Goal: Information Seeking & Learning: Learn about a topic

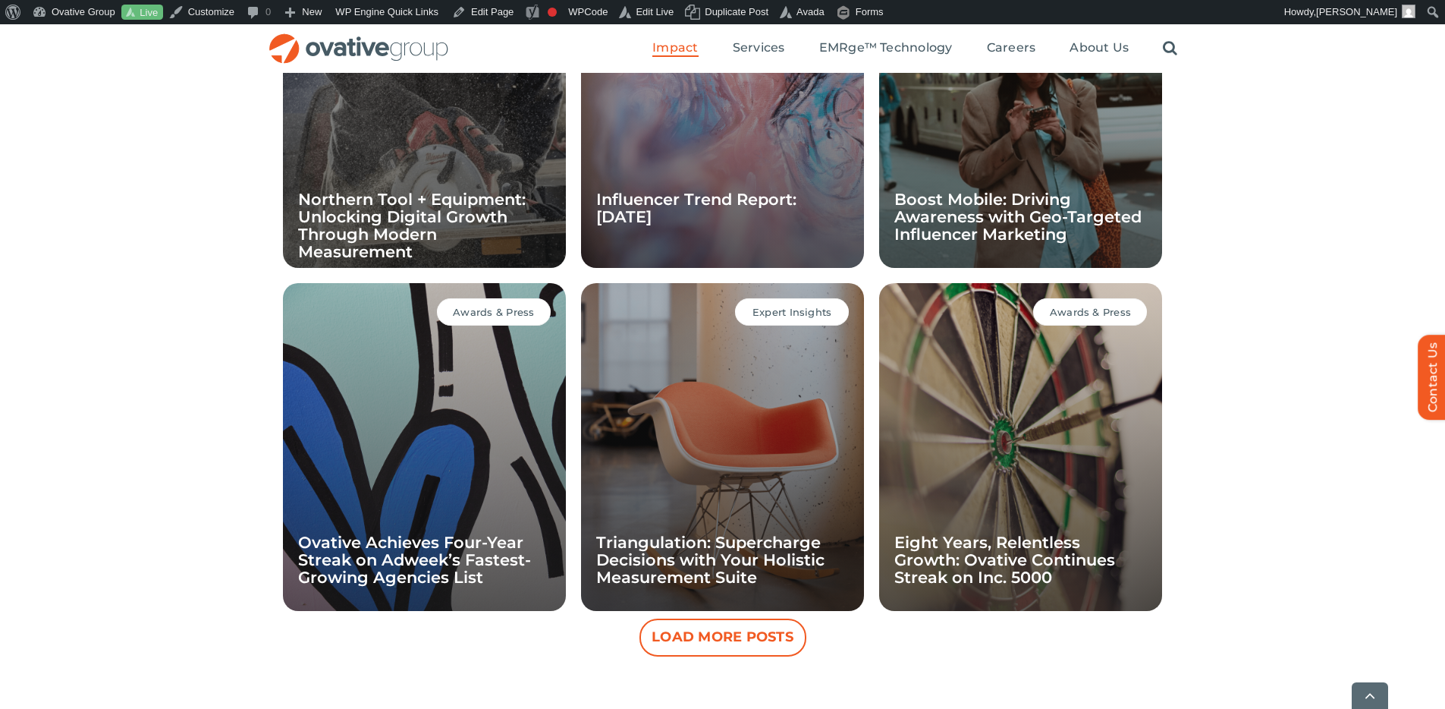
scroll to position [1253, 0]
click at [702, 626] on button "Load More Posts" at bounding box center [723, 637] width 167 height 38
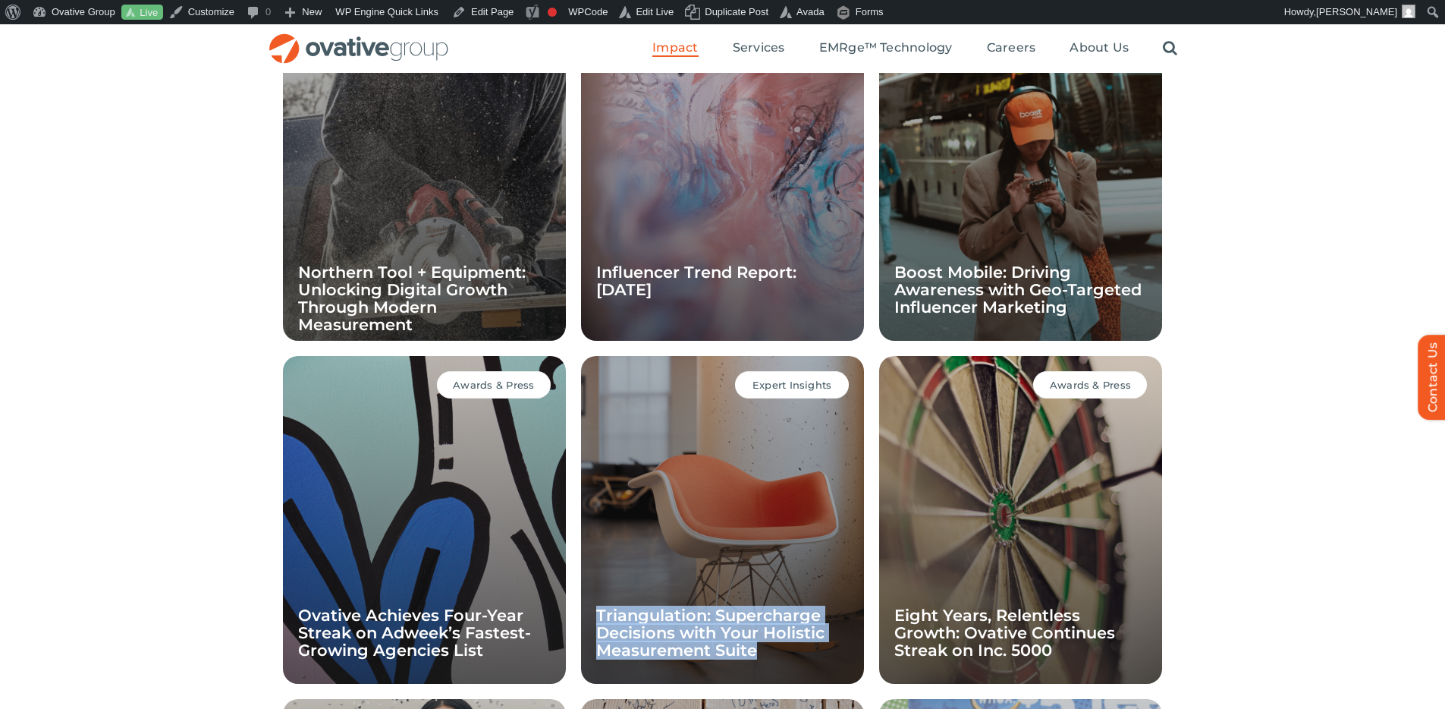
scroll to position [1165, 0]
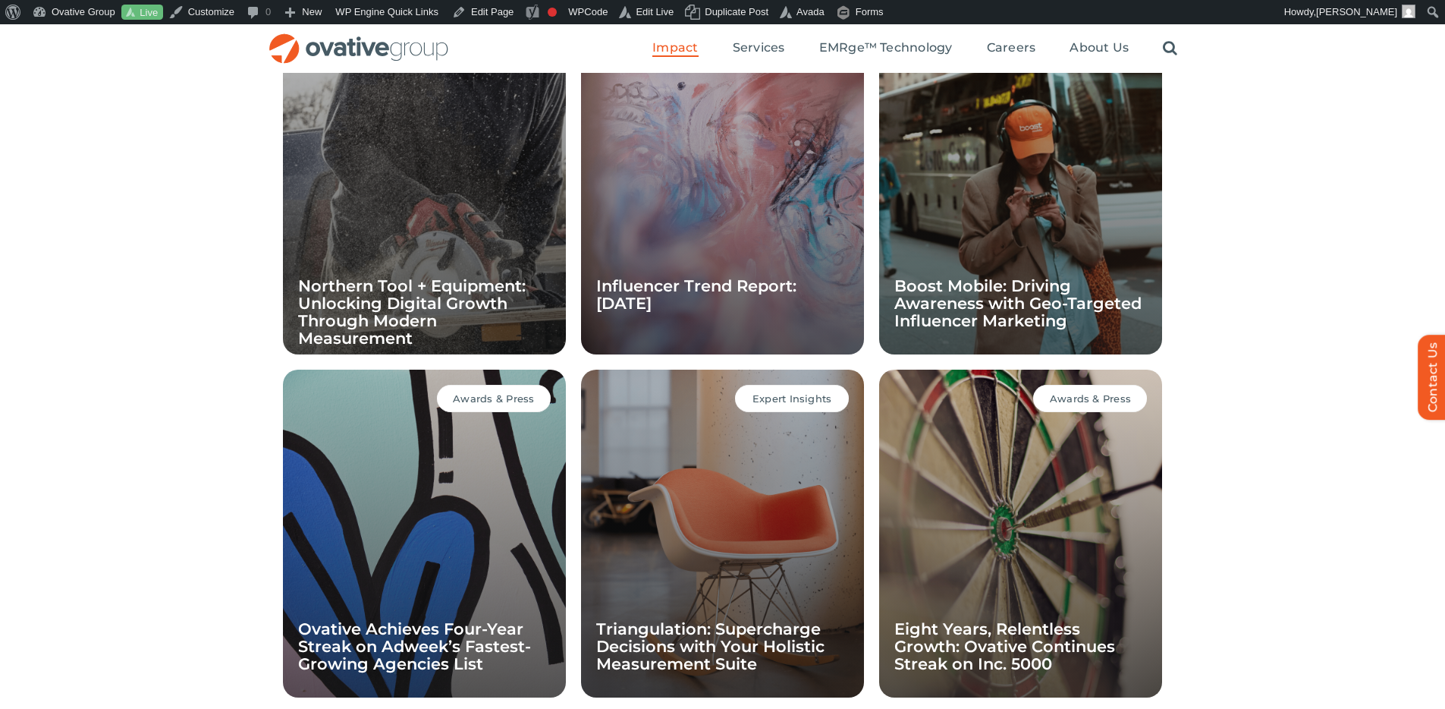
click at [1297, 511] on div "All Case Studies Expert Insights Awards & Press Case Studies Northern Tool + Eq…" at bounding box center [722, 686] width 1445 height 1483
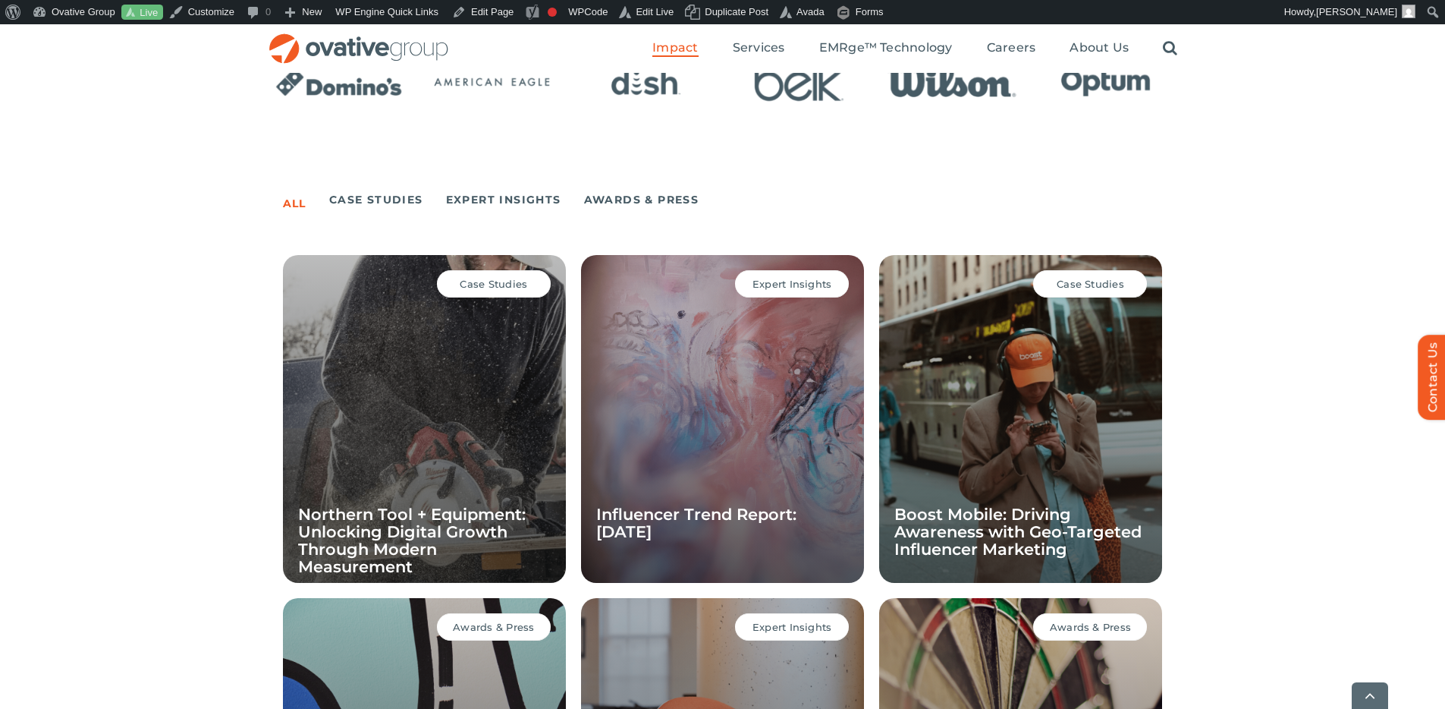
scroll to position [1036, 0]
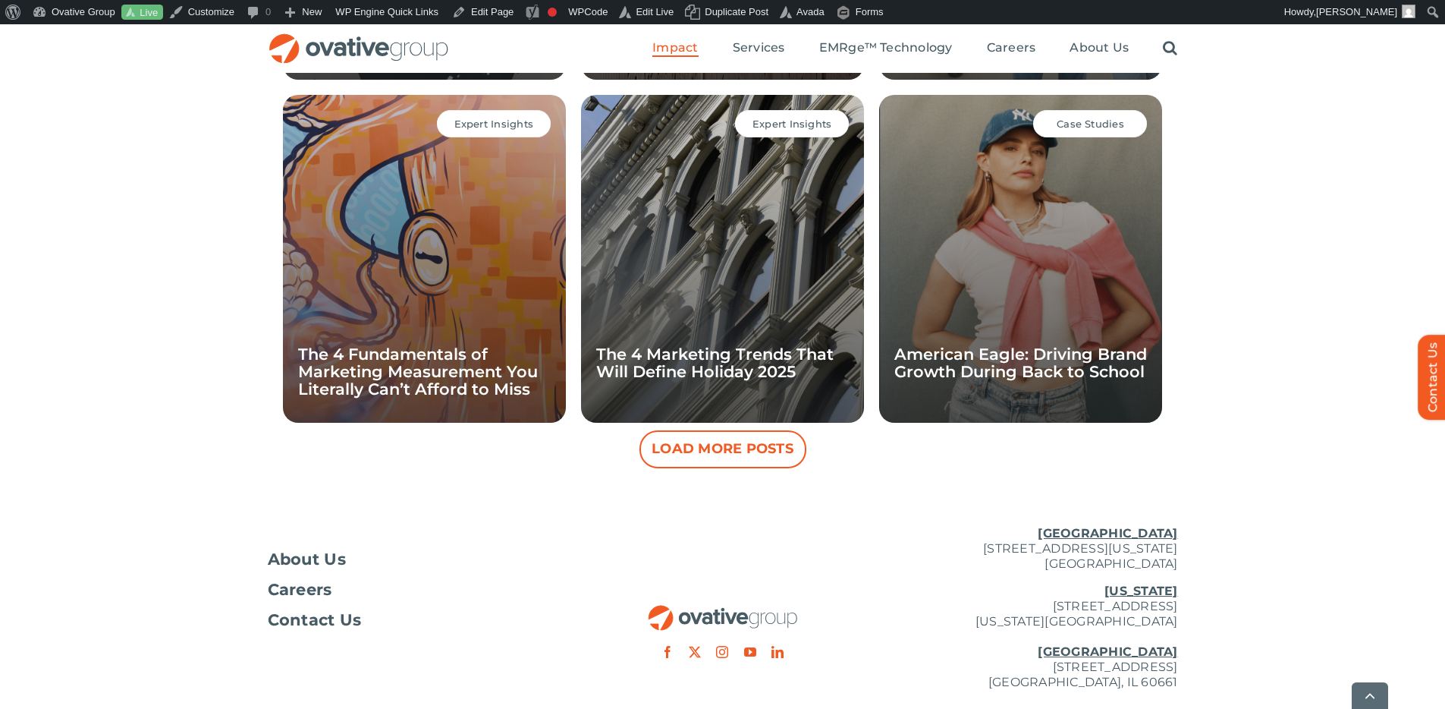
scroll to position [2128, 0]
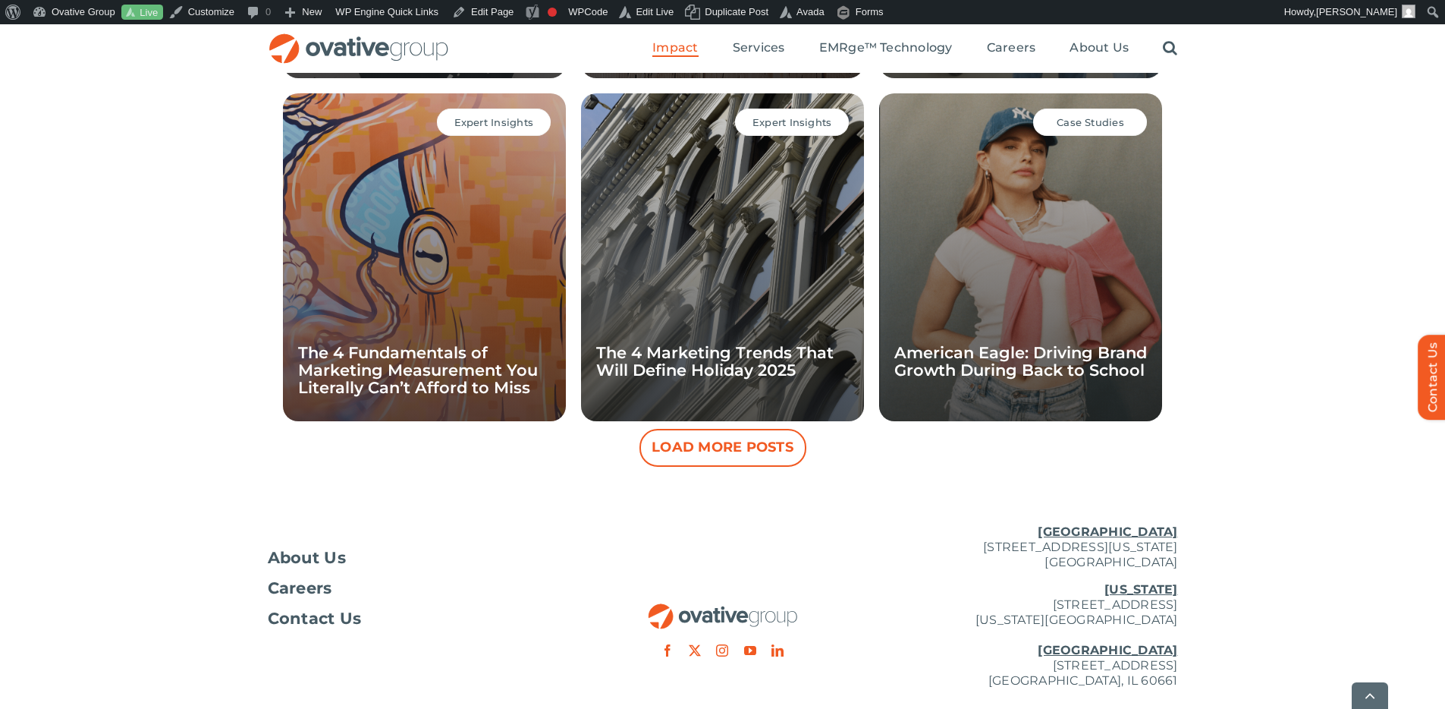
click at [690, 433] on button "Load More Posts" at bounding box center [723, 448] width 167 height 38
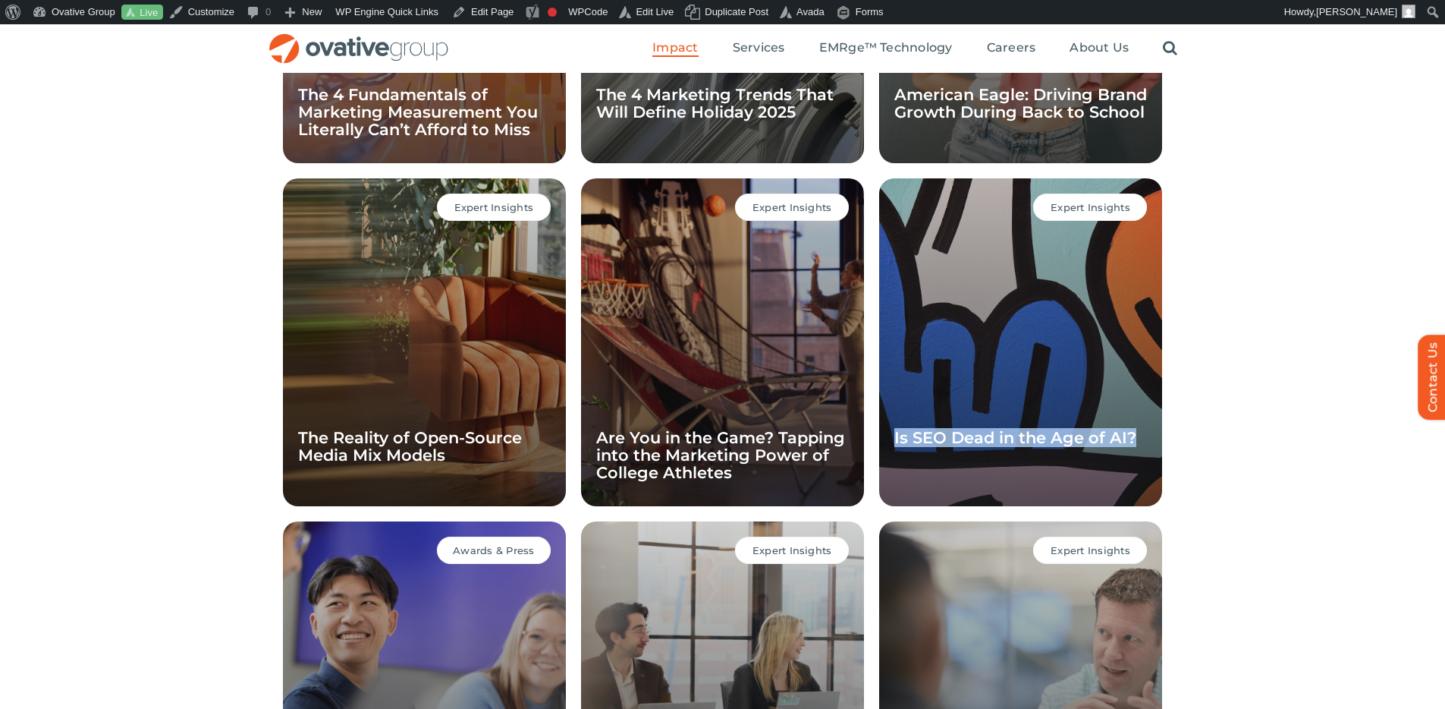
scroll to position [2385, 0]
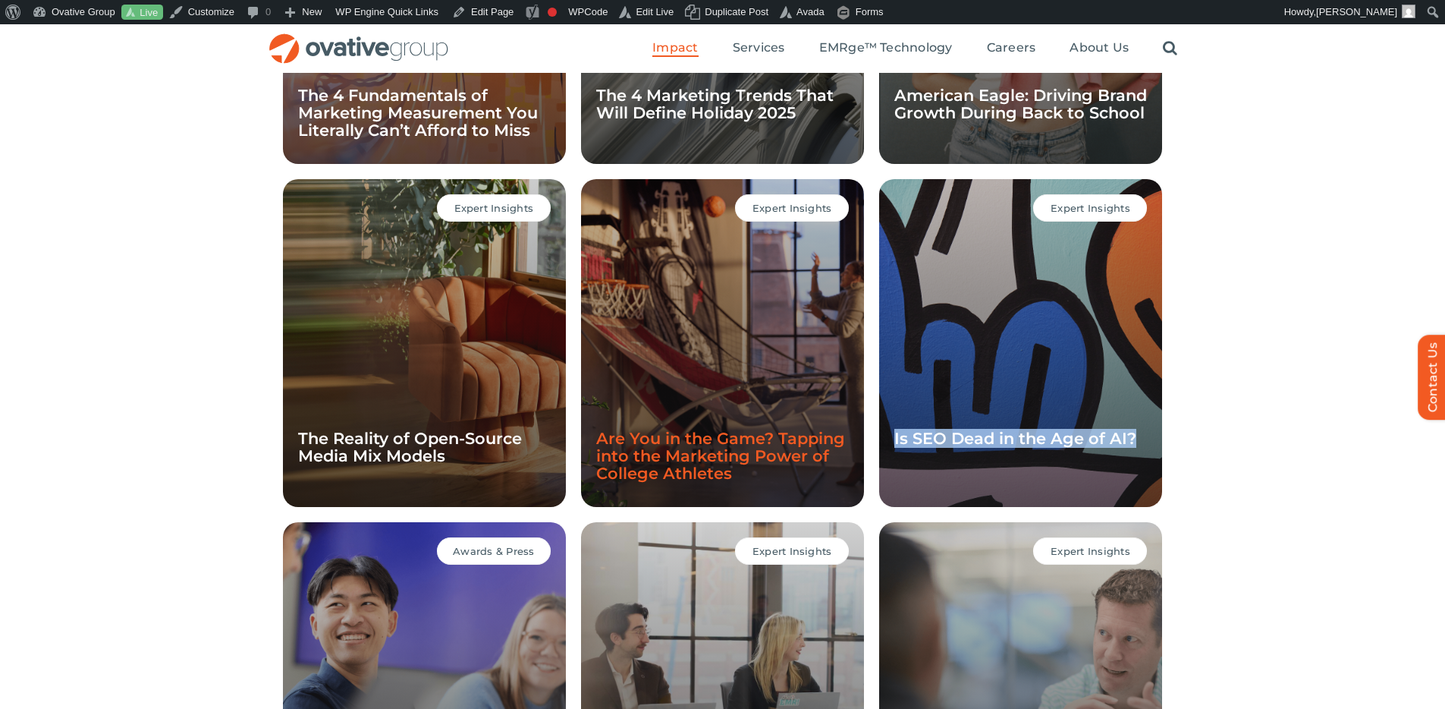
click at [657, 452] on link "Are You in the Game? Tapping into the Marketing Power of College Athletes" at bounding box center [720, 456] width 249 height 54
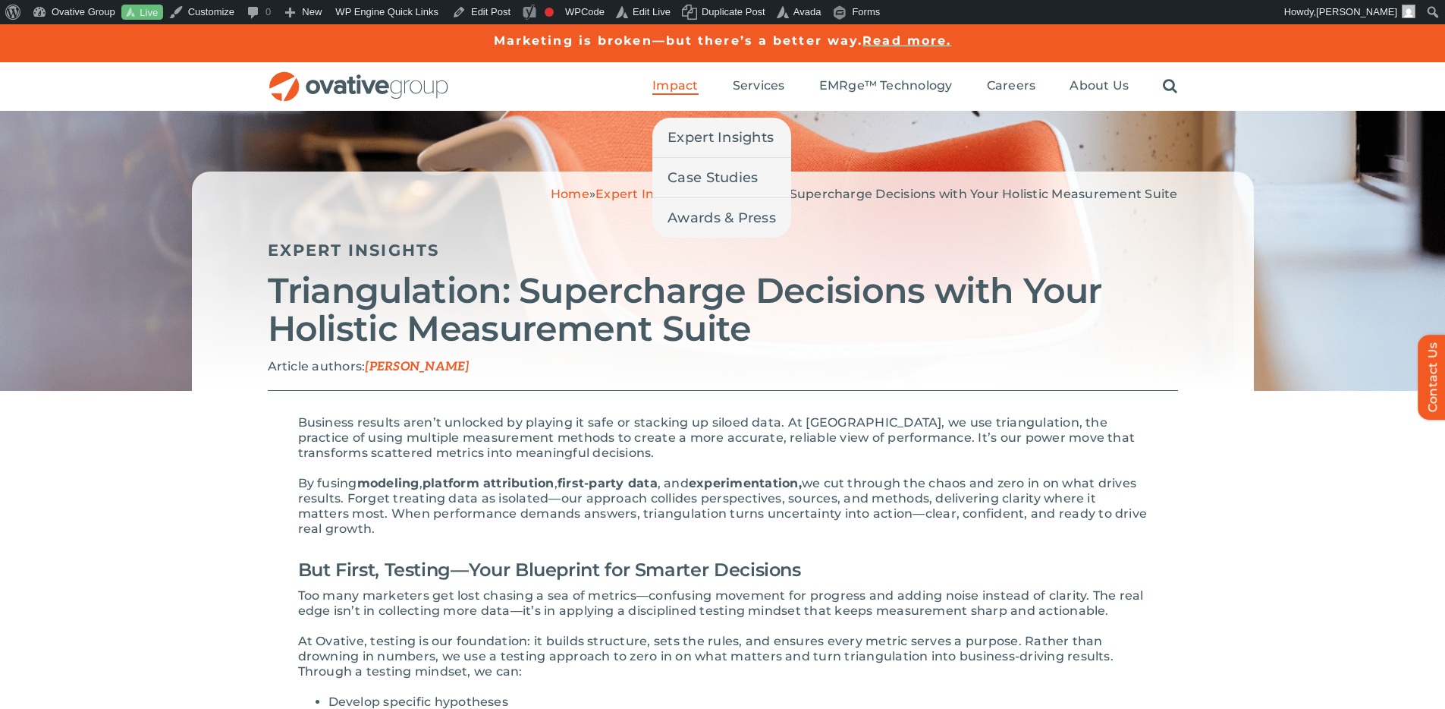
click at [677, 83] on span "Impact" at bounding box center [676, 85] width 46 height 15
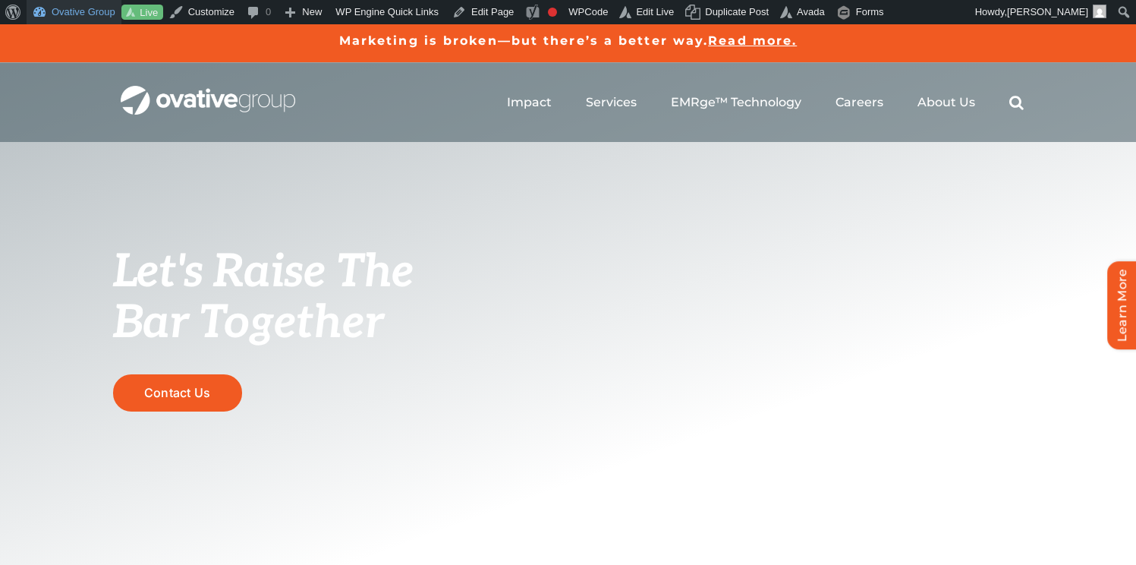
click at [71, 15] on link "Ovative Group" at bounding box center [74, 12] width 95 height 24
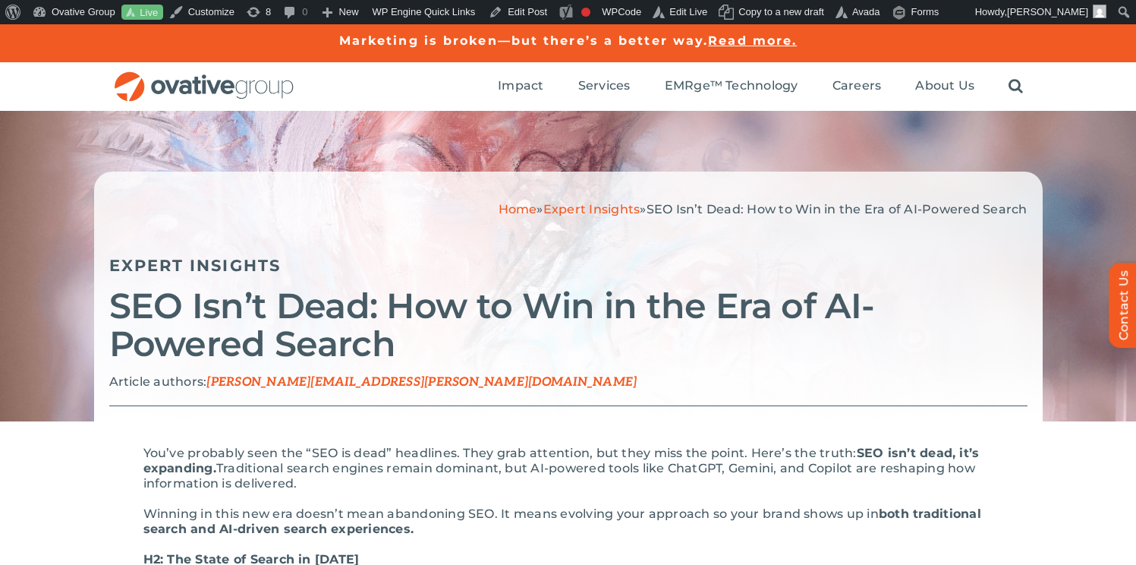
click at [574, 313] on h2 "SEO Isn’t Dead: How to Win in the Era of AI-Powered Search" at bounding box center [568, 325] width 918 height 76
click at [348, 287] on h2 "SEO Isn’t Dead: How to Win in the Era of AI-Powered Search" at bounding box center [568, 325] width 918 height 76
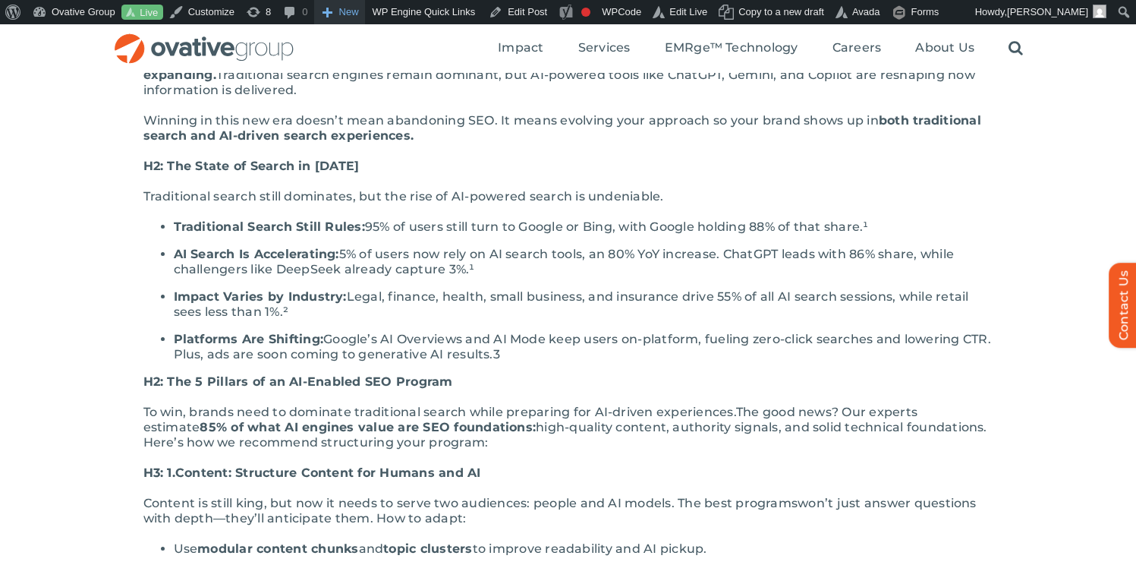
scroll to position [391, 0]
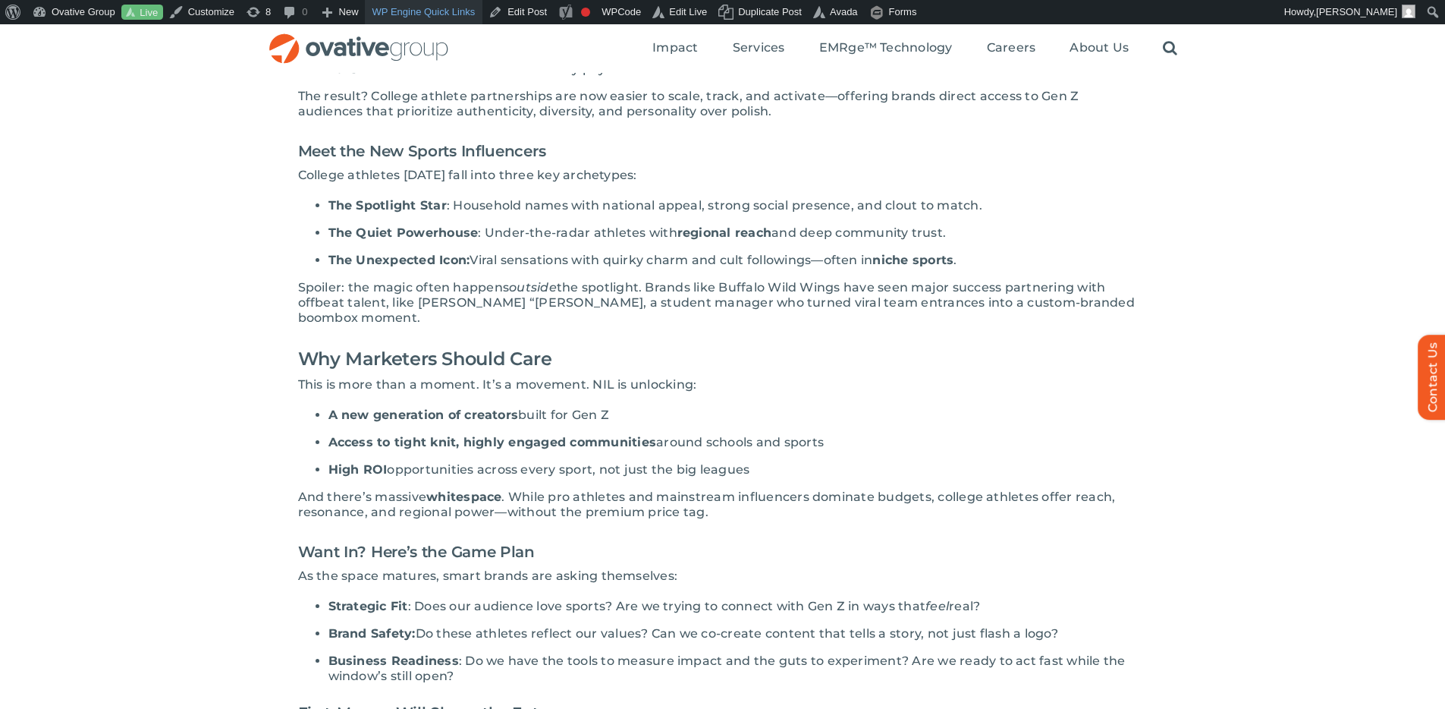
scroll to position [681, 0]
click at [537, 12] on link "Edit Post" at bounding box center [518, 12] width 71 height 24
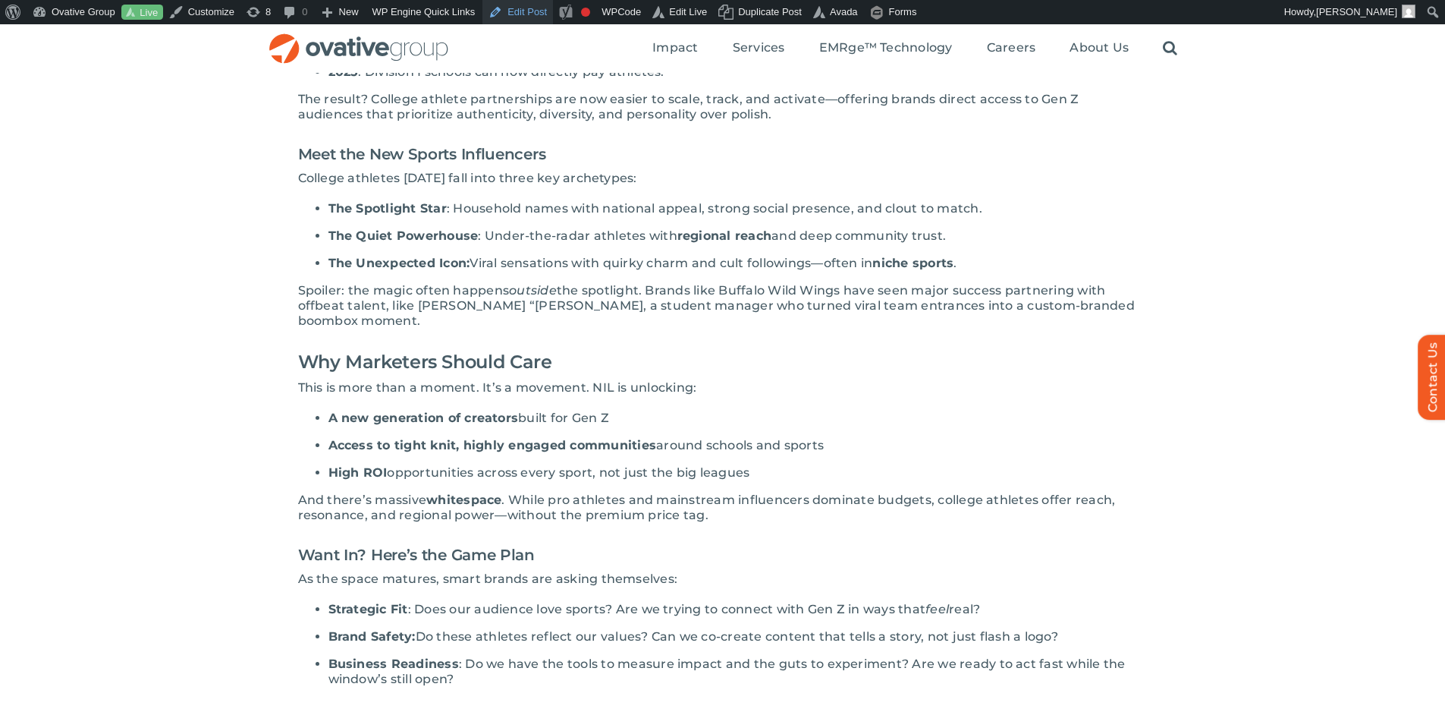
scroll to position [678, 0]
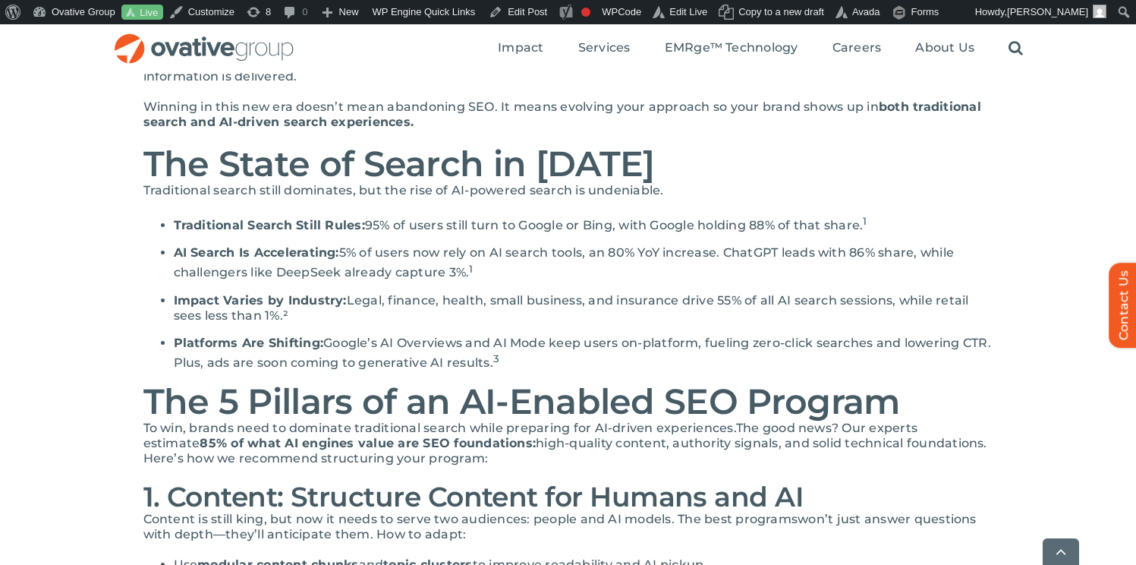
scroll to position [413, 0]
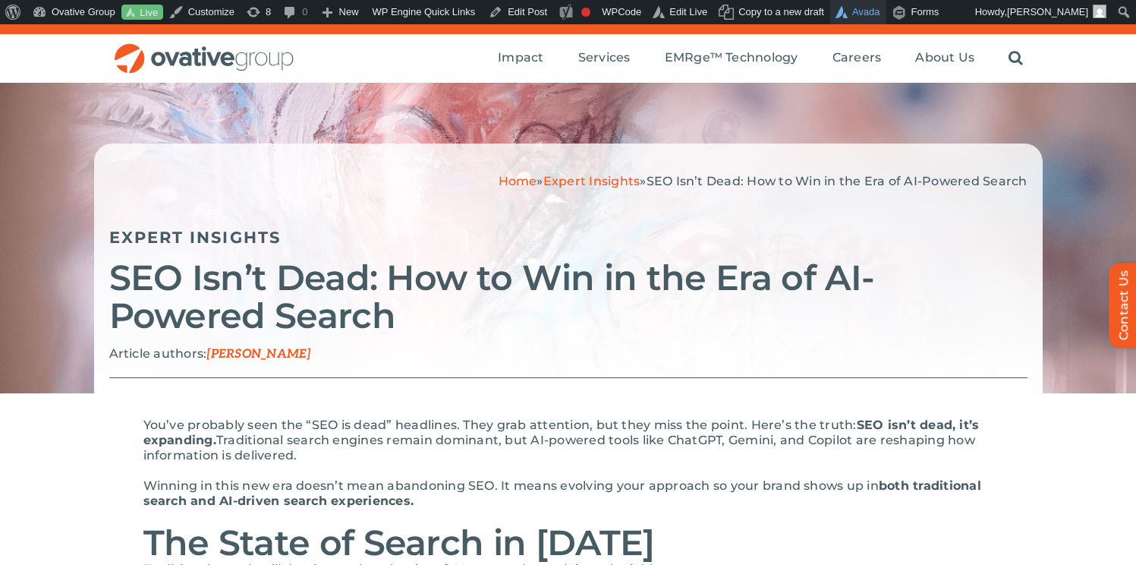
scroll to position [26, 0]
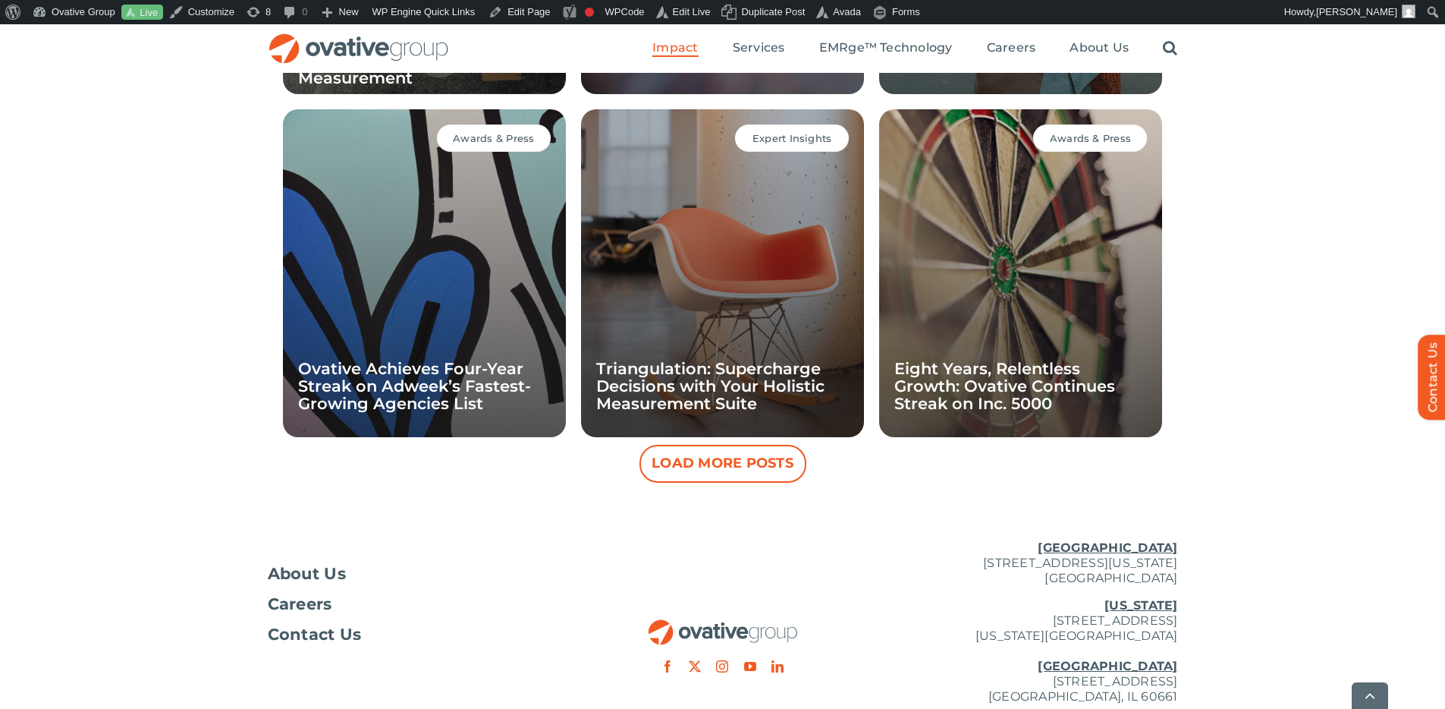
scroll to position [1459, 0]
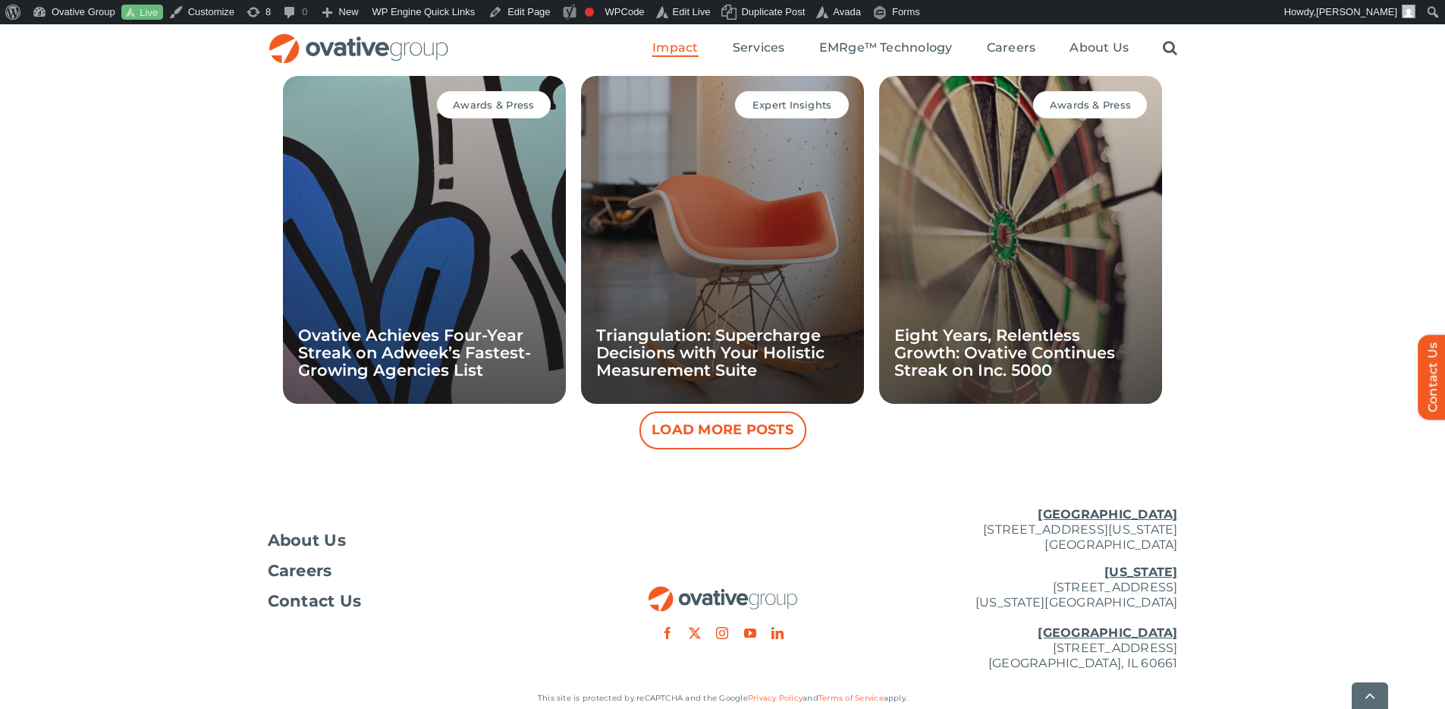
click at [760, 431] on button "Load More Posts" at bounding box center [723, 430] width 167 height 38
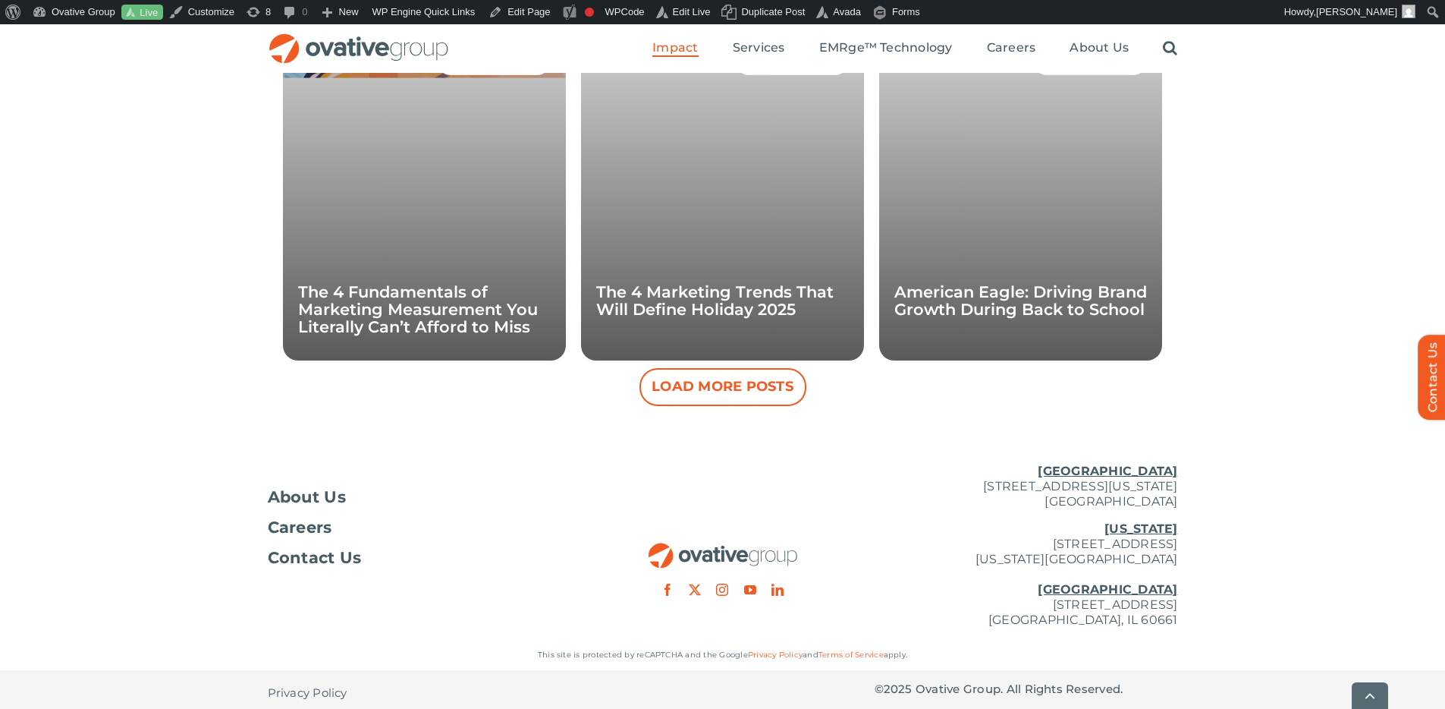
scroll to position [2195, 0]
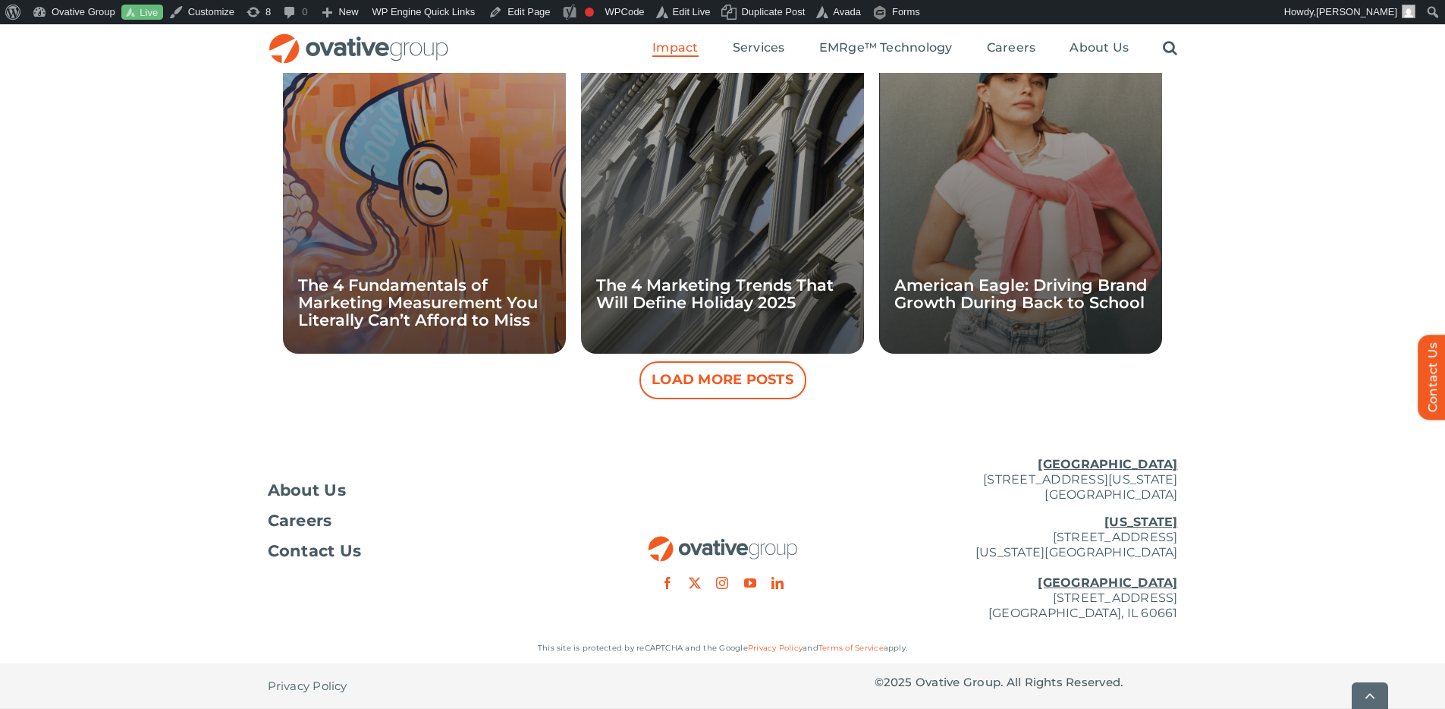
click at [678, 390] on button "Load More Posts" at bounding box center [723, 380] width 167 height 38
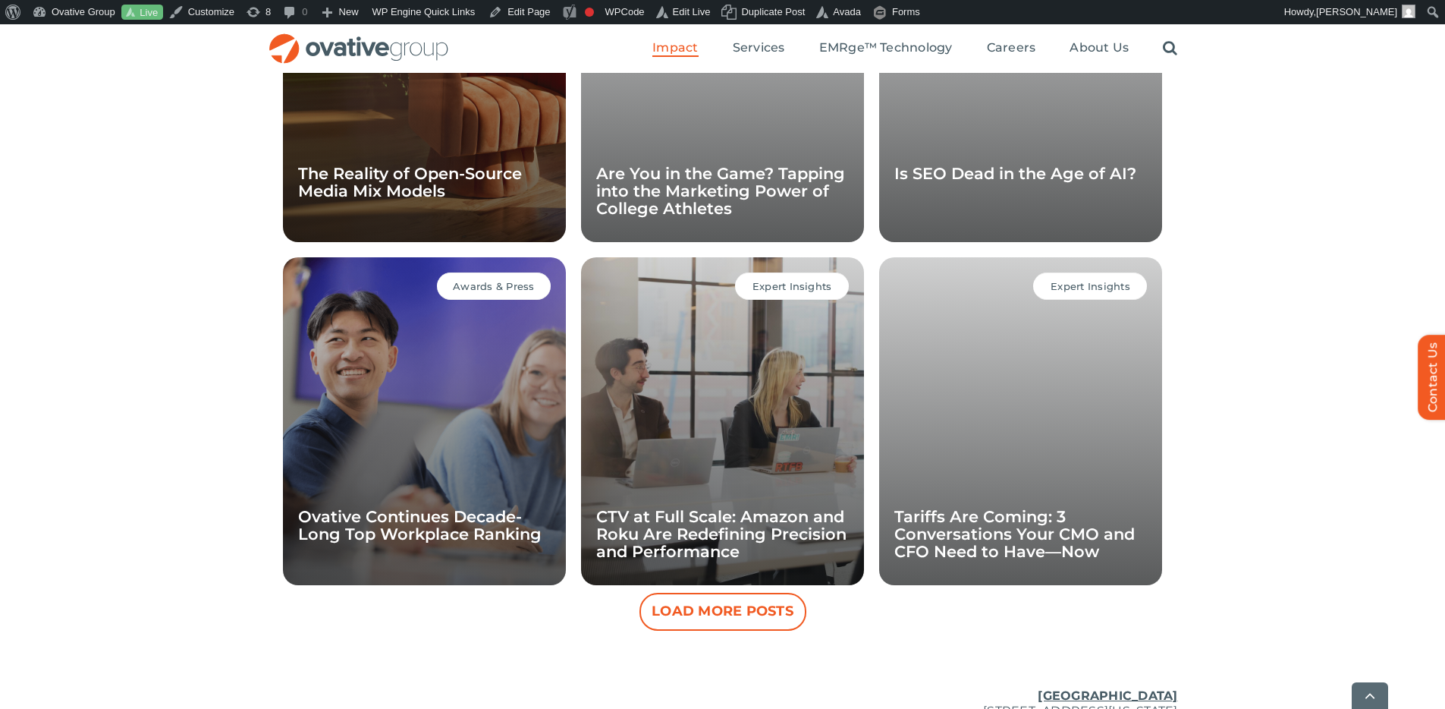
scroll to position [2881, 0]
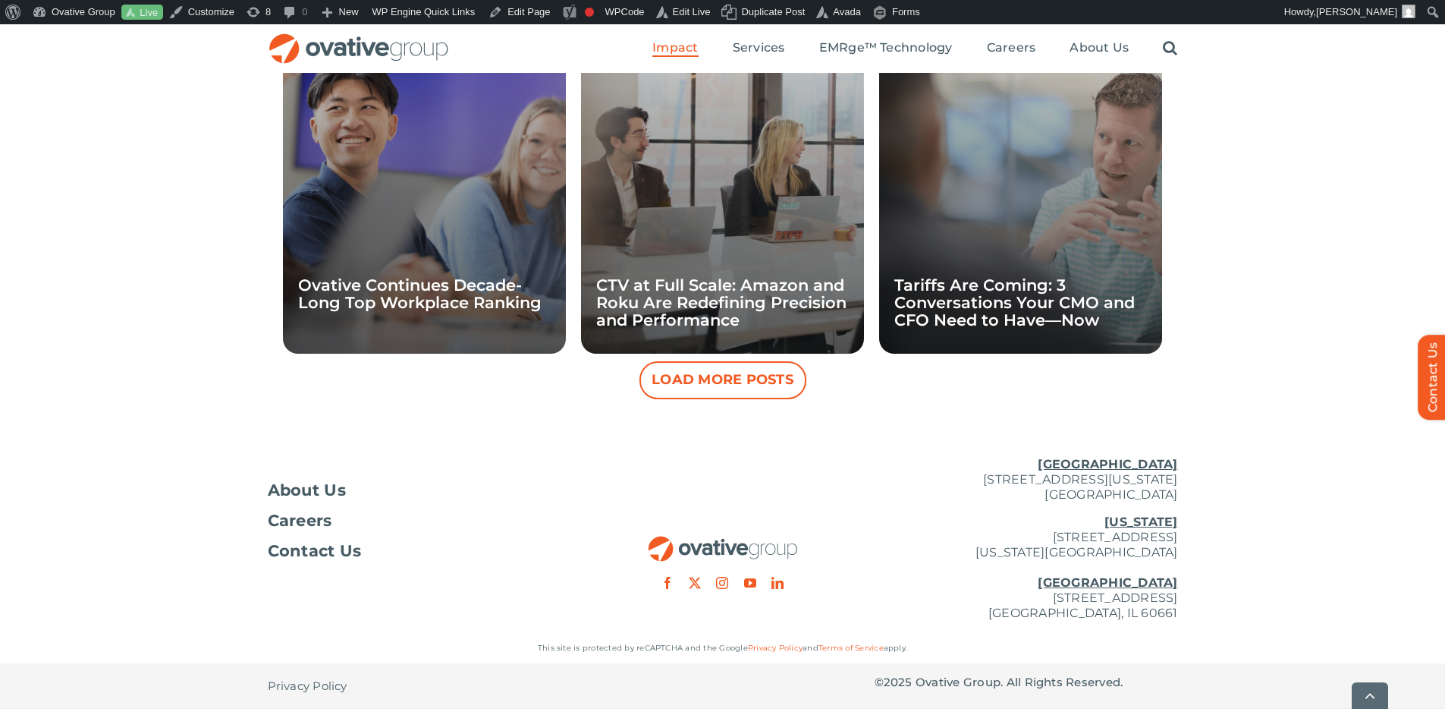
click at [668, 382] on button "Load More Posts" at bounding box center [723, 380] width 167 height 38
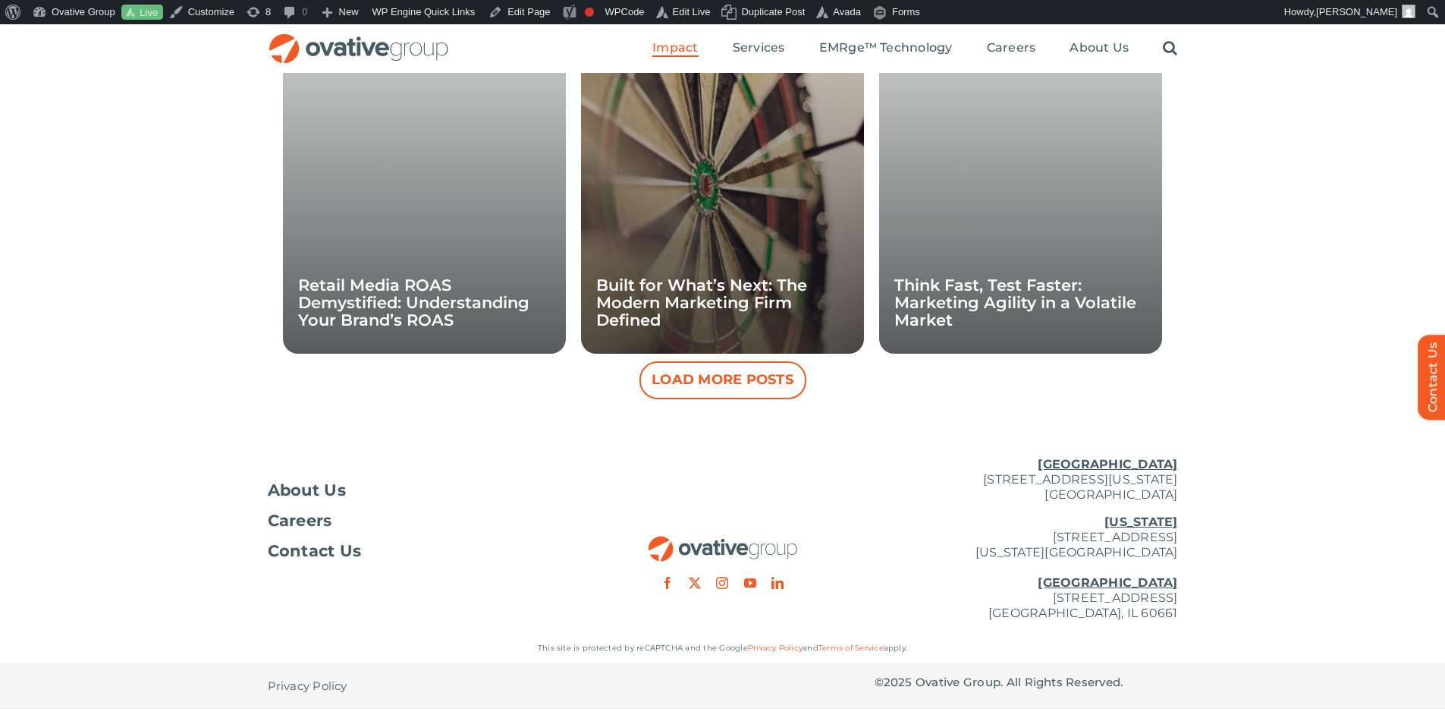
scroll to position [3566, 0]
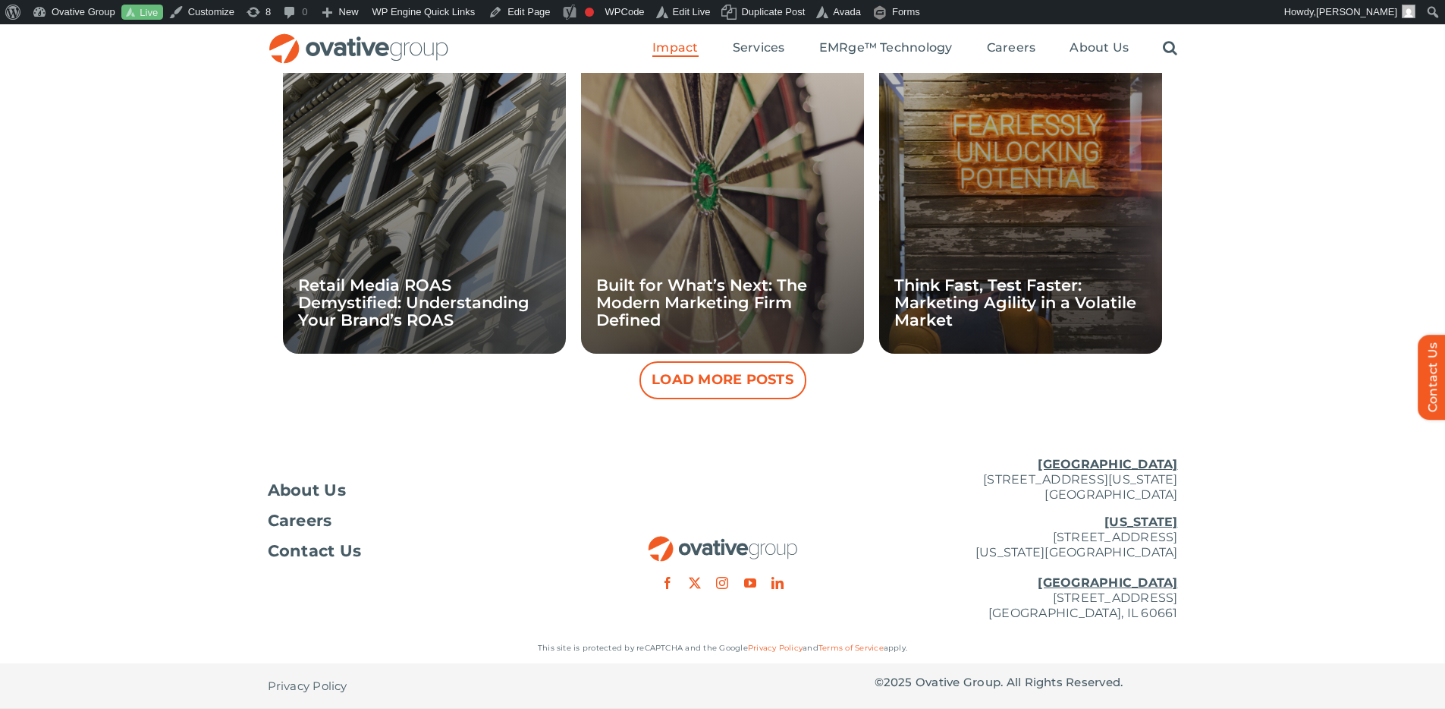
click at [726, 387] on button "Load More Posts" at bounding box center [723, 380] width 167 height 38
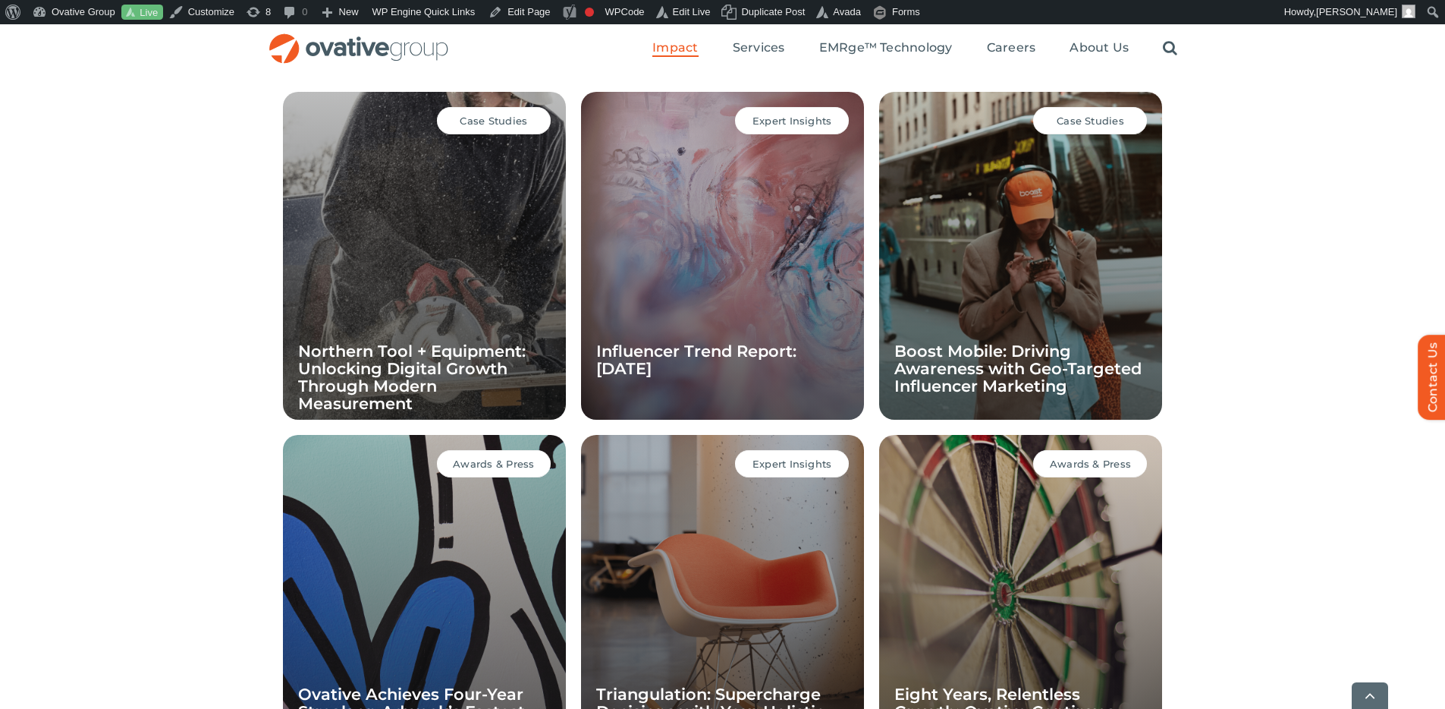
scroll to position [1104, 0]
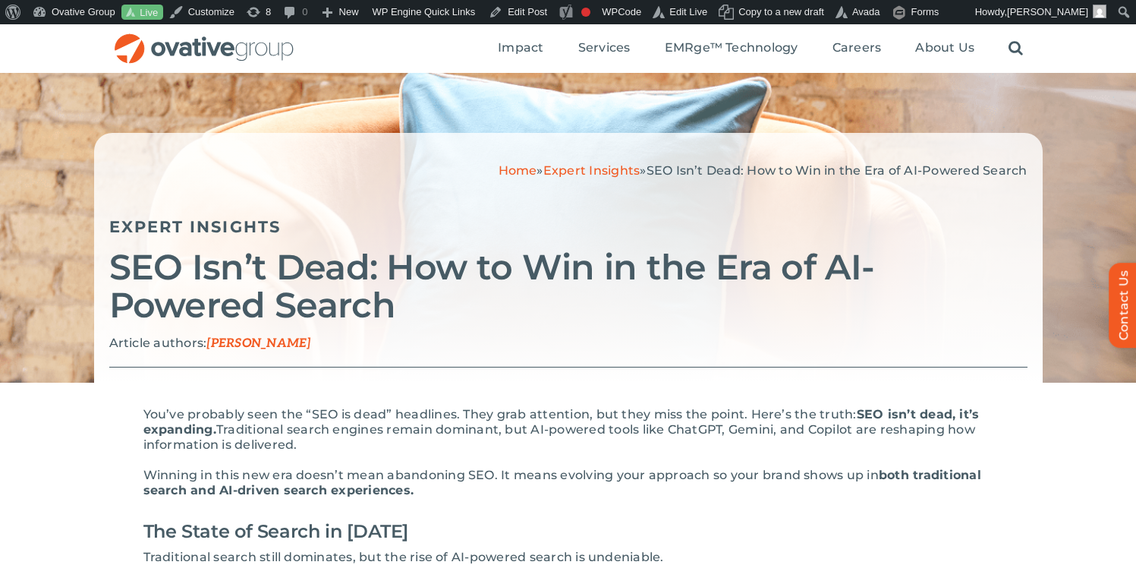
scroll to position [64, 0]
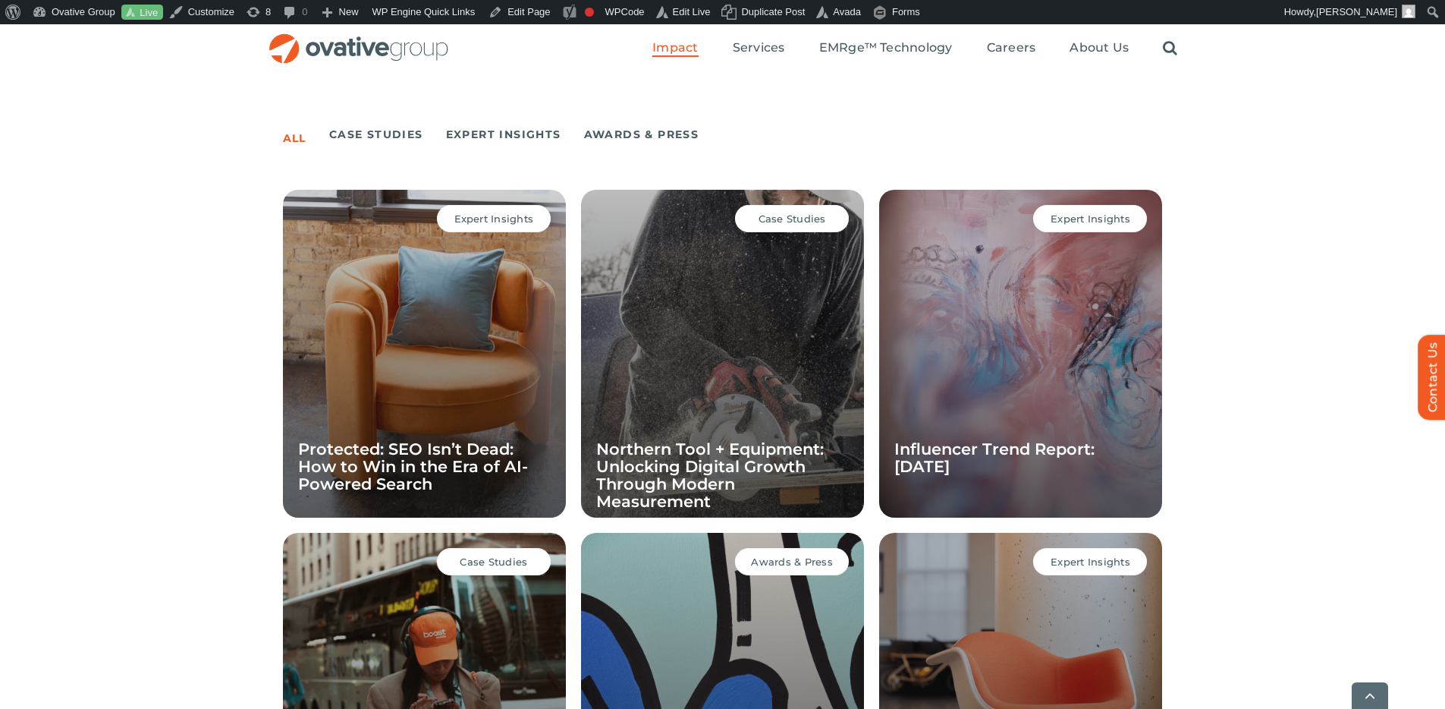
scroll to position [1008, 0]
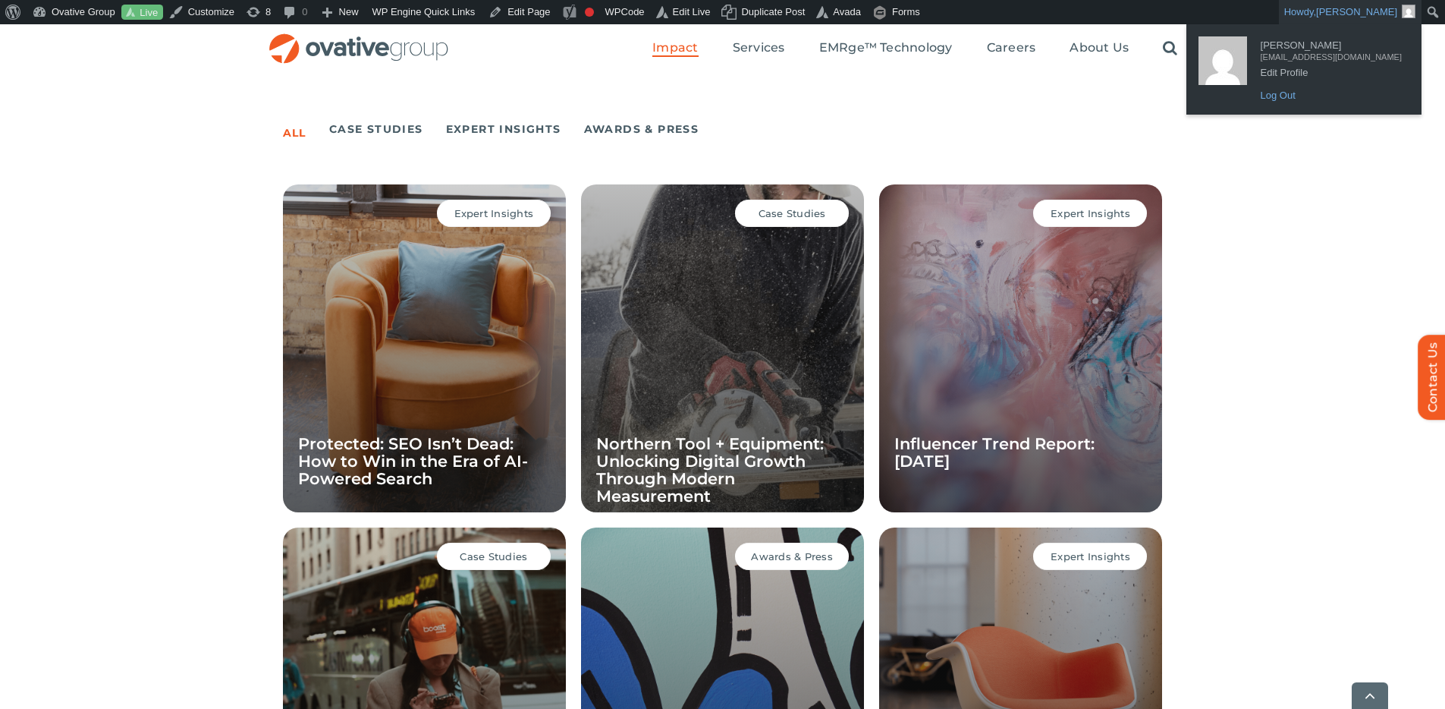
click at [1304, 99] on link "Log Out" at bounding box center [1332, 96] width 156 height 20
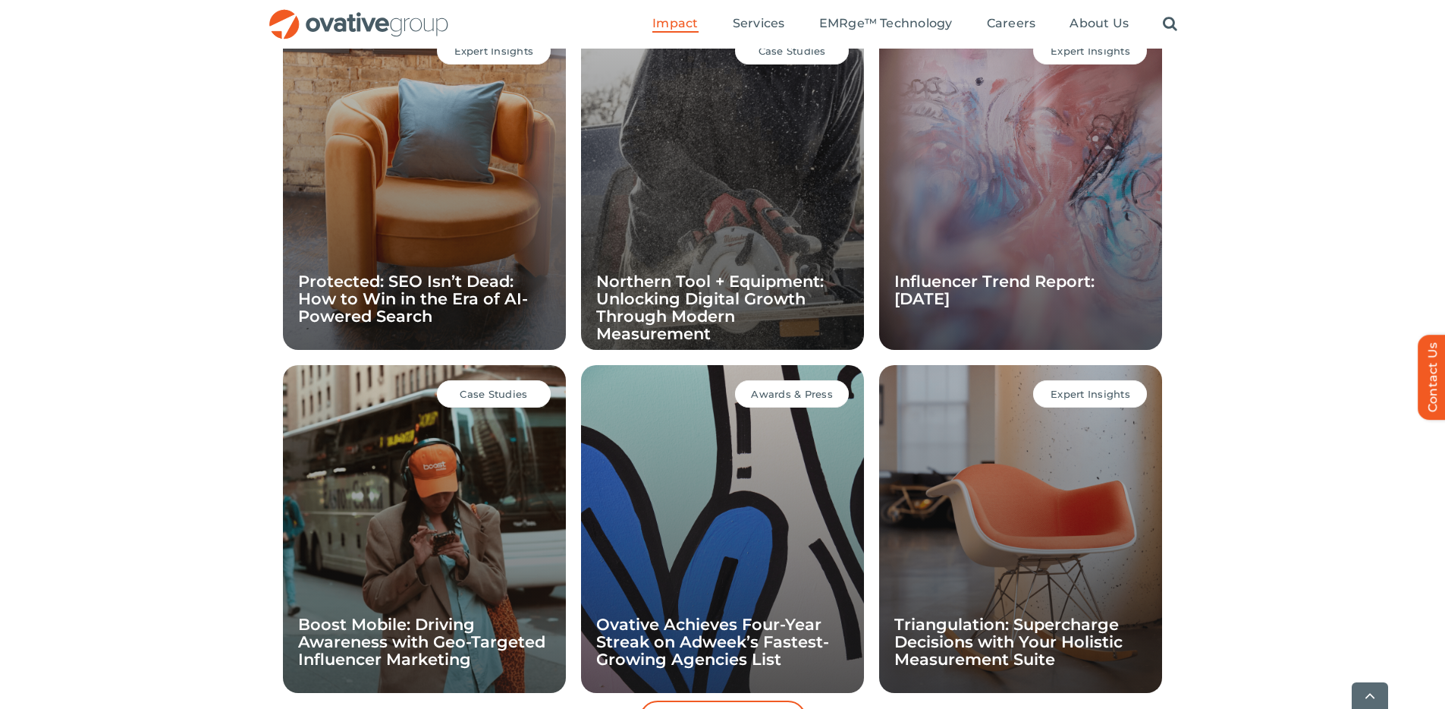
scroll to position [1147, 0]
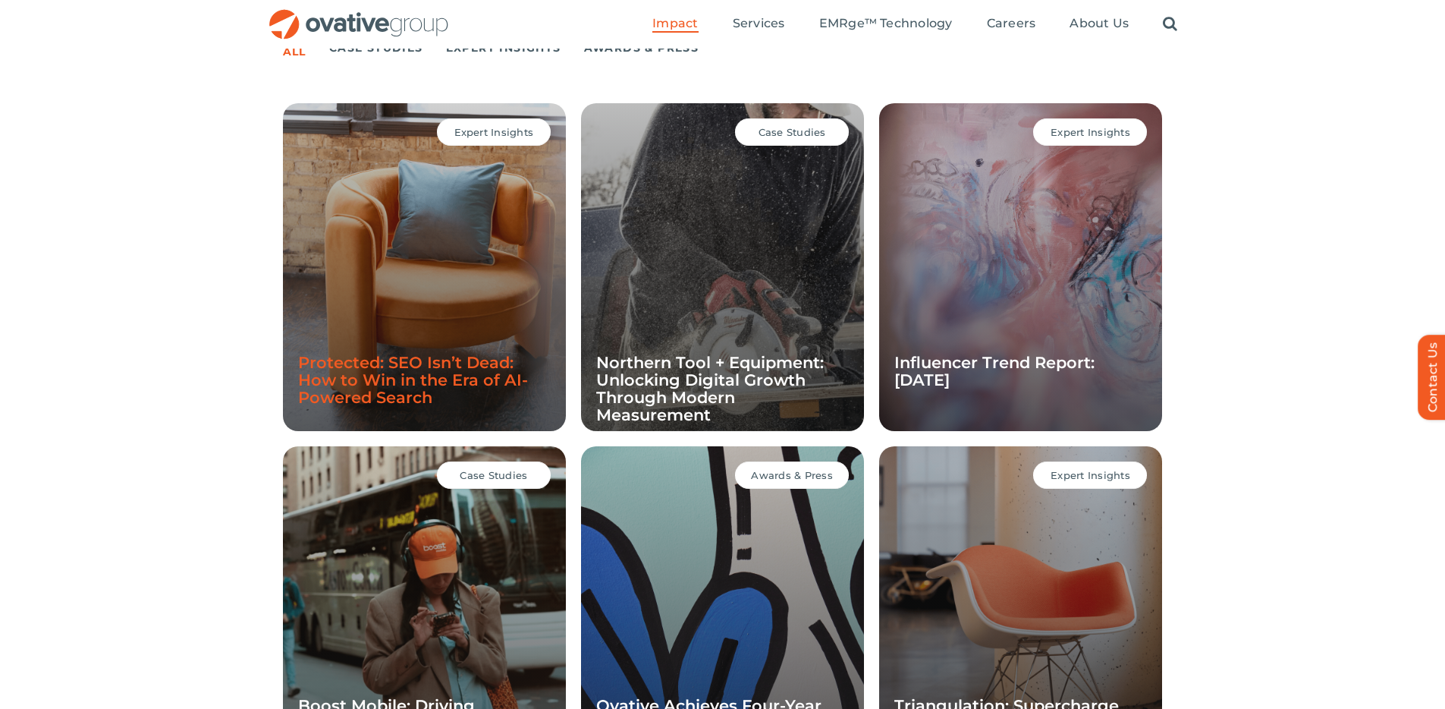
click at [423, 376] on link "Protected: SEO Isn’t Dead: How to Win in the Era of AI-Powered Search" at bounding box center [413, 380] width 230 height 54
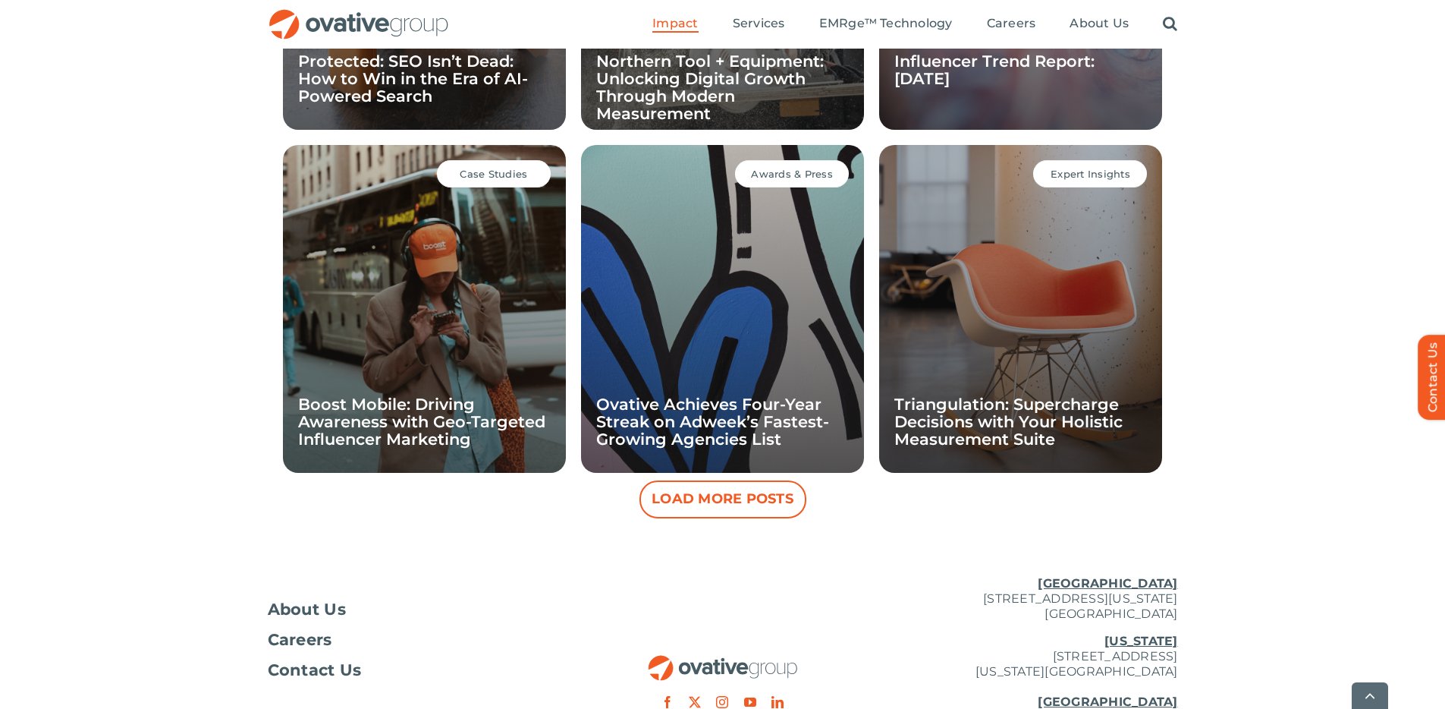
scroll to position [1379, 0]
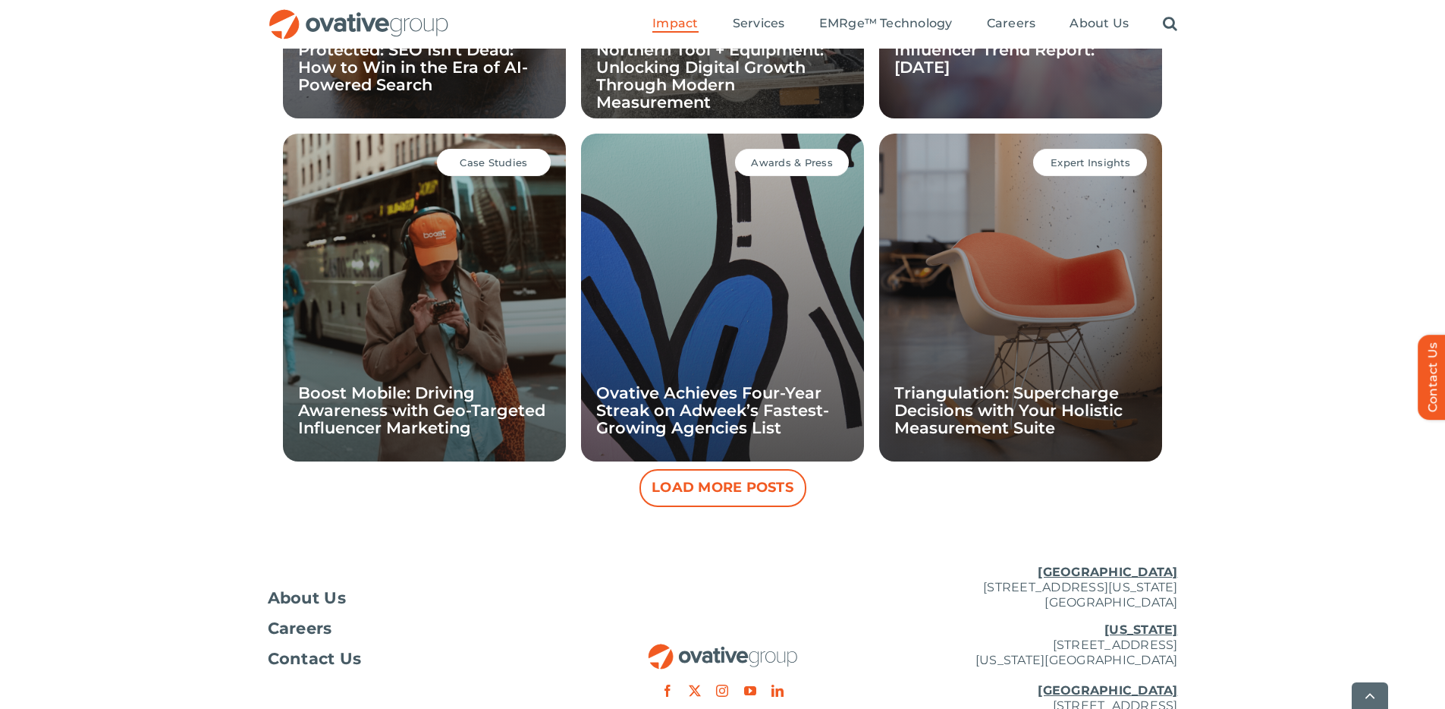
click at [765, 491] on button "Load More Posts" at bounding box center [723, 488] width 167 height 38
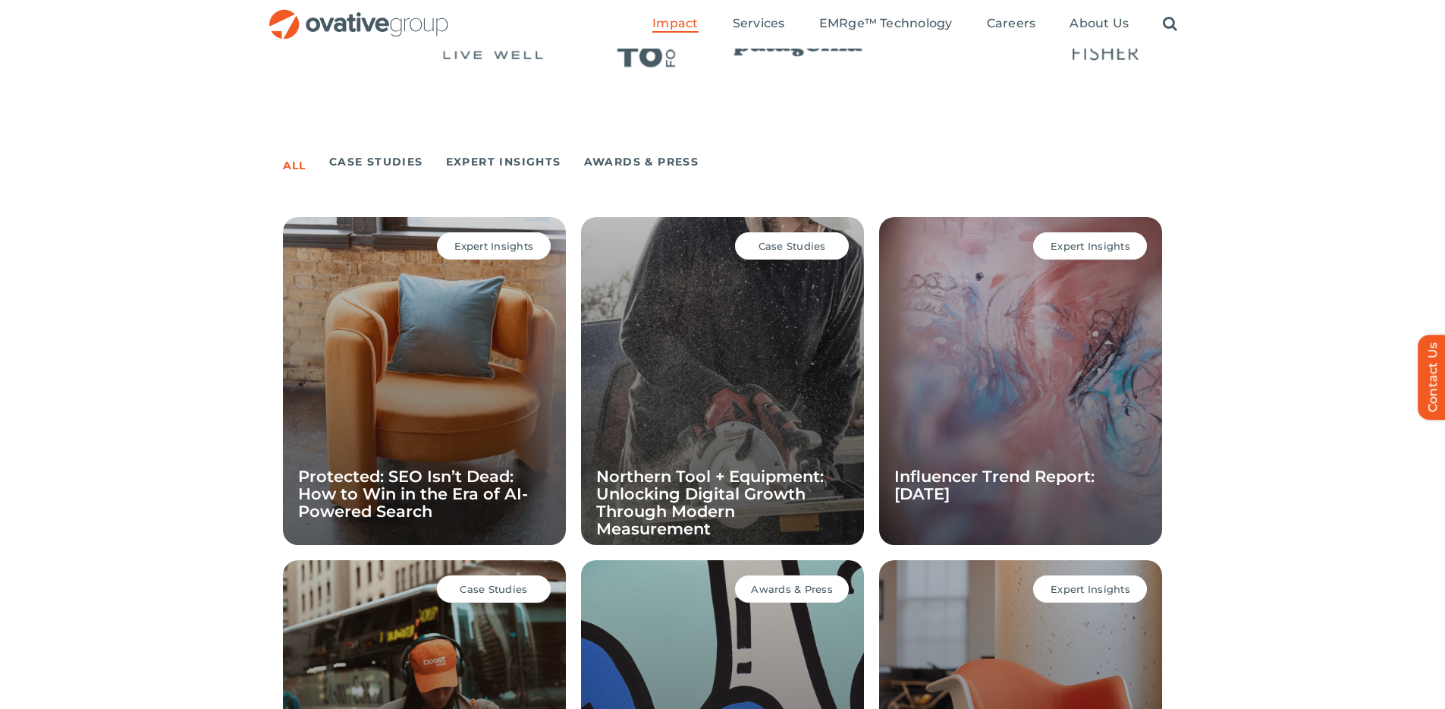
scroll to position [952, 0]
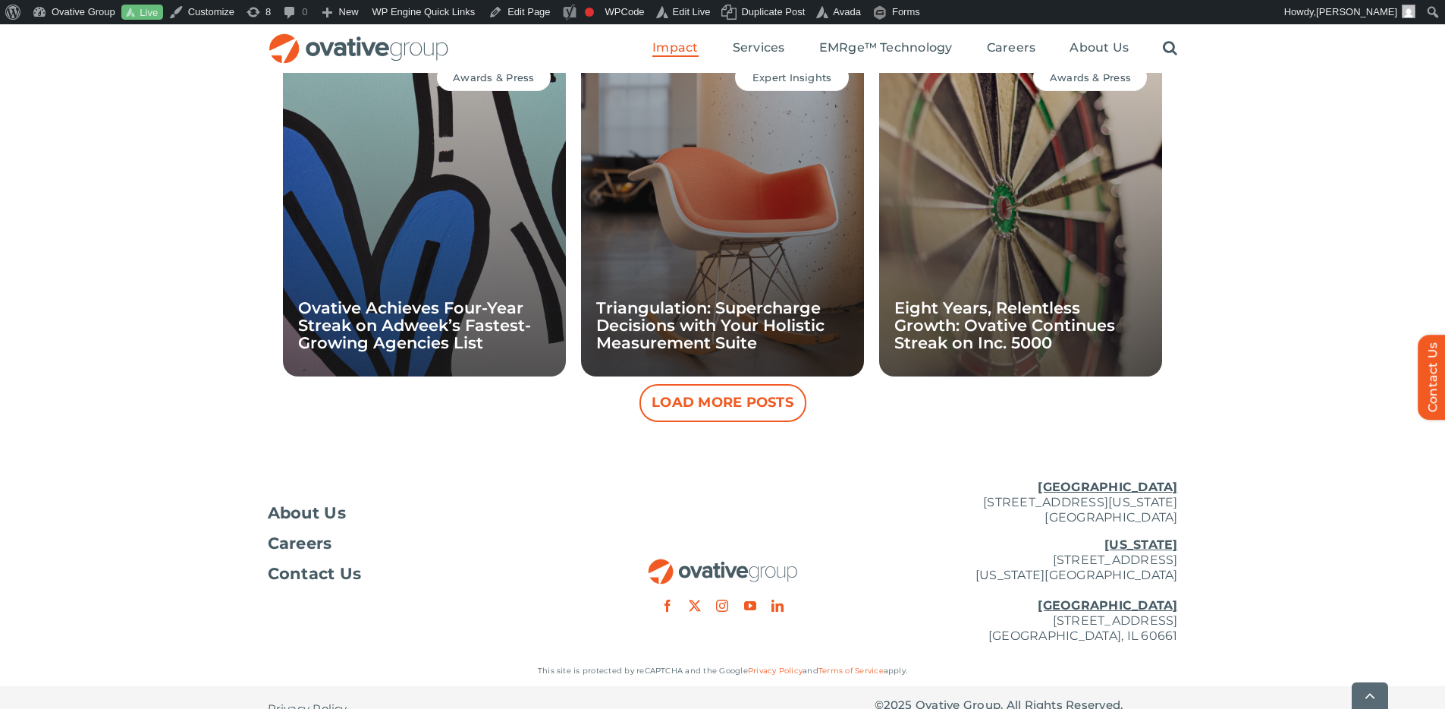
scroll to position [1511, 0]
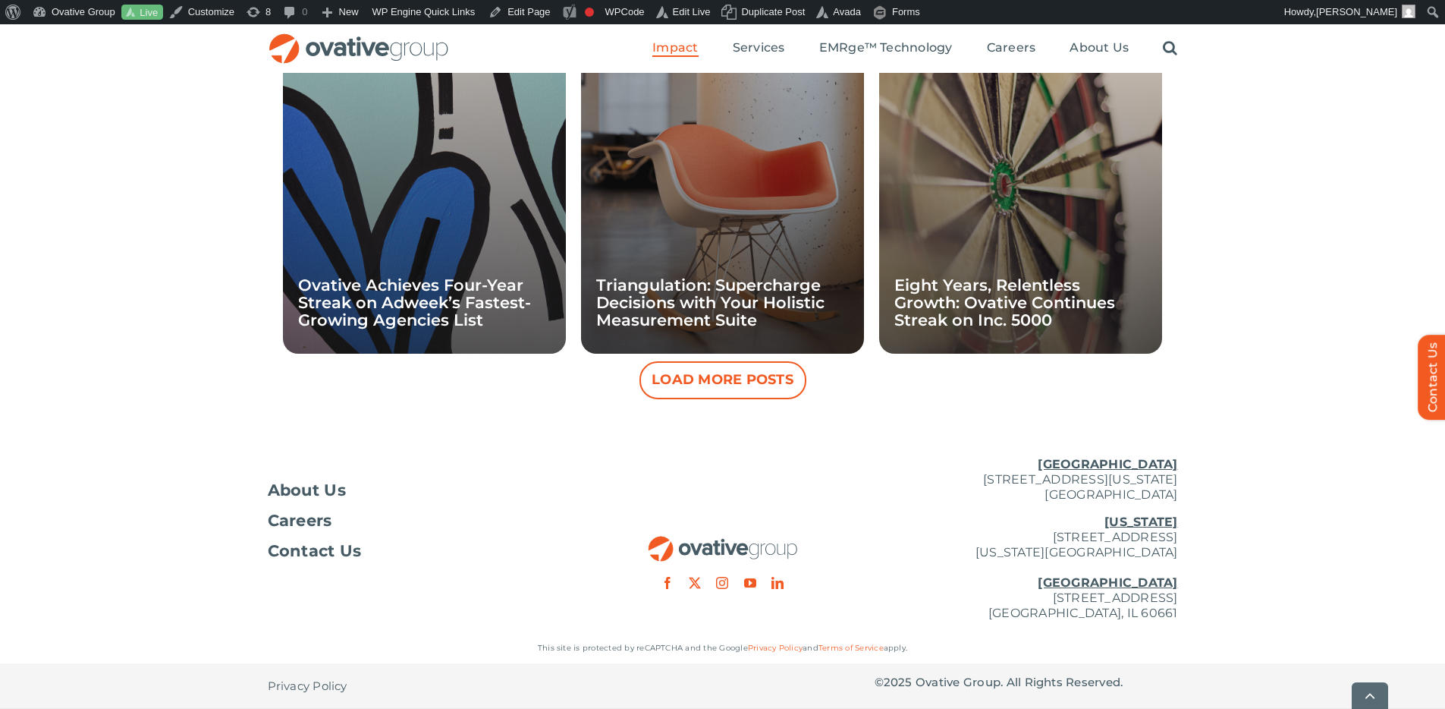
click at [735, 382] on button "Load More Posts" at bounding box center [723, 380] width 167 height 38
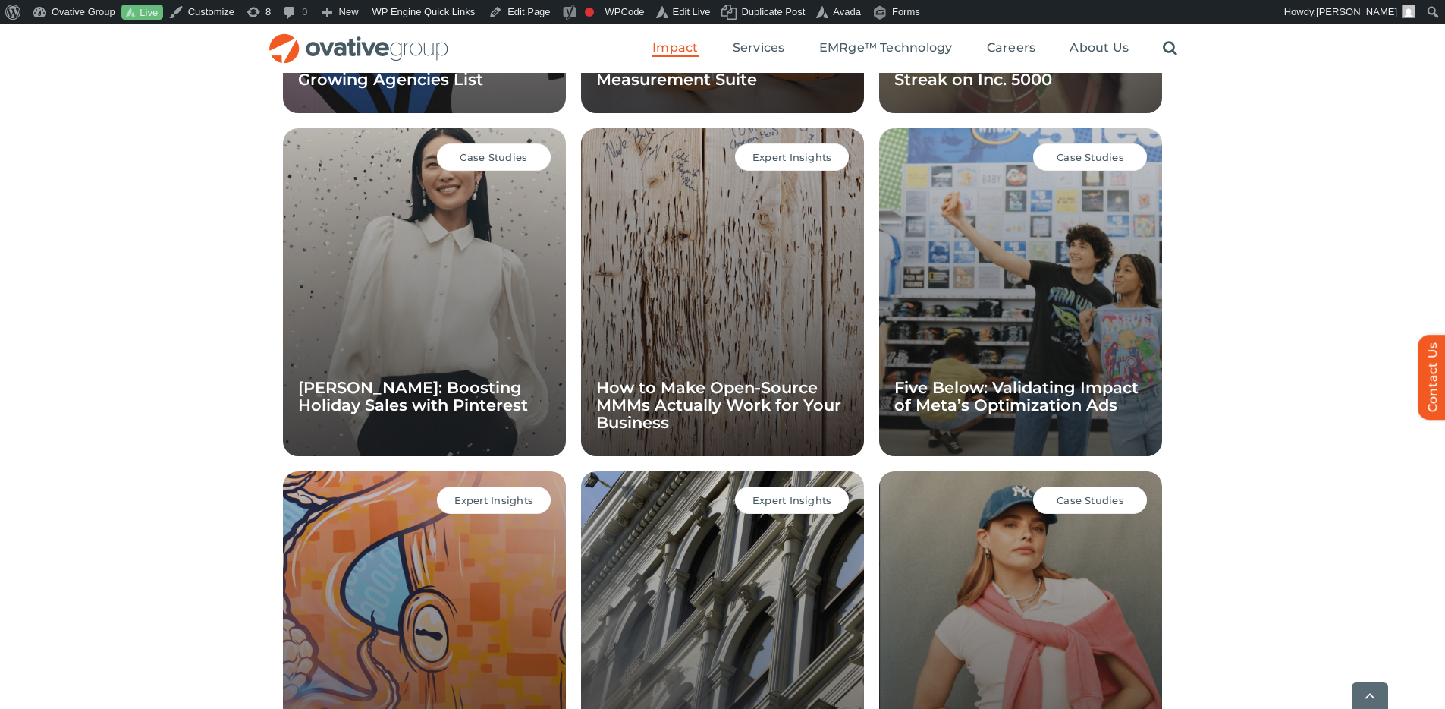
scroll to position [2195, 0]
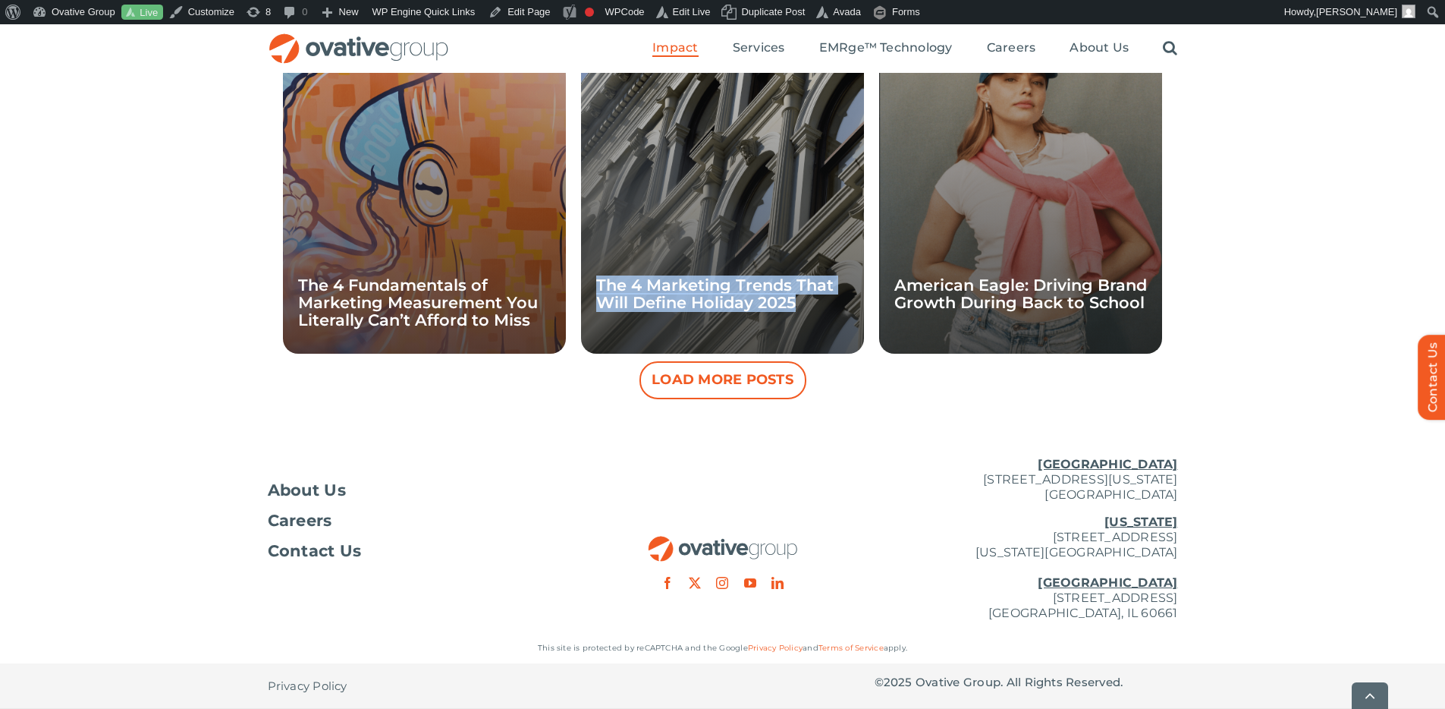
click at [733, 379] on button "Load More Posts" at bounding box center [723, 380] width 167 height 38
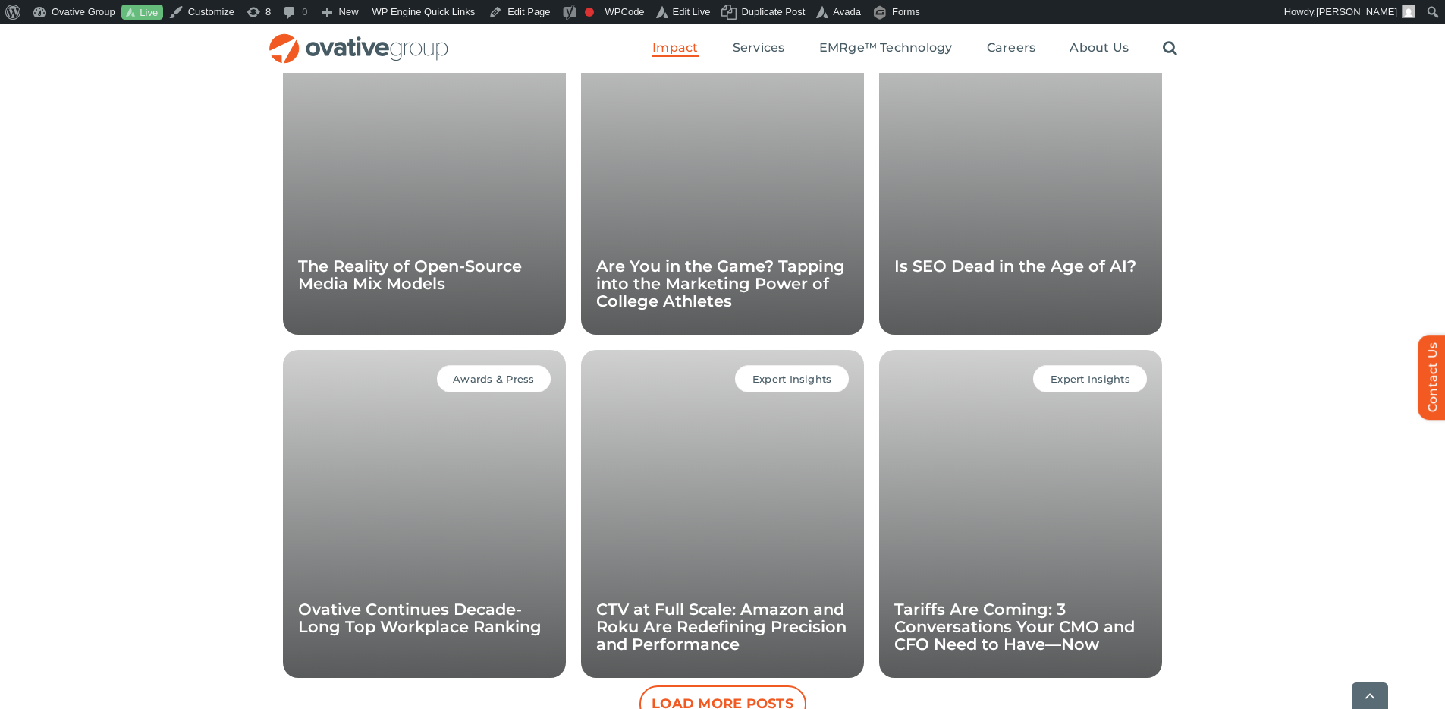
scroll to position [2607, 0]
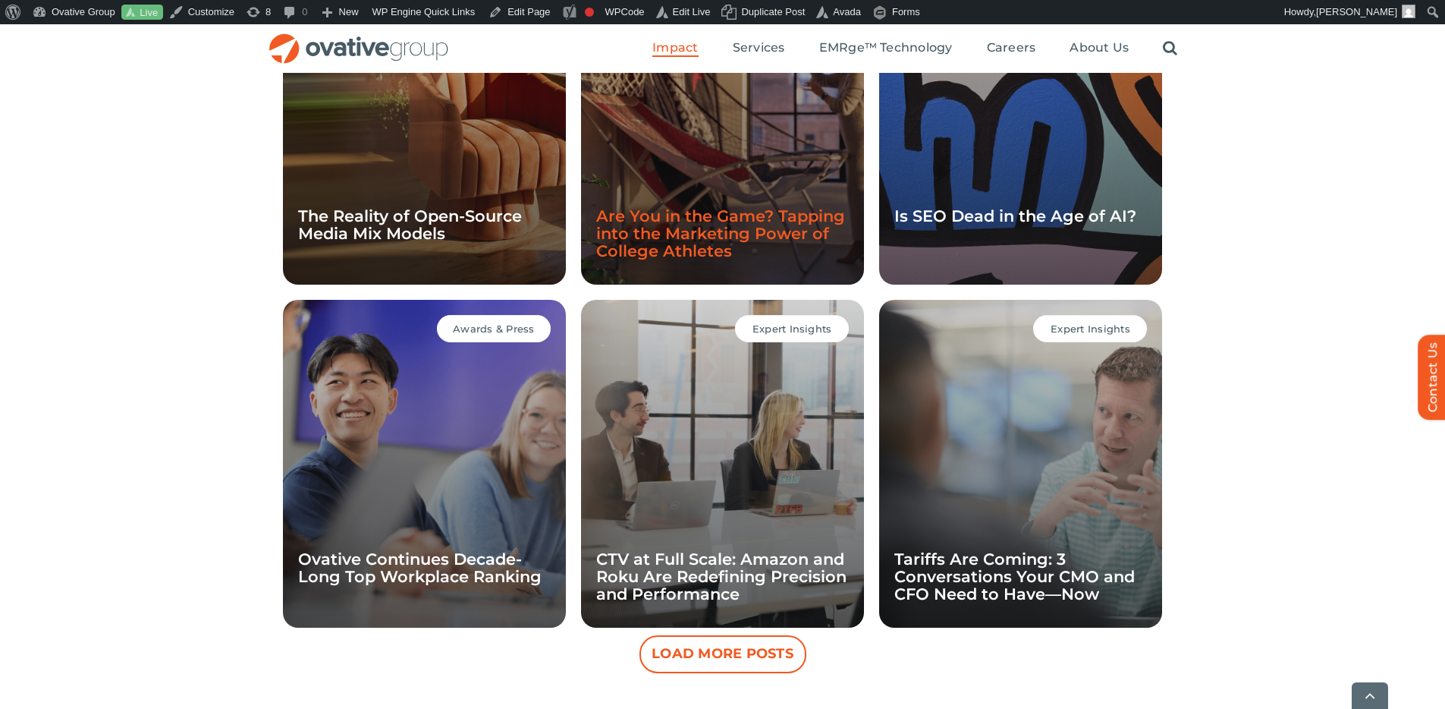
click at [794, 223] on link "Are You in the Game? Tapping into the Marketing Power of College Athletes" at bounding box center [720, 233] width 249 height 54
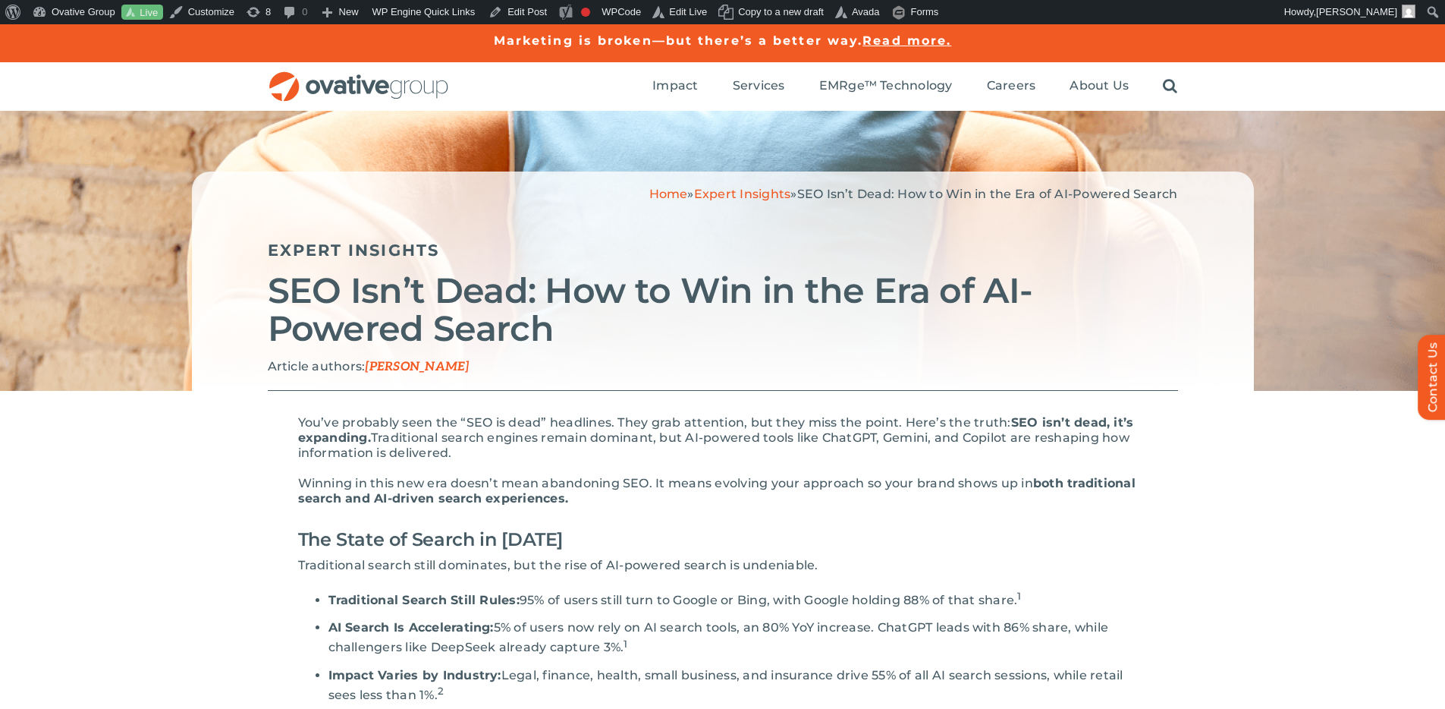
click at [1134, 262] on div "Expert Insights" at bounding box center [723, 240] width 911 height 47
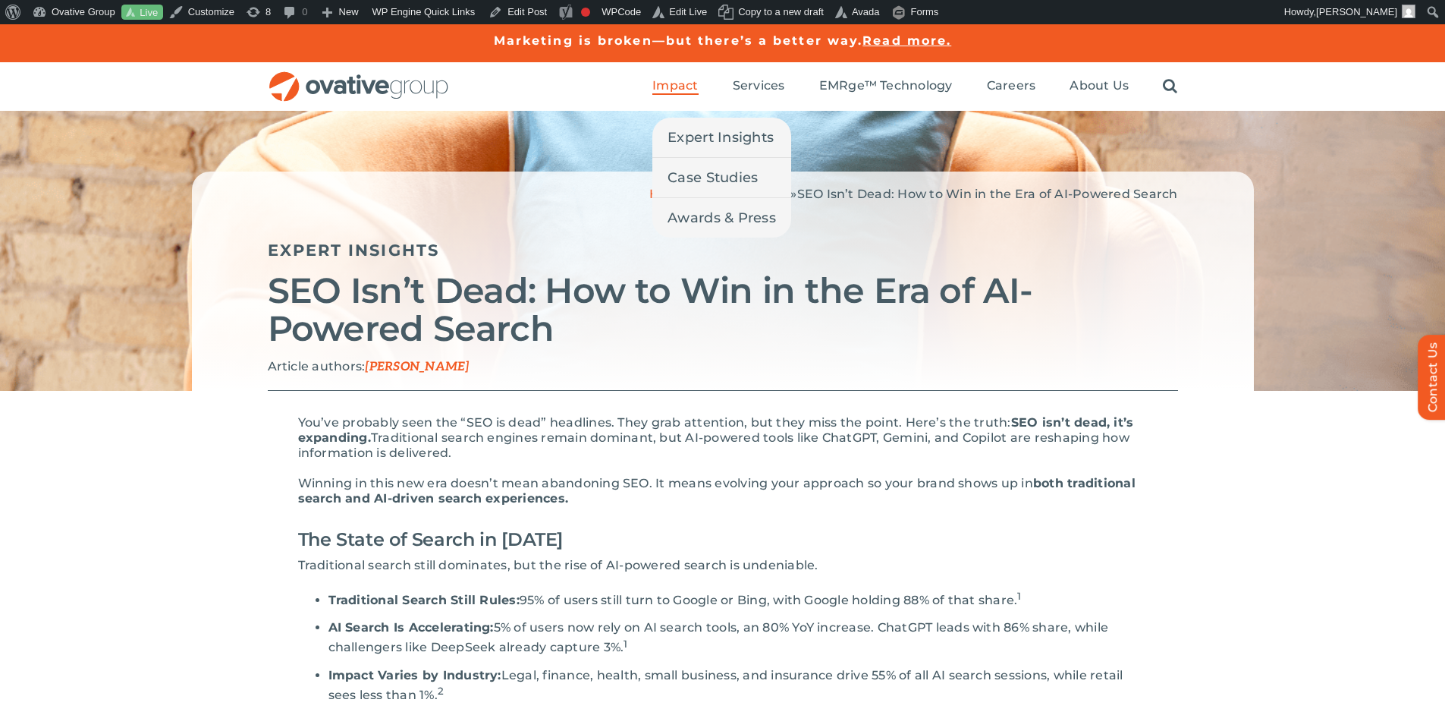
click at [663, 83] on span "Impact" at bounding box center [676, 85] width 46 height 15
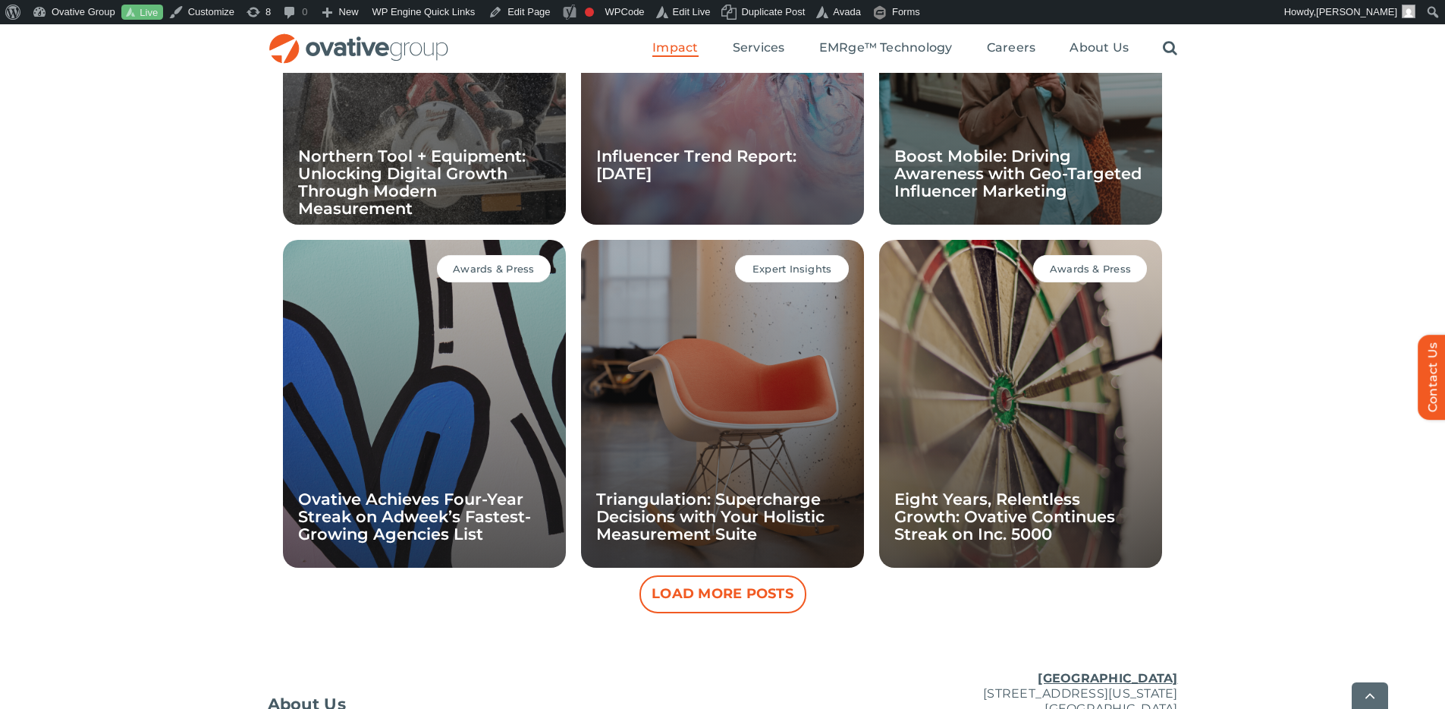
scroll to position [1354, 0]
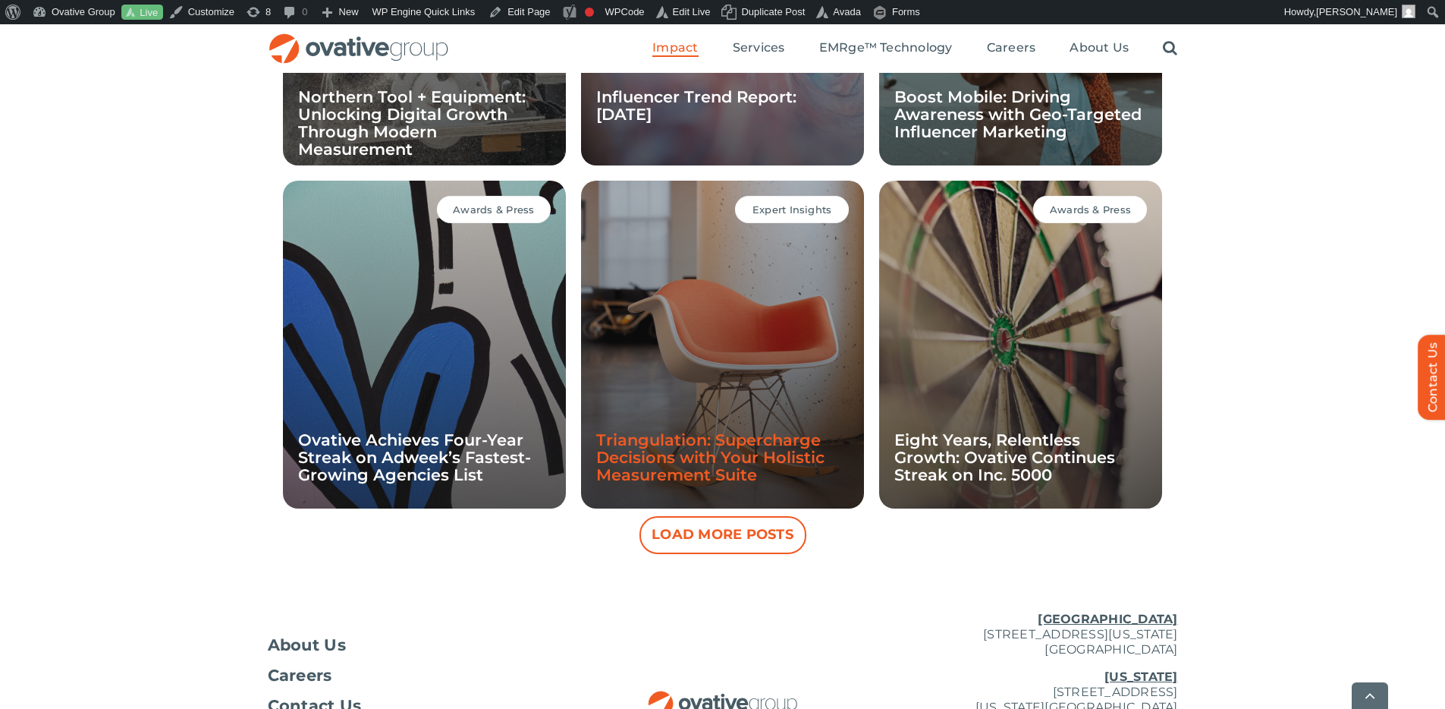
click at [677, 446] on link "Triangulation: Supercharge Decisions with Your Holistic Measurement Suite" at bounding box center [710, 457] width 228 height 54
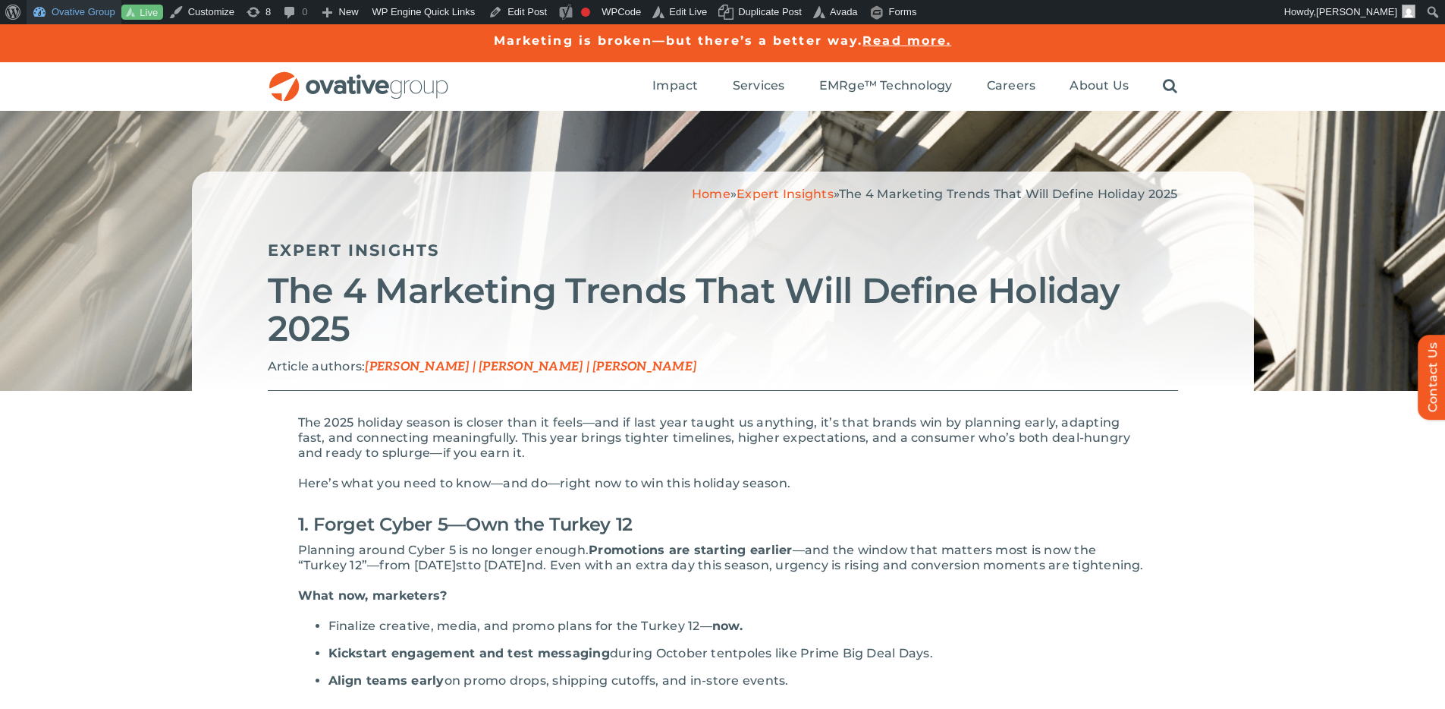
click at [92, 11] on link "Ovative Group" at bounding box center [74, 12] width 95 height 24
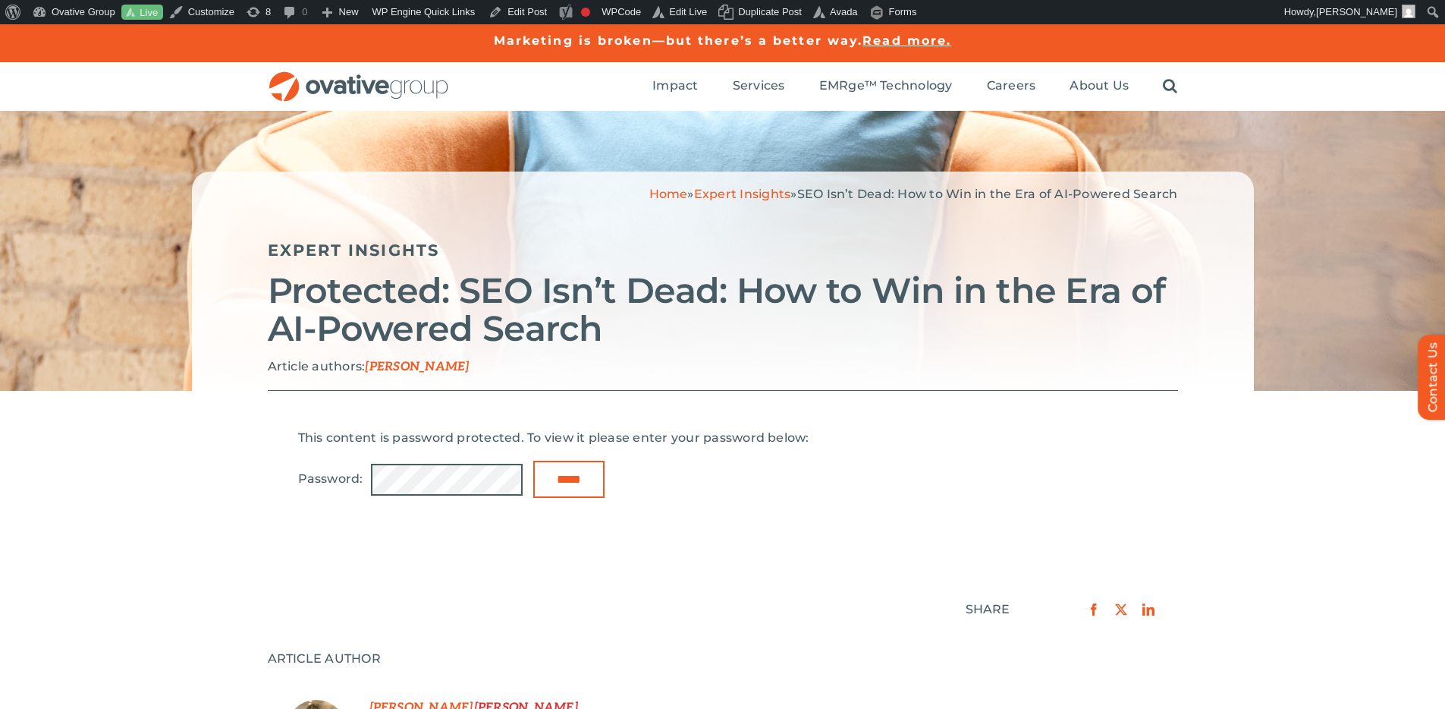
click at [533, 461] on input "*****" at bounding box center [568, 479] width 71 height 37
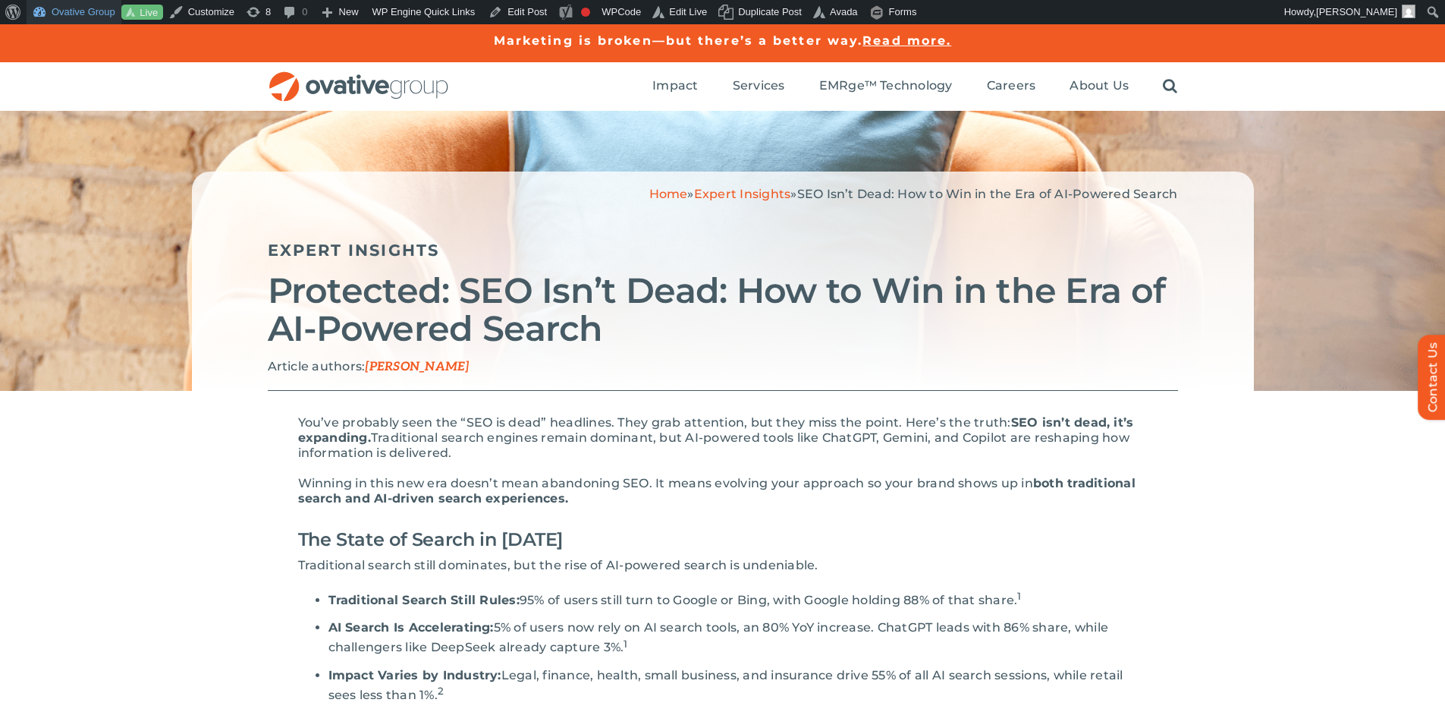
click at [90, 5] on link "Ovative Group" at bounding box center [74, 12] width 95 height 24
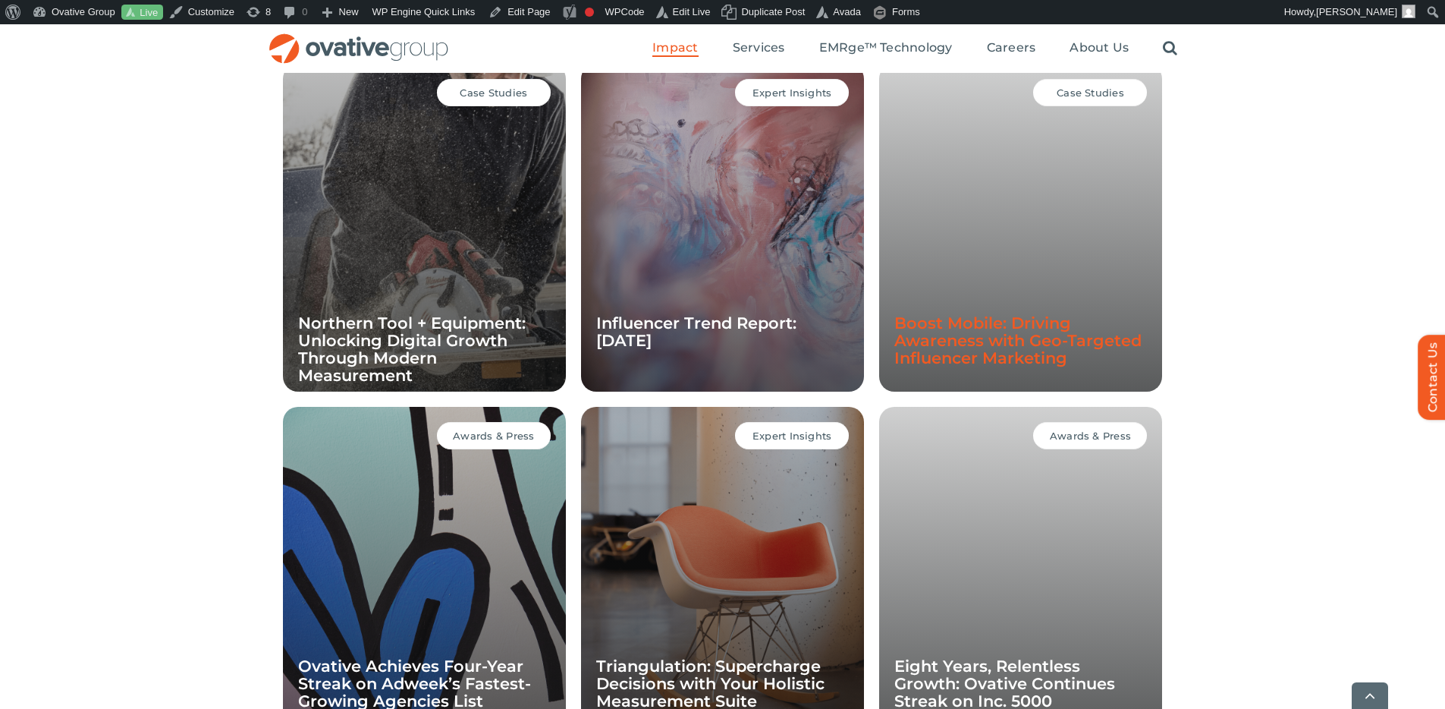
scroll to position [1509, 0]
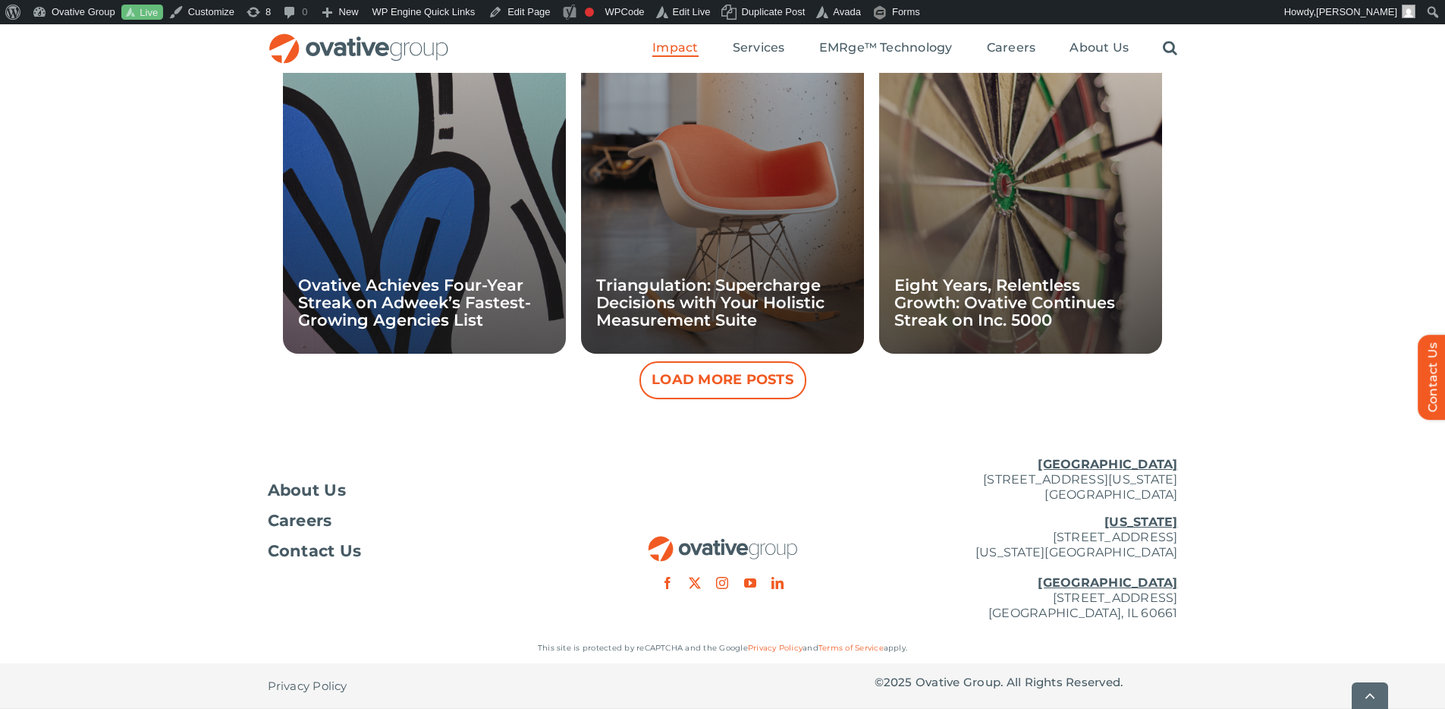
click at [782, 378] on button "Load More Posts" at bounding box center [723, 380] width 167 height 38
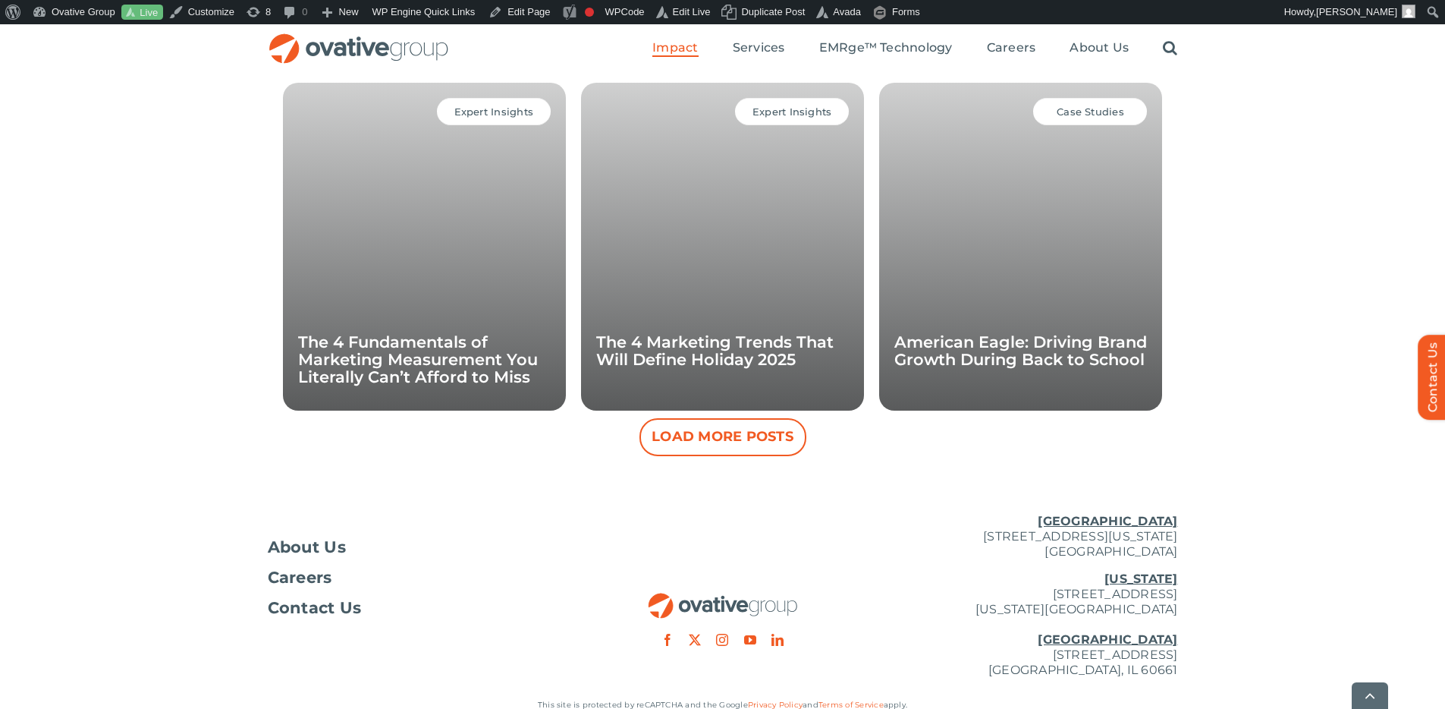
scroll to position [2195, 0]
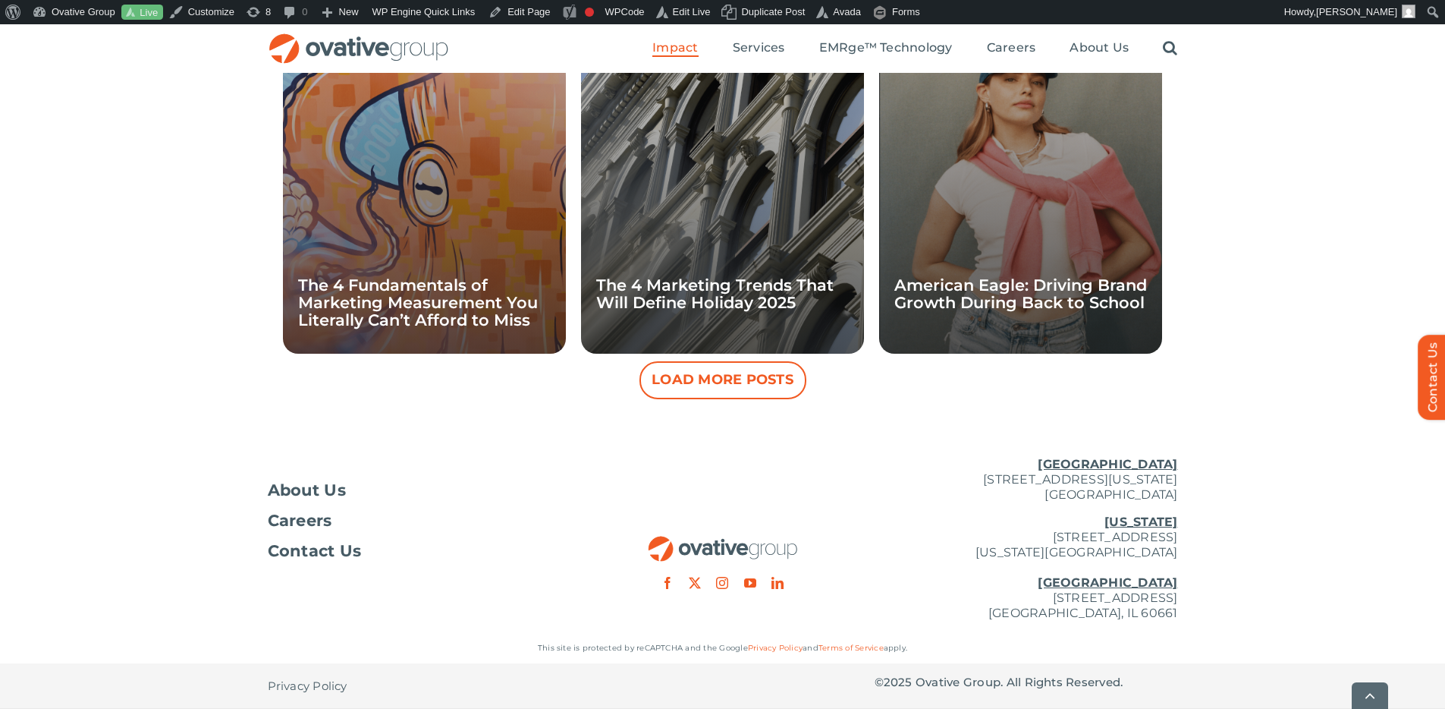
drag, startPoint x: 710, startPoint y: 361, endPoint x: 709, endPoint y: 379, distance: 17.5
click at [710, 361] on button "Load More Posts" at bounding box center [723, 380] width 167 height 38
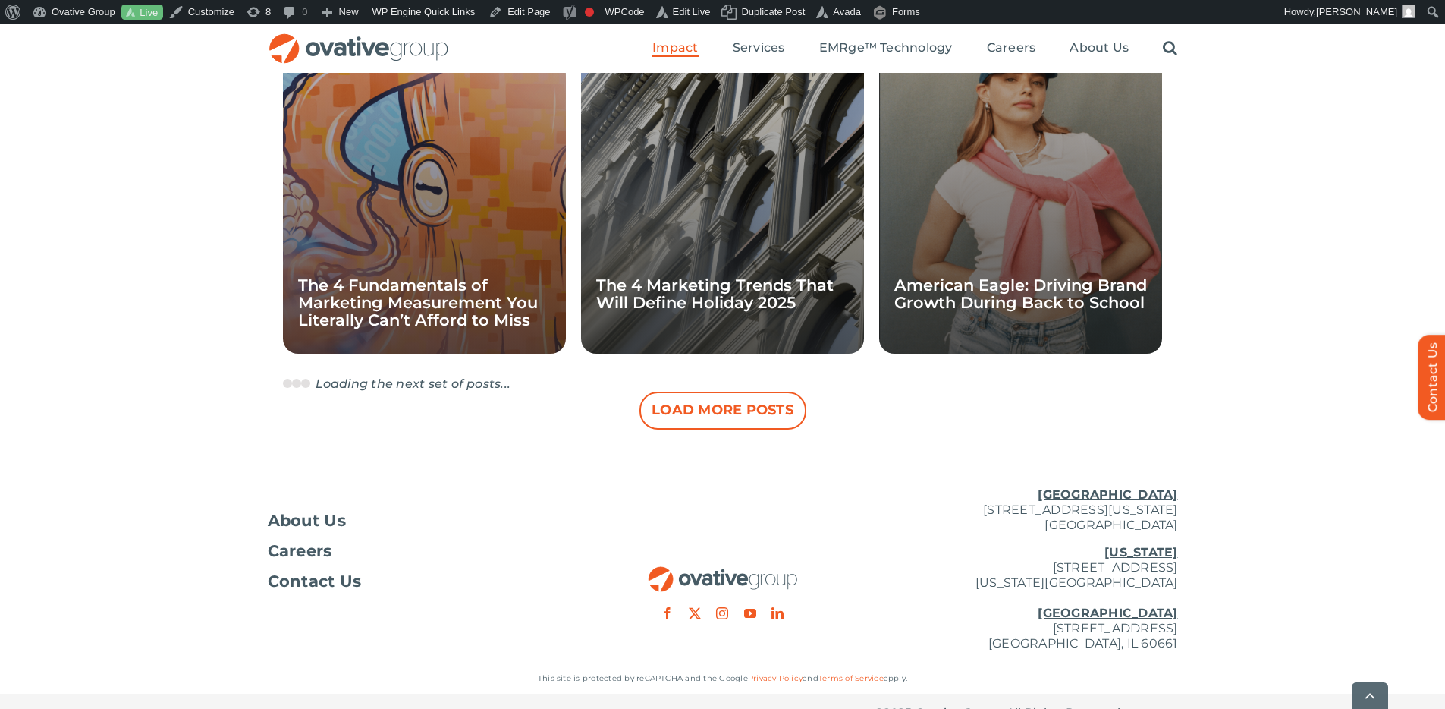
click at [709, 379] on div "Loading the next set of posts..." at bounding box center [722, 383] width 879 height 15
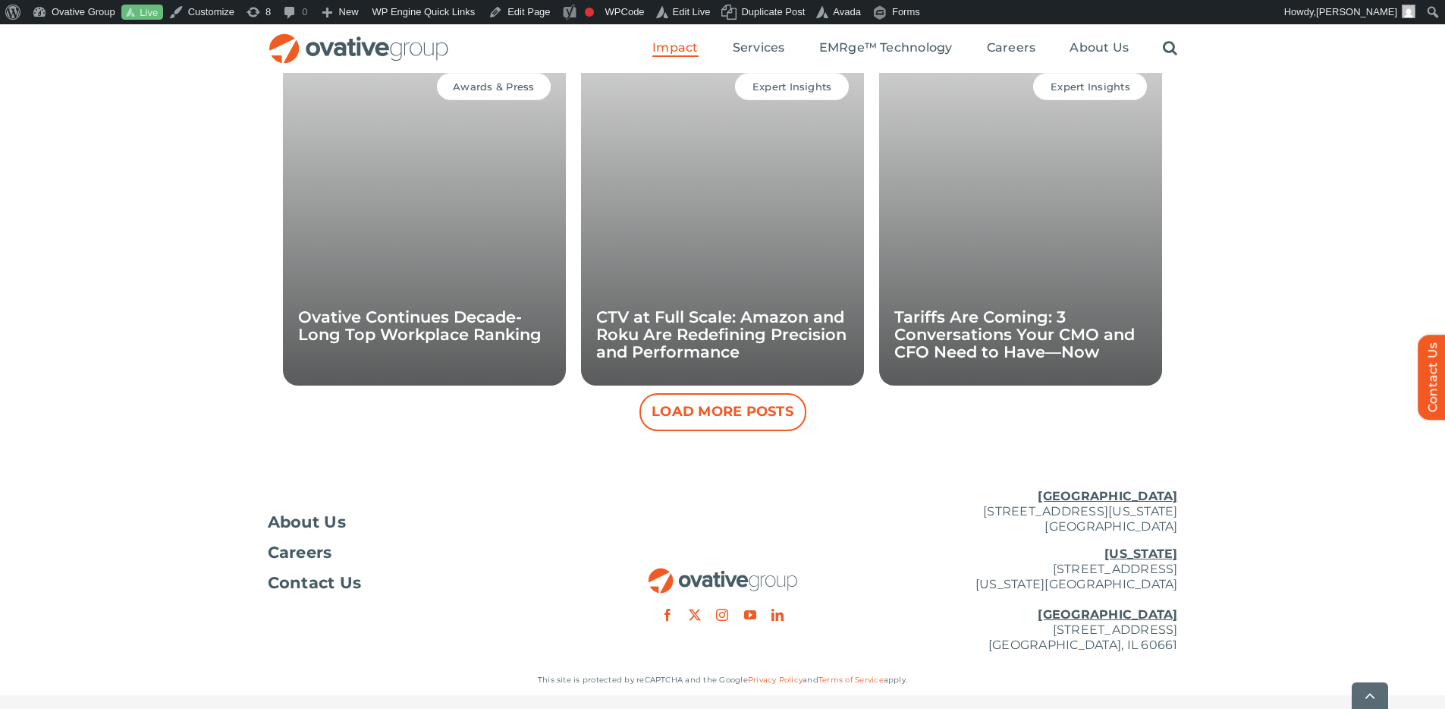
scroll to position [2881, 0]
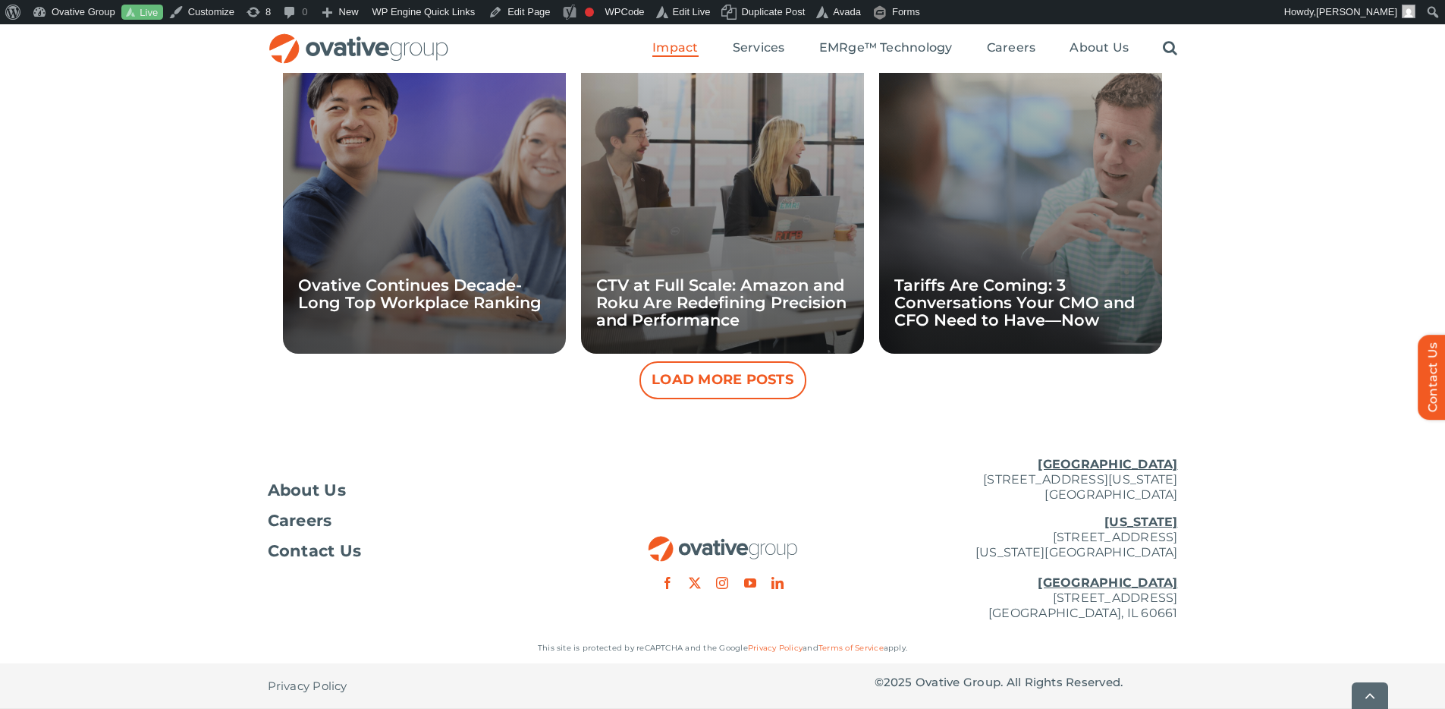
click at [752, 392] on button "Load More Posts" at bounding box center [723, 380] width 167 height 38
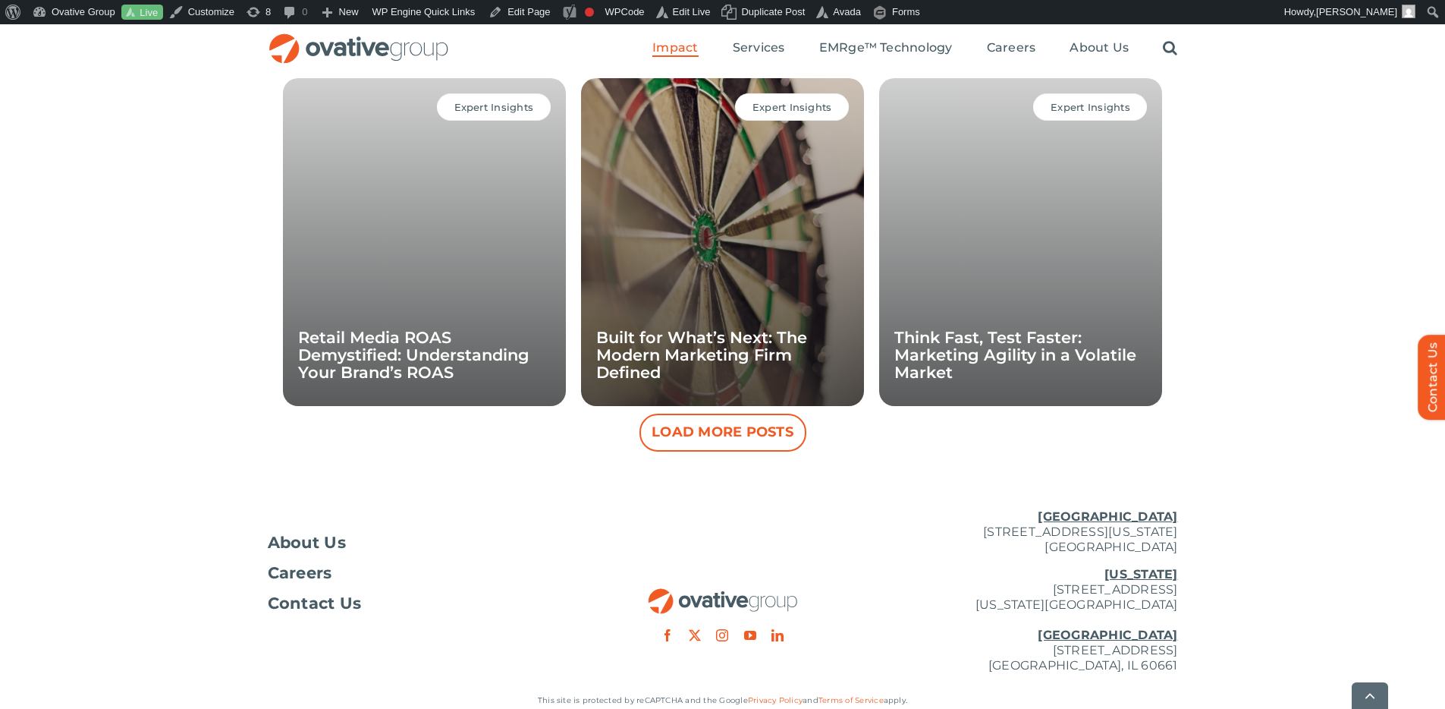
scroll to position [3525, 0]
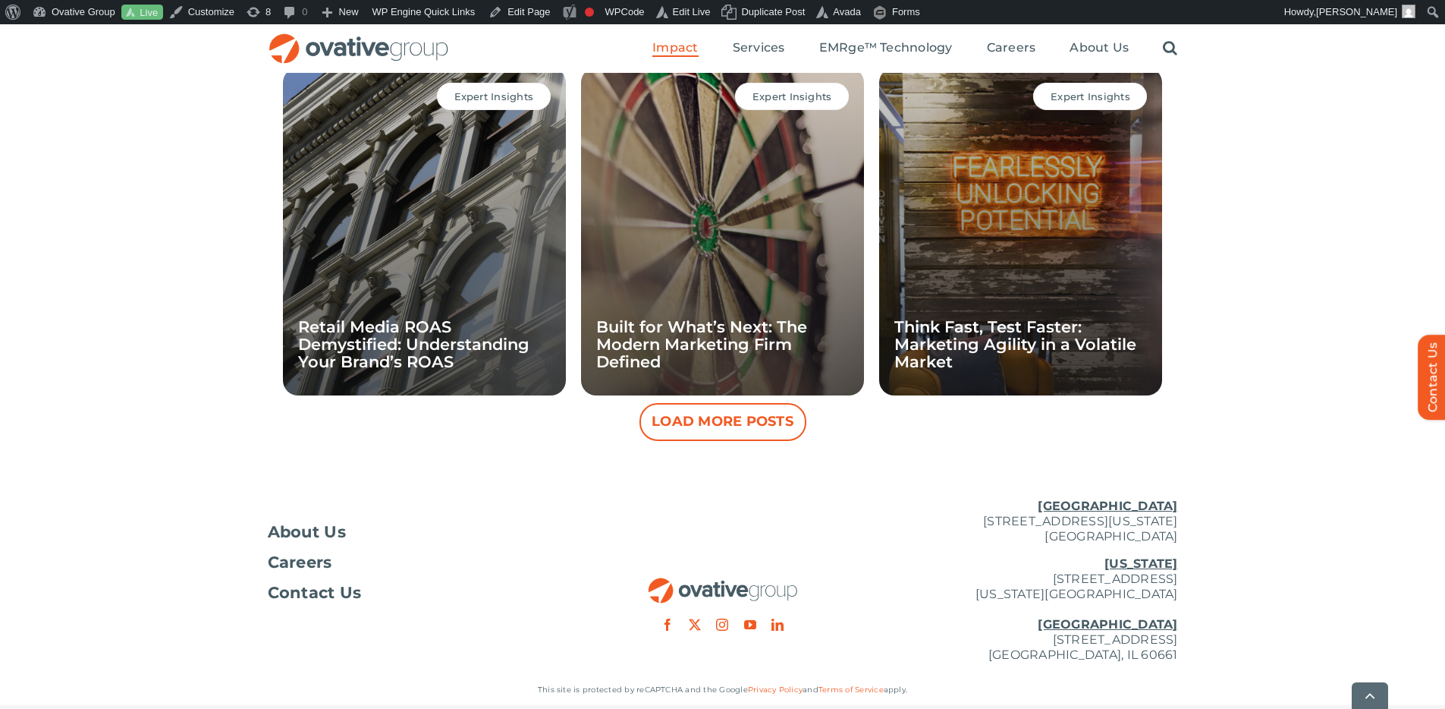
click at [731, 437] on button "Load More Posts" at bounding box center [723, 422] width 167 height 38
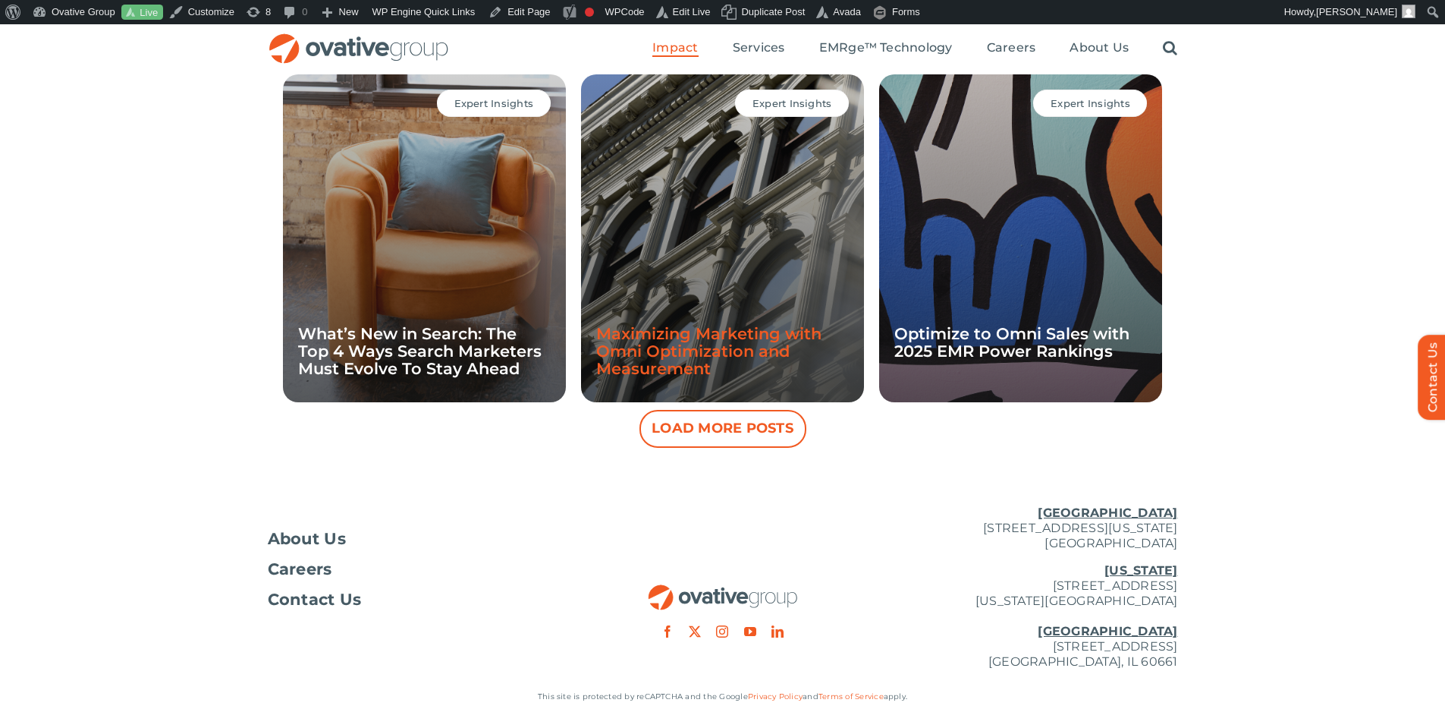
scroll to position [4206, 0]
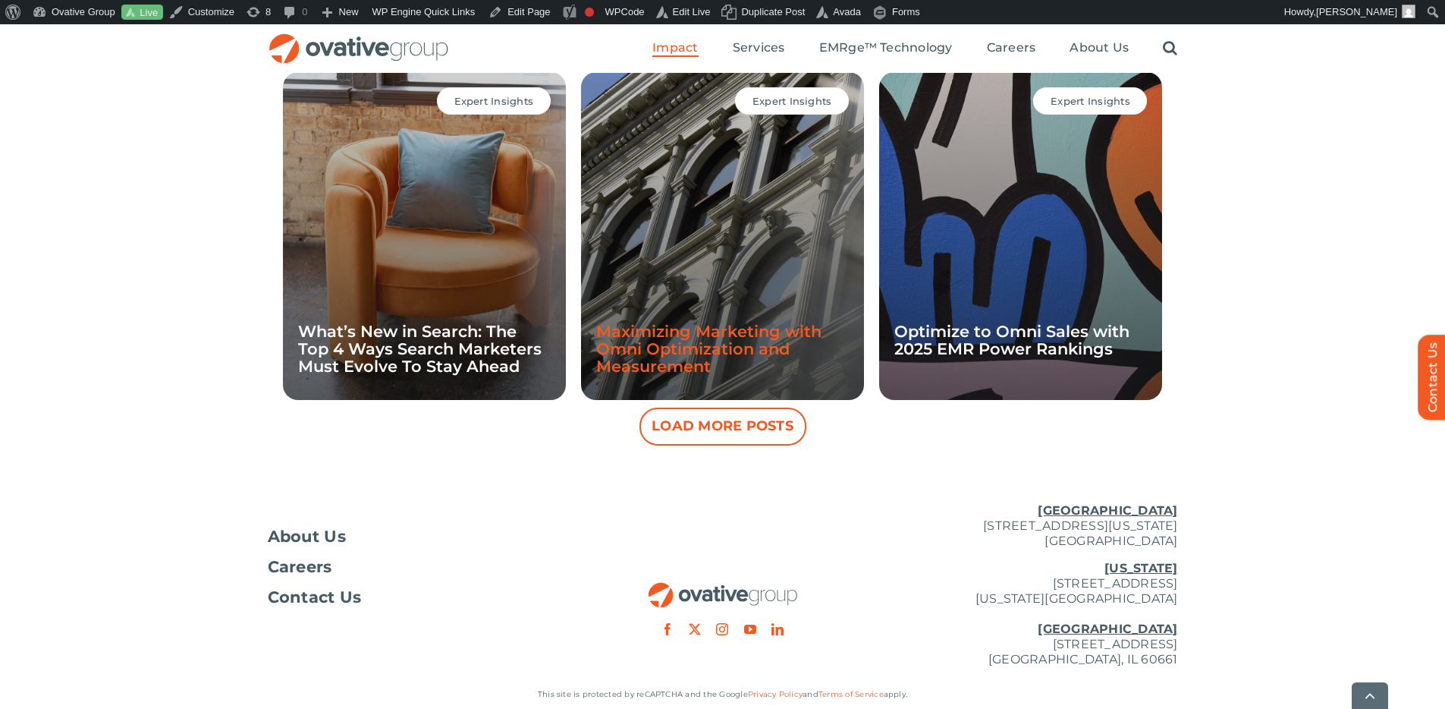
click at [689, 335] on link "Maximizing Marketing with Omni Optimization and Measurement" at bounding box center [708, 349] width 225 height 54
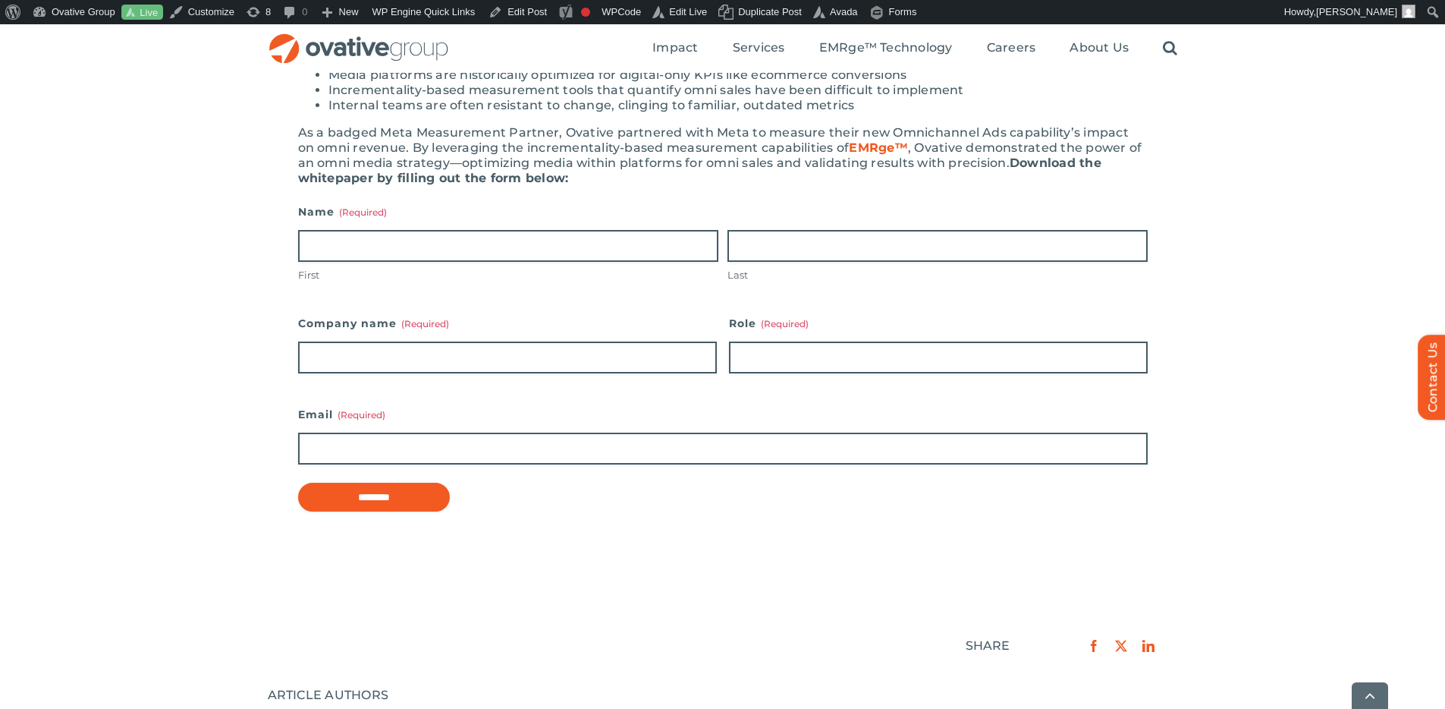
scroll to position [465, 0]
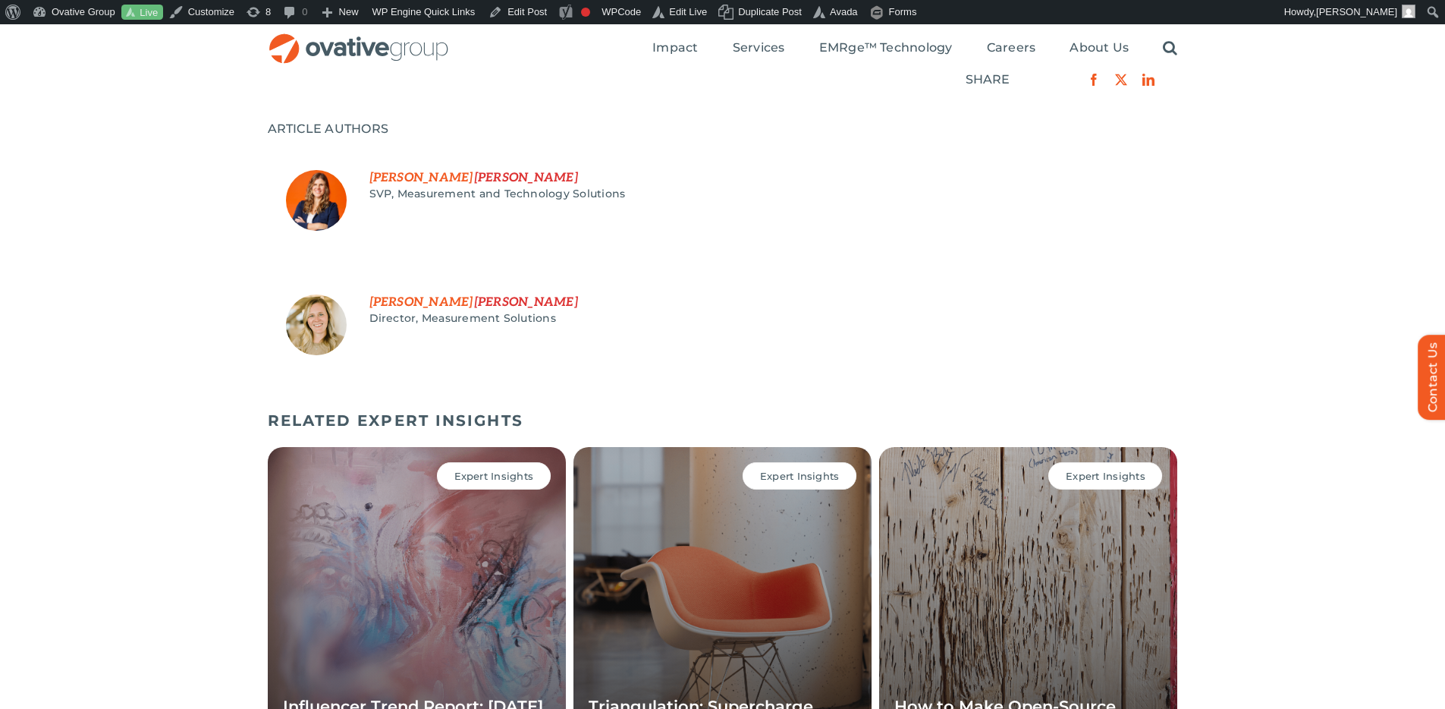
scroll to position [482, 0]
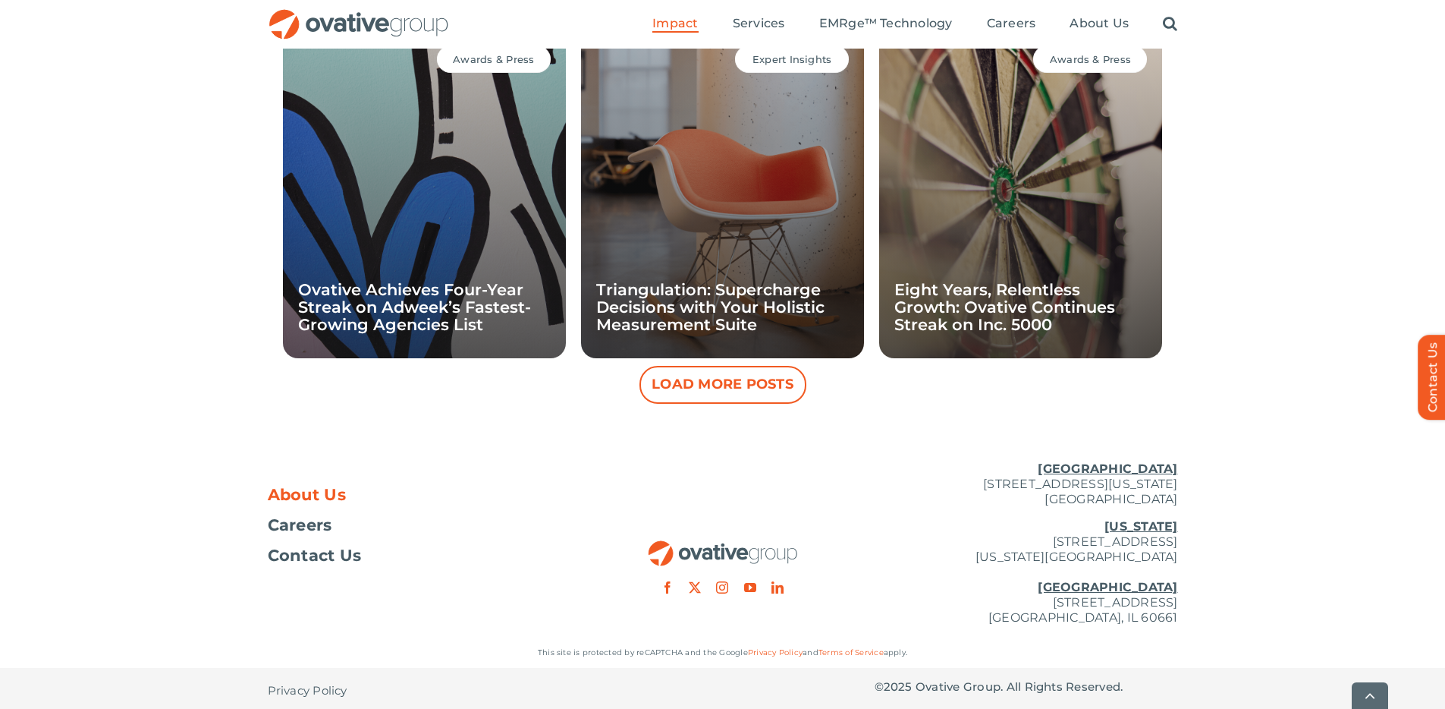
scroll to position [1485, 0]
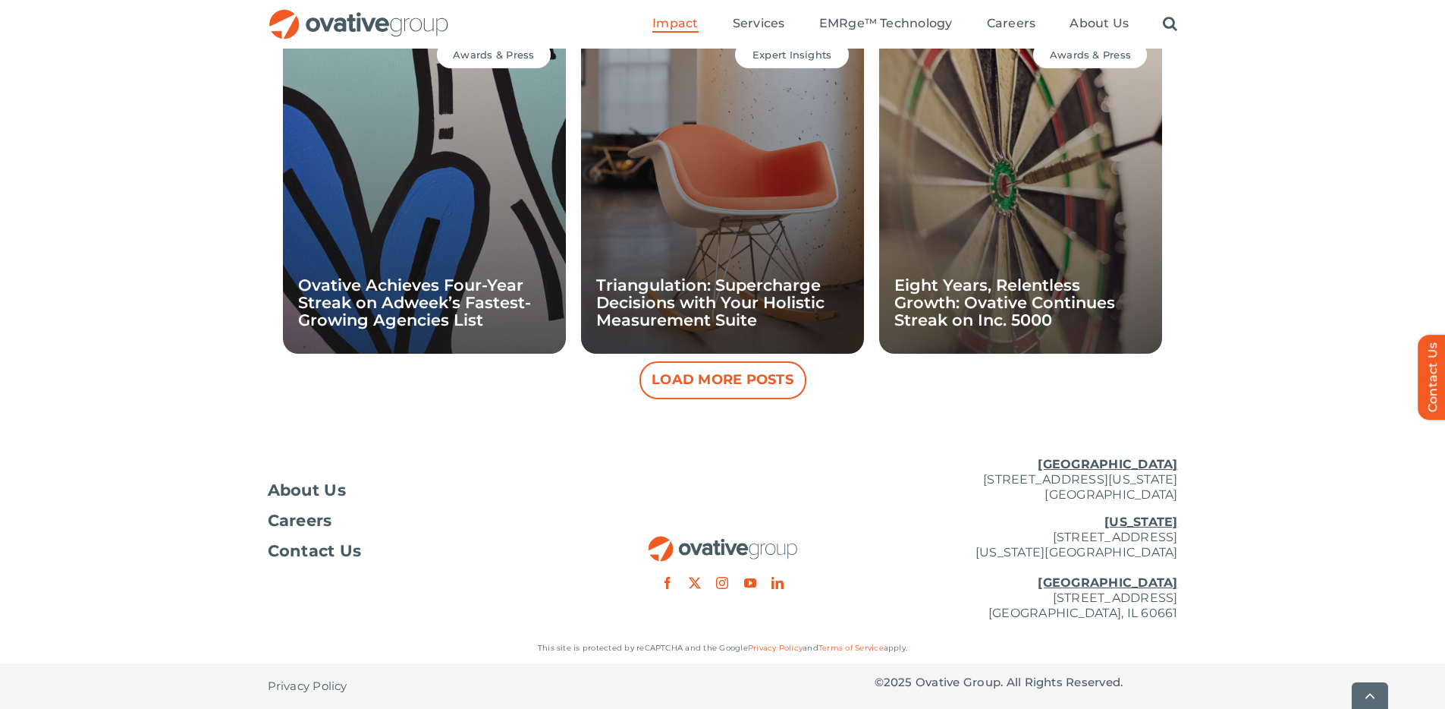
click at [670, 379] on button "Load More Posts" at bounding box center [723, 380] width 167 height 38
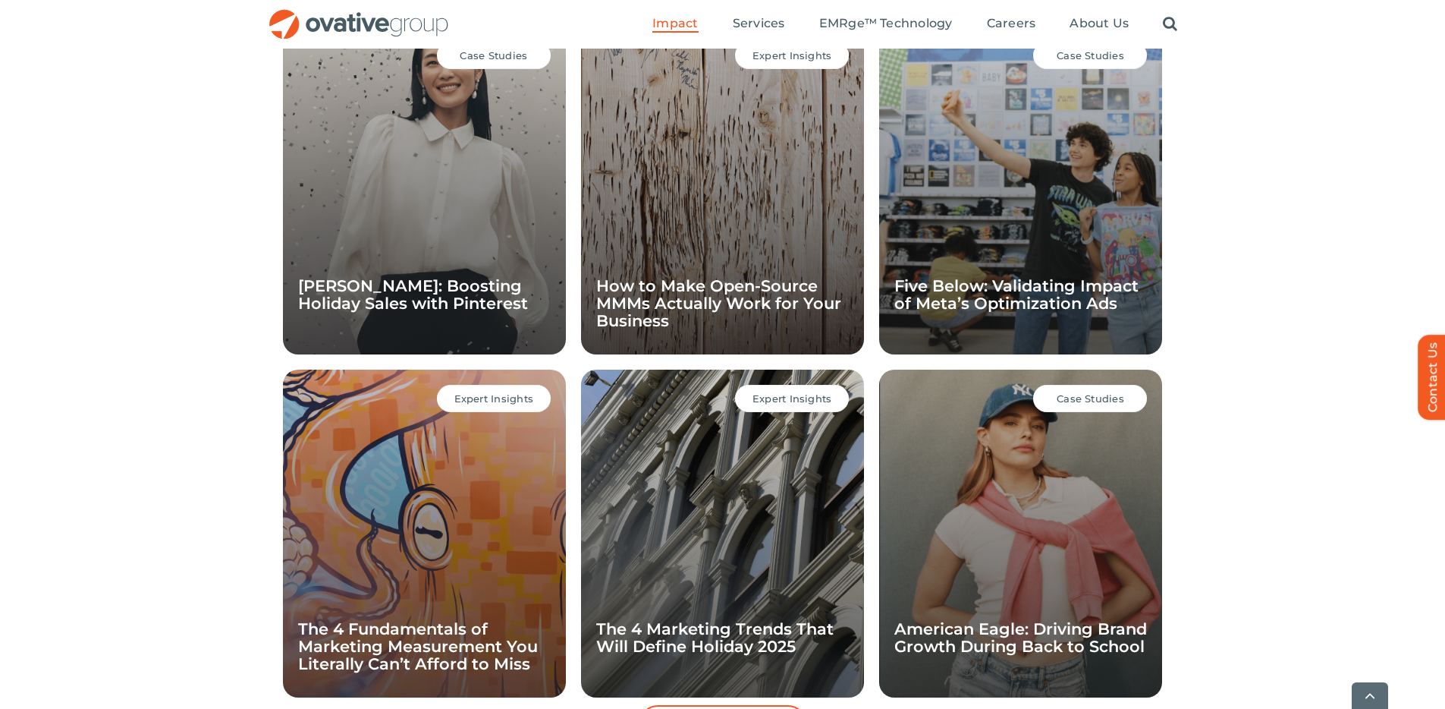
scroll to position [2171, 0]
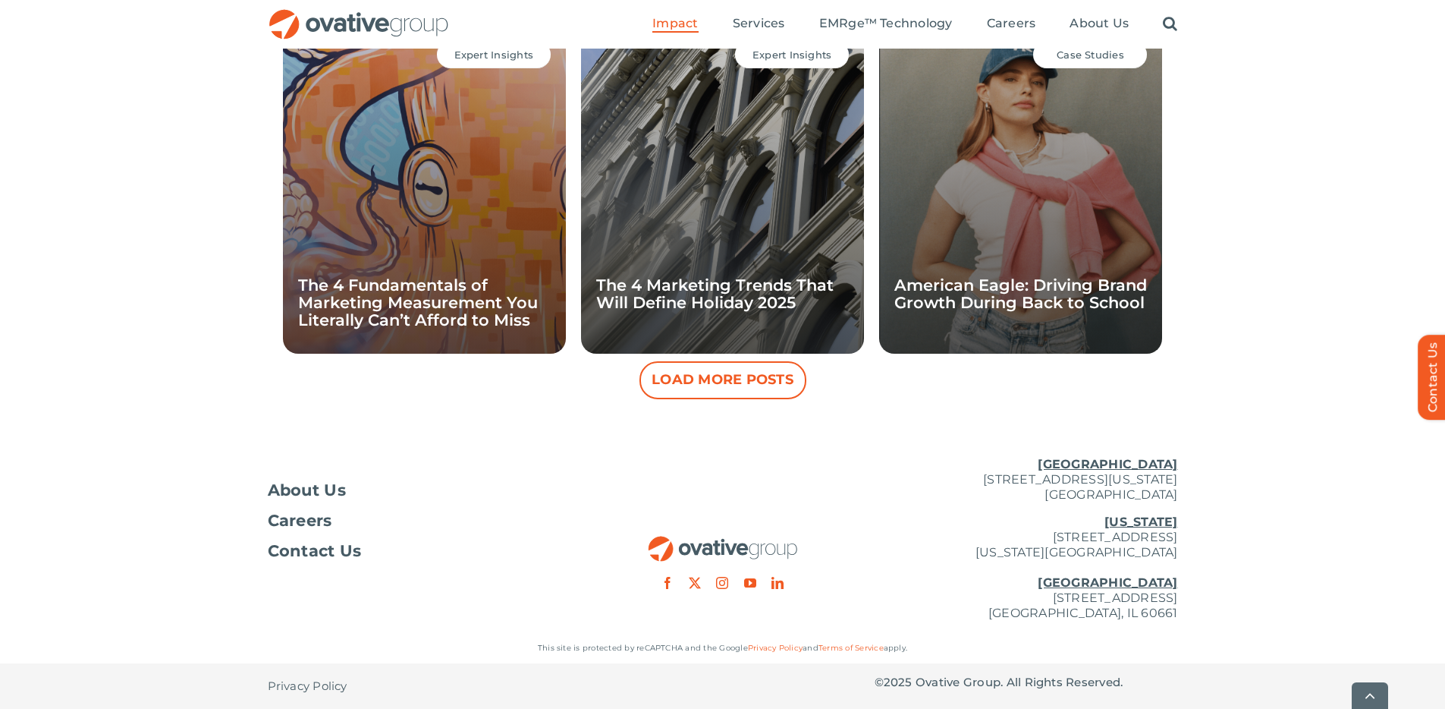
click at [659, 388] on button "Load More Posts" at bounding box center [723, 380] width 167 height 38
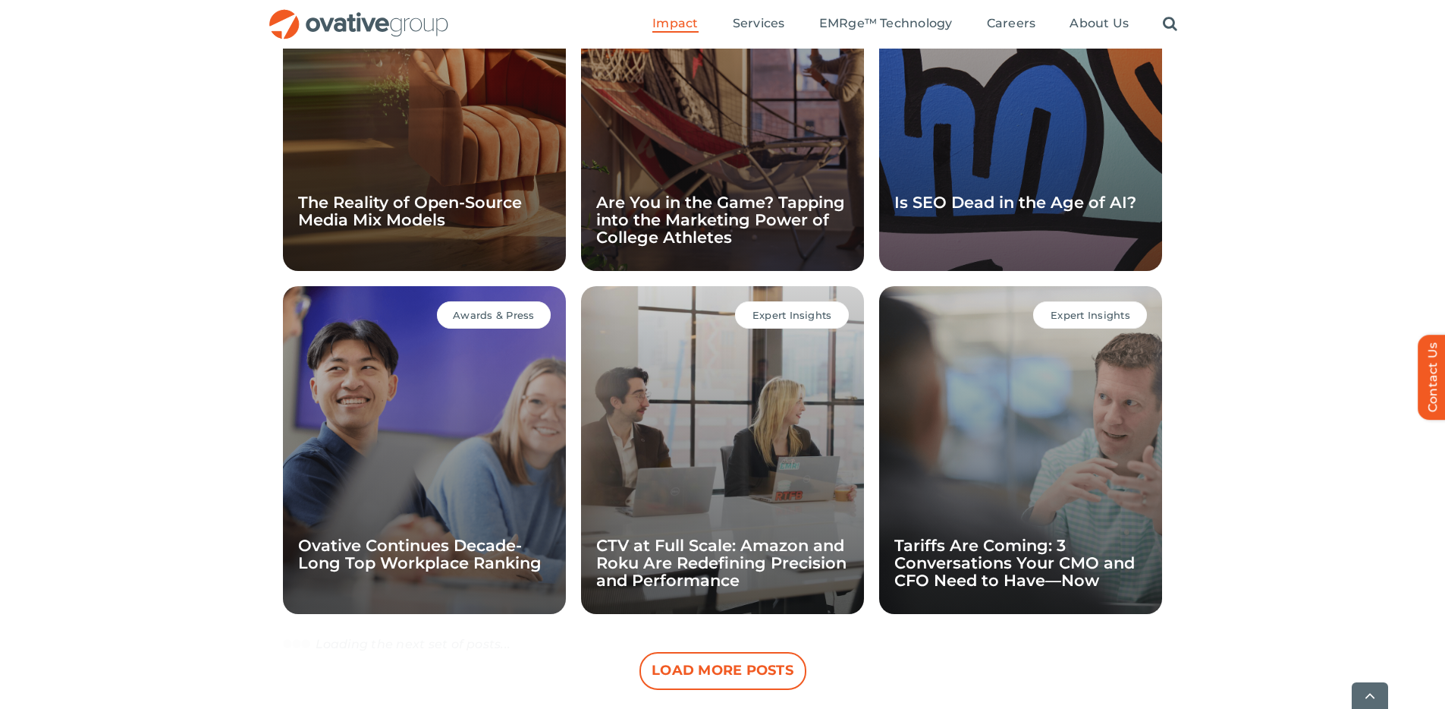
scroll to position [2804, 0]
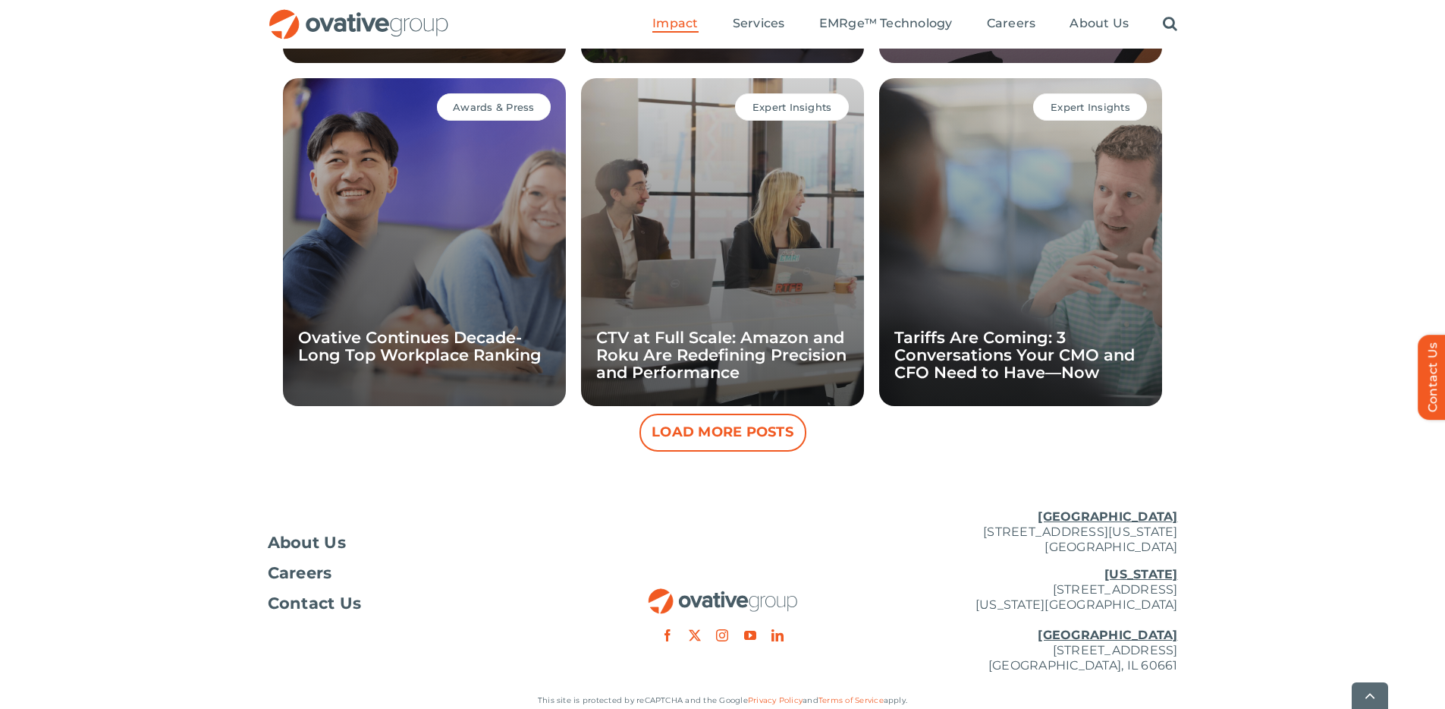
click at [738, 442] on button "Load More Posts" at bounding box center [723, 433] width 167 height 38
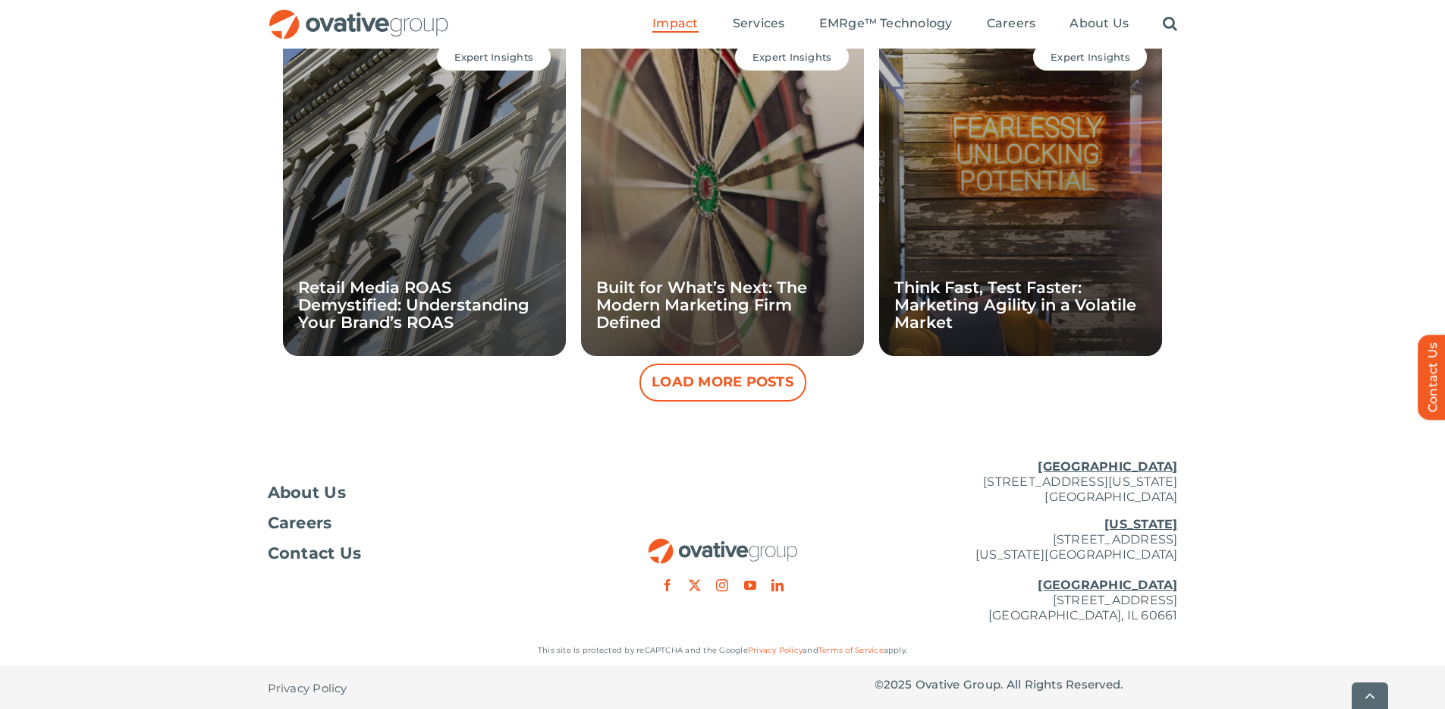
click at [738, 379] on button "Load More Posts" at bounding box center [723, 382] width 167 height 38
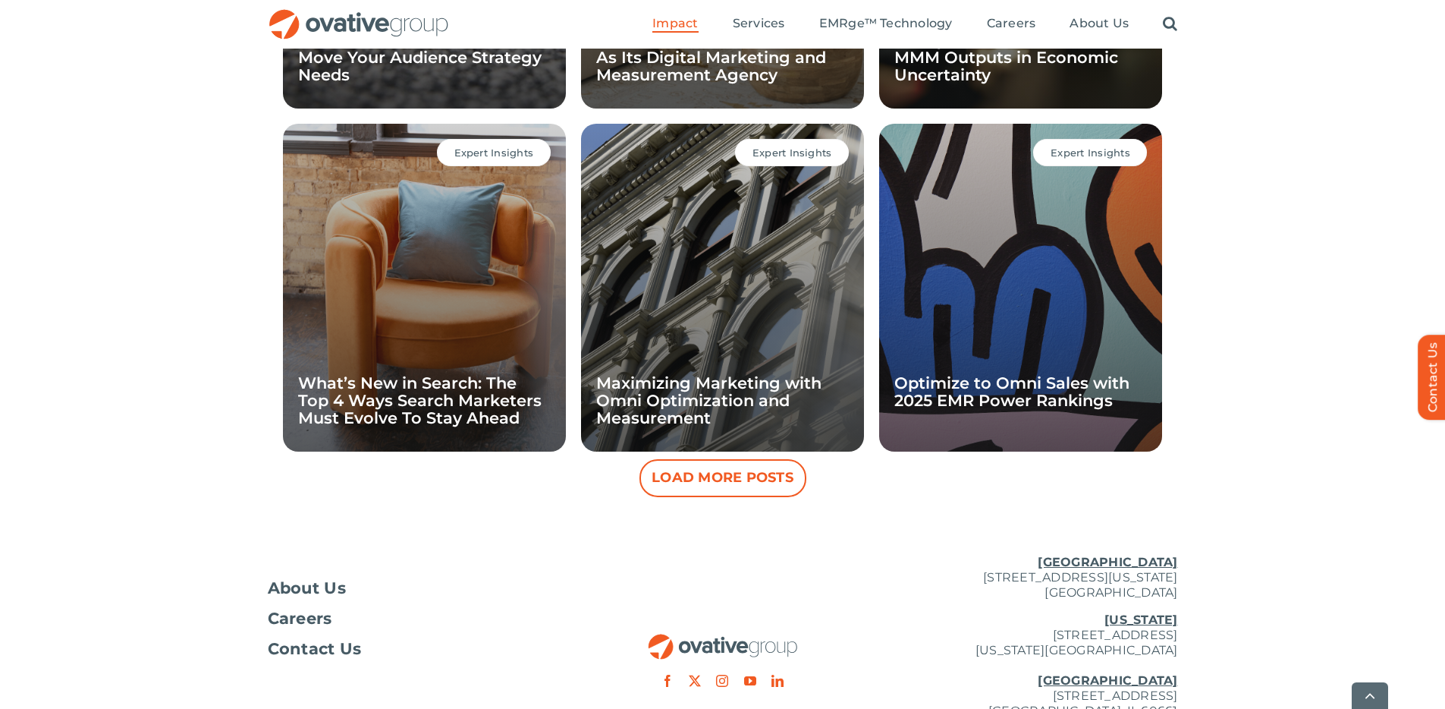
click at [683, 477] on button "Load More Posts" at bounding box center [723, 478] width 167 height 38
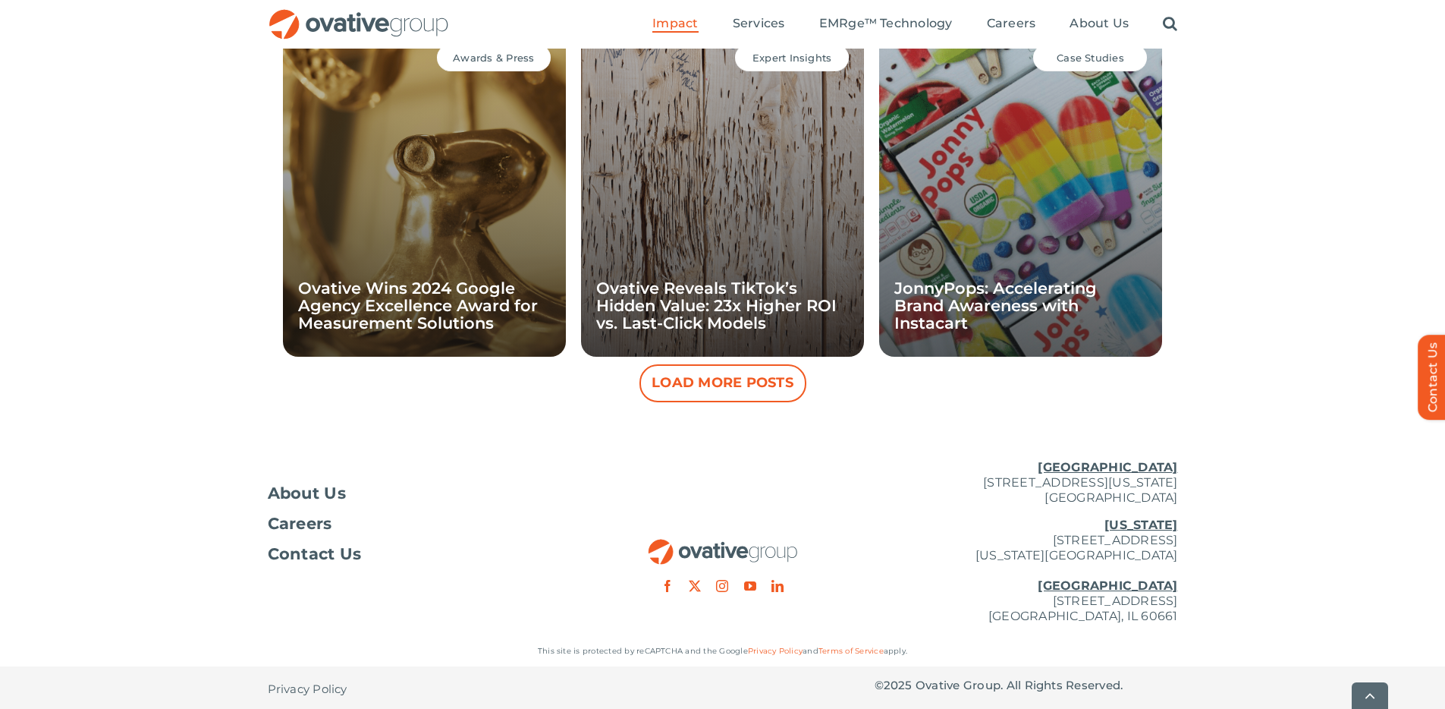
scroll to position [4914, 0]
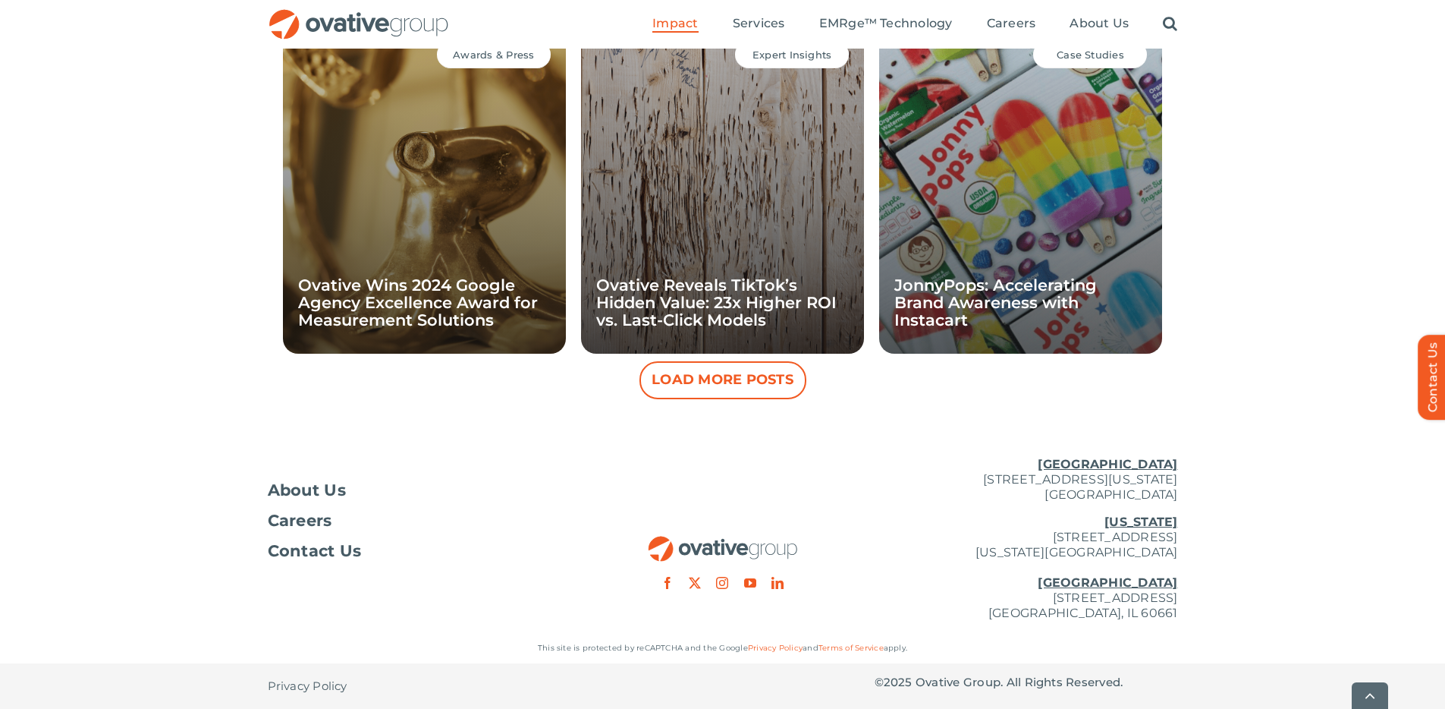
click at [679, 385] on button "Load More Posts" at bounding box center [723, 380] width 167 height 38
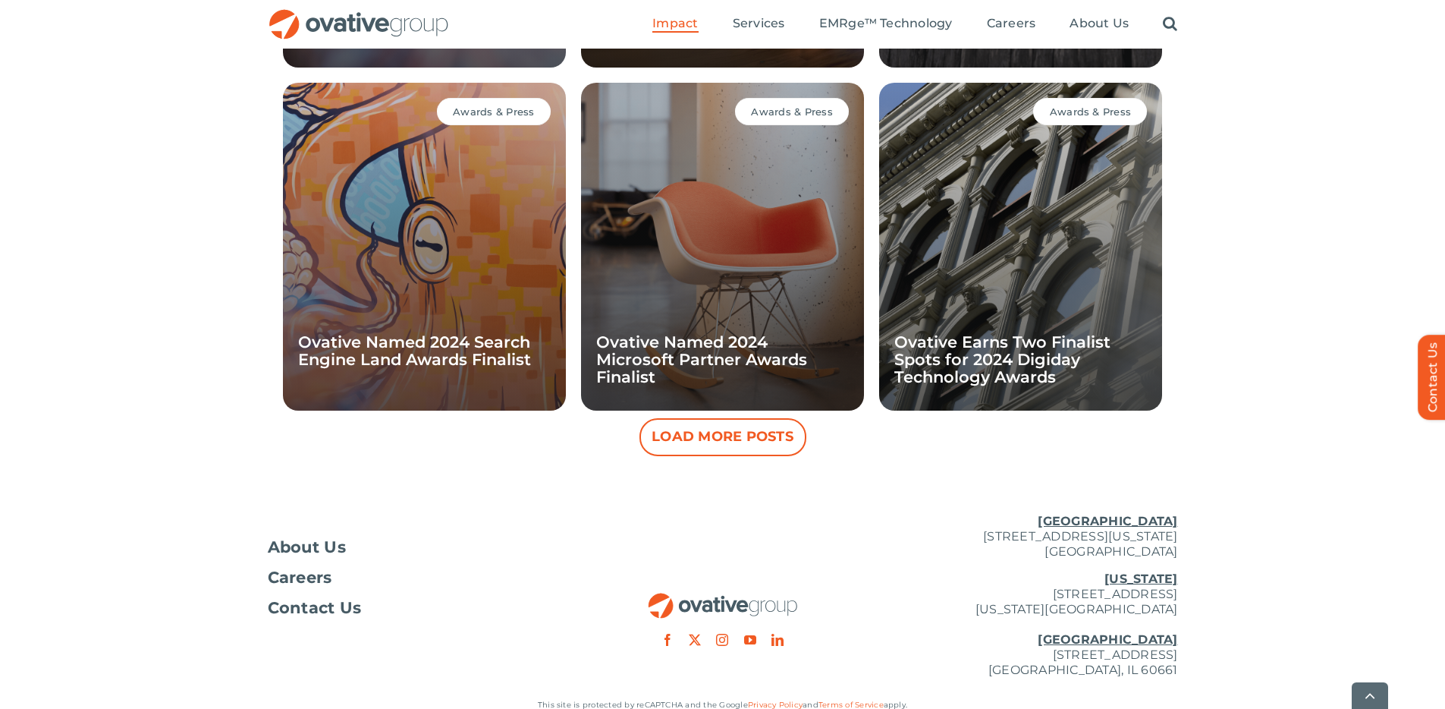
scroll to position [5598, 0]
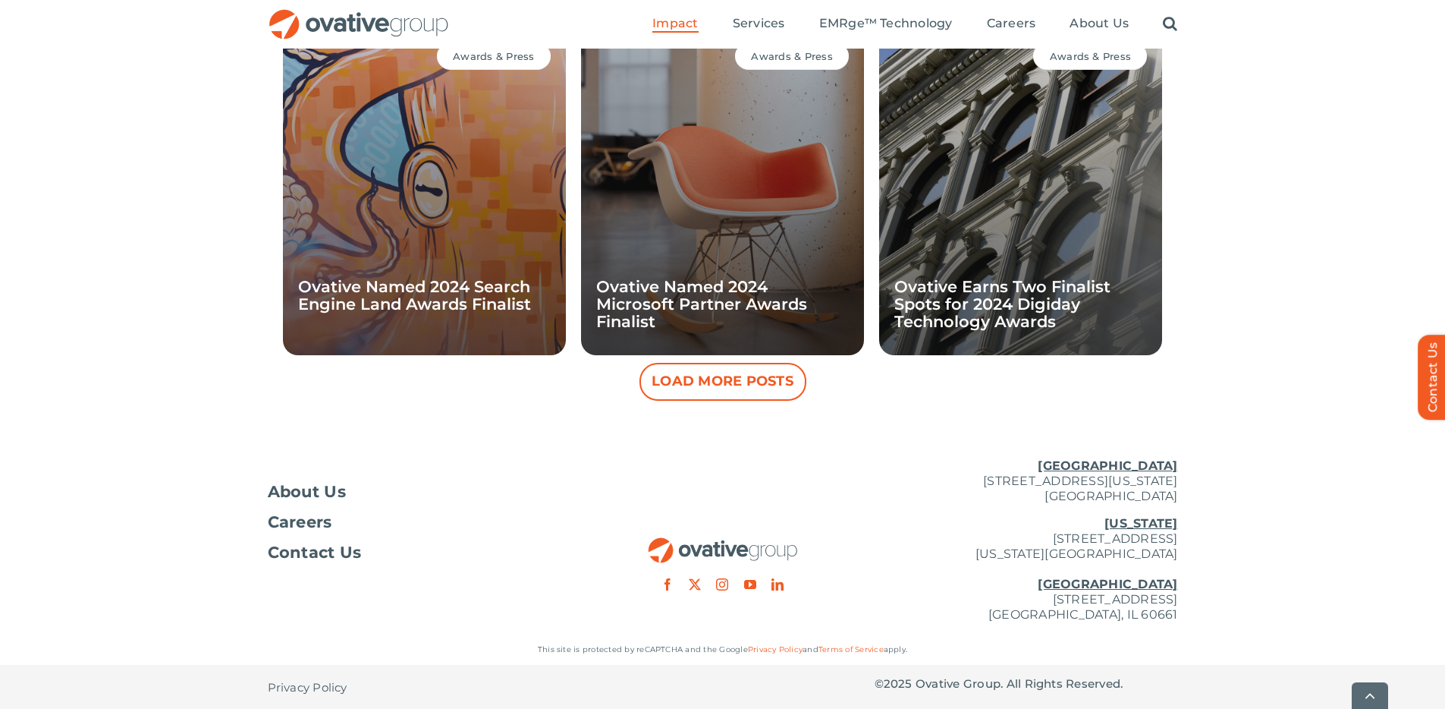
click at [757, 386] on button "Load More Posts" at bounding box center [723, 382] width 167 height 38
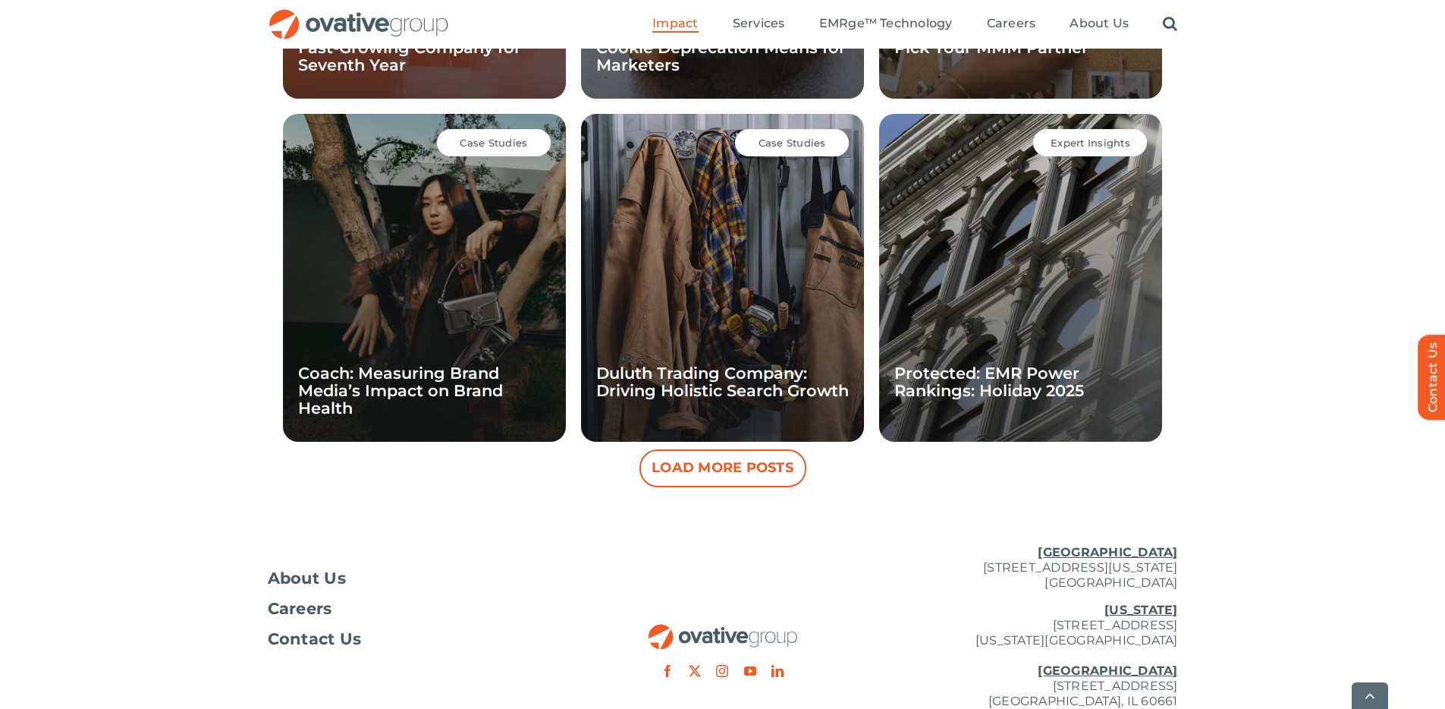
scroll to position [6239, 0]
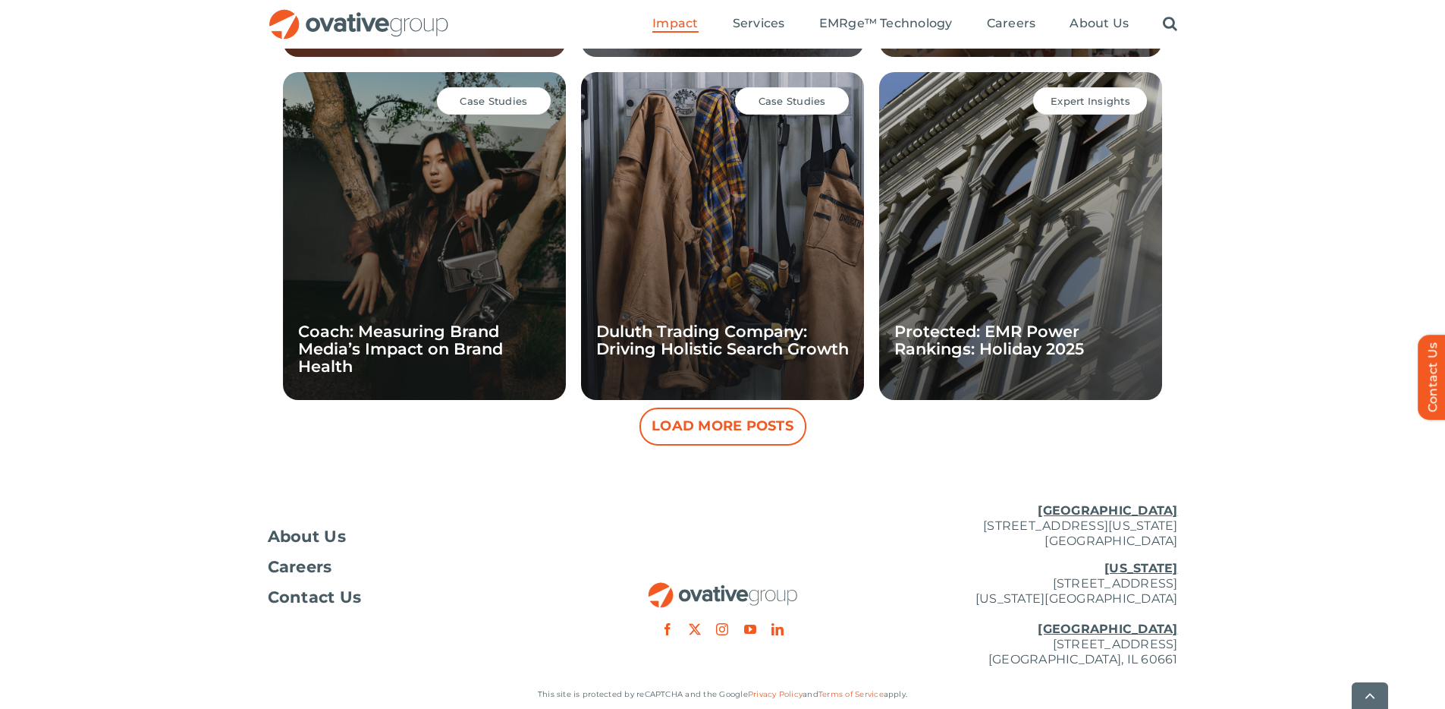
click at [749, 433] on button "Load More Posts" at bounding box center [723, 426] width 167 height 38
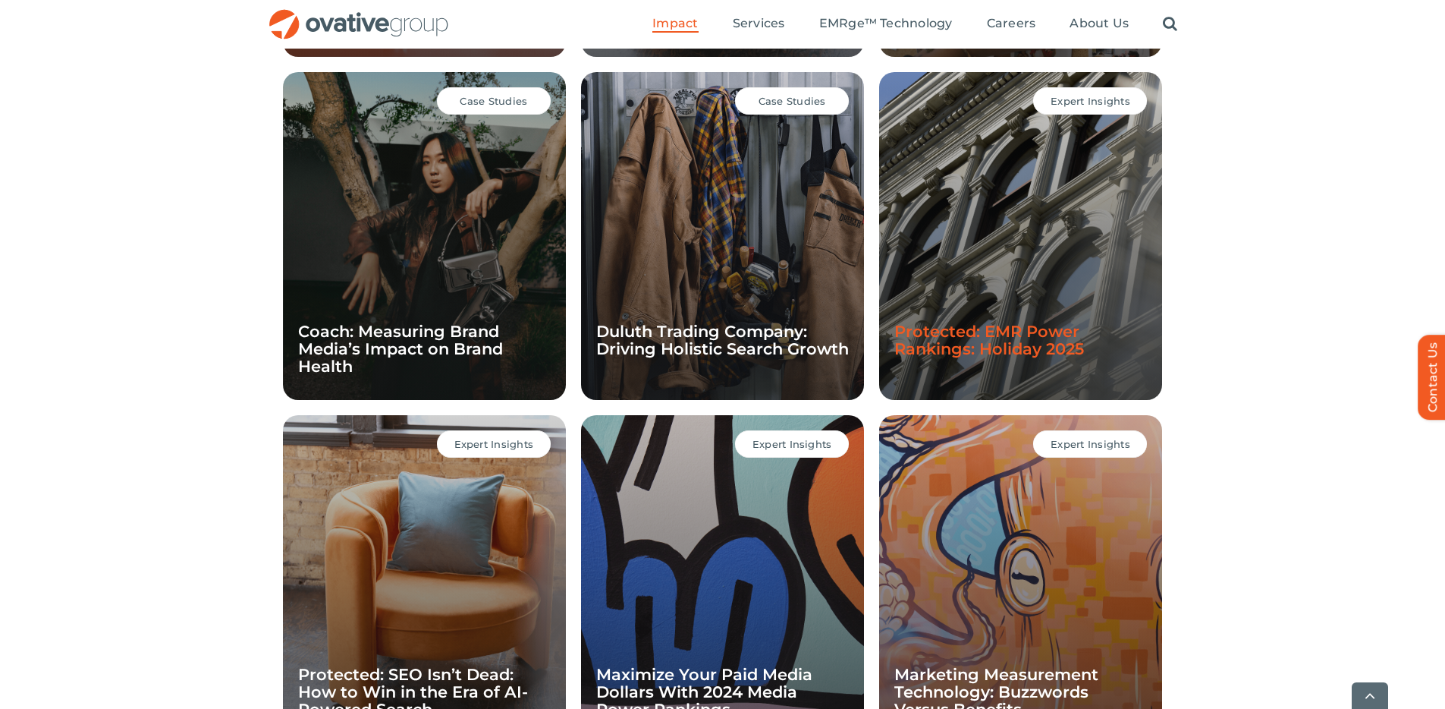
click at [970, 331] on link "Protected: EMR Power Rankings: Holiday 2025" at bounding box center [990, 340] width 190 height 36
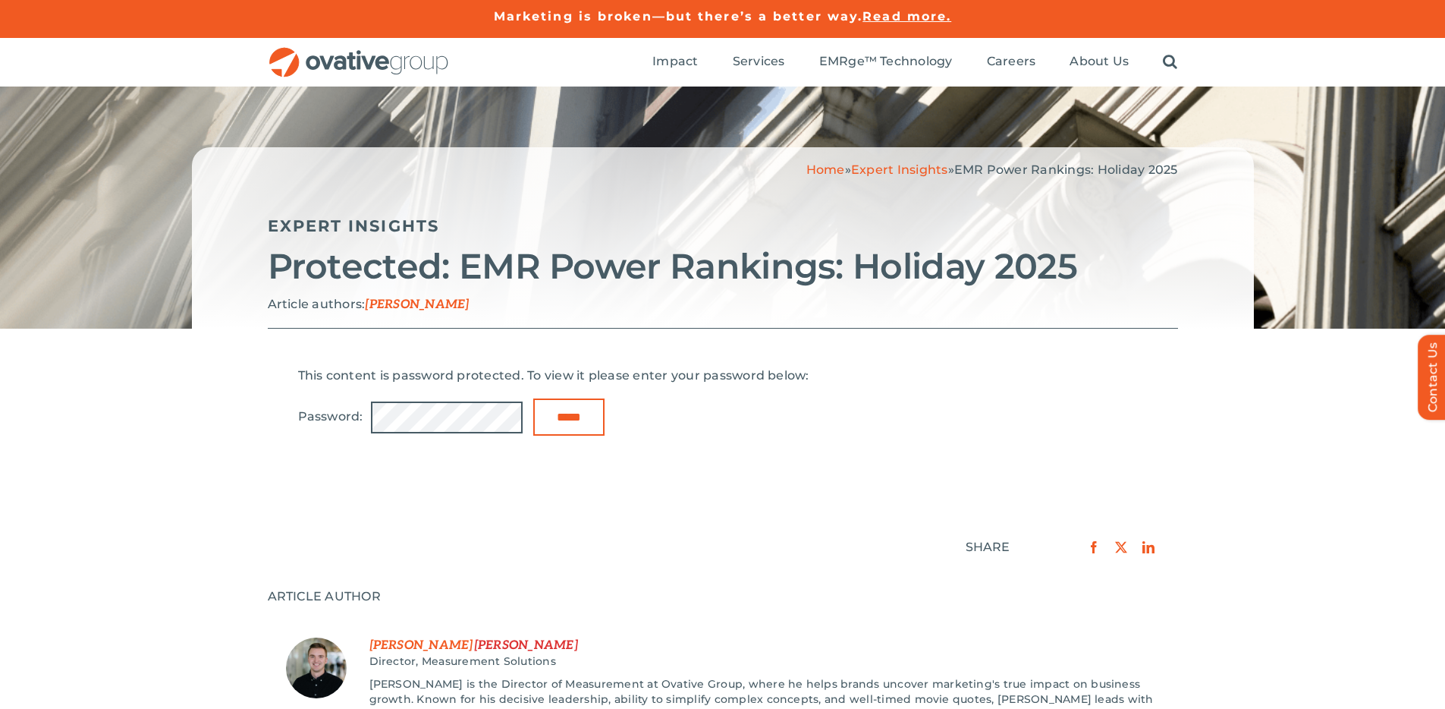
click at [596, 363] on div "This content is password protected. To view it please enter your password below…" at bounding box center [723, 402] width 850 height 98
click at [735, 294] on div "Home » Expert Insights » EMR Power Rankings: Holiday 2025 Expert Insights Prote…" at bounding box center [723, 237] width 1062 height 181
click at [533, 398] on input "*****" at bounding box center [568, 416] width 71 height 37
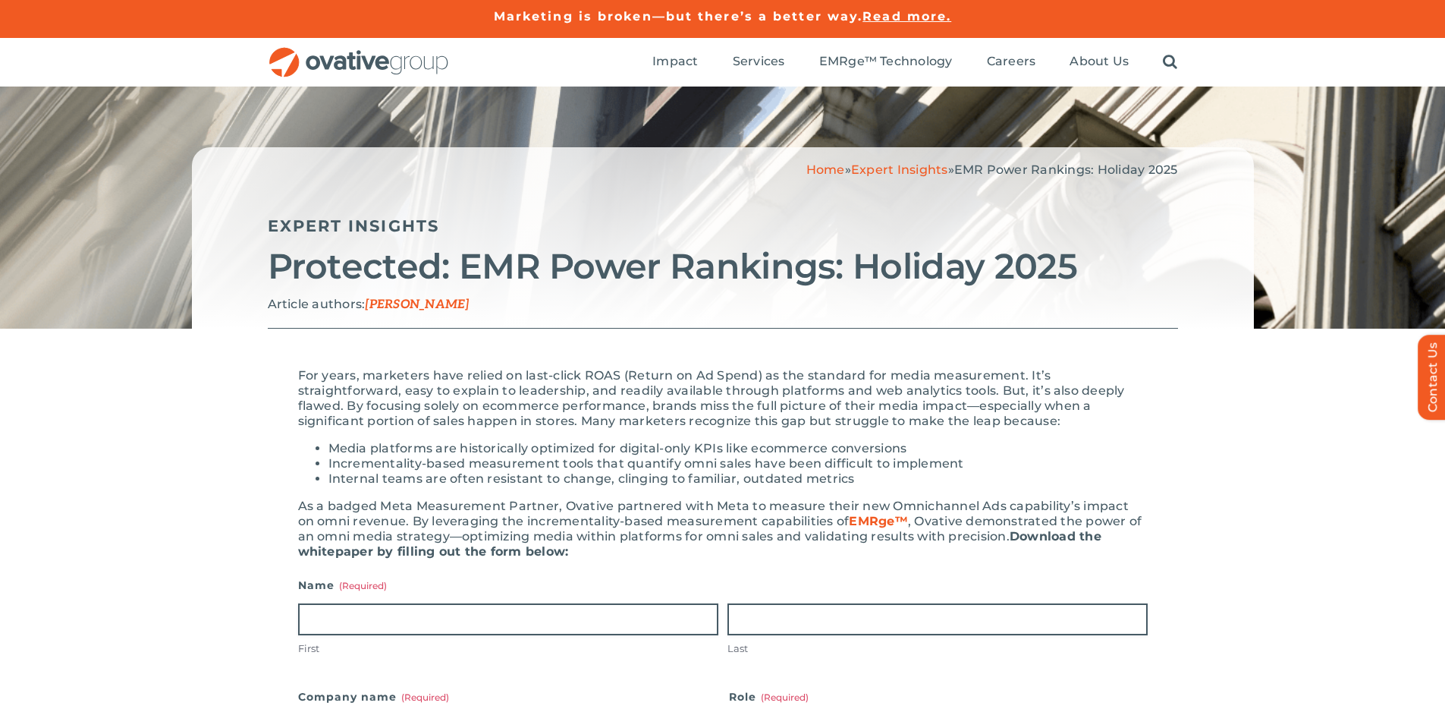
click at [682, 237] on div "Expert Insights" at bounding box center [723, 216] width 911 height 47
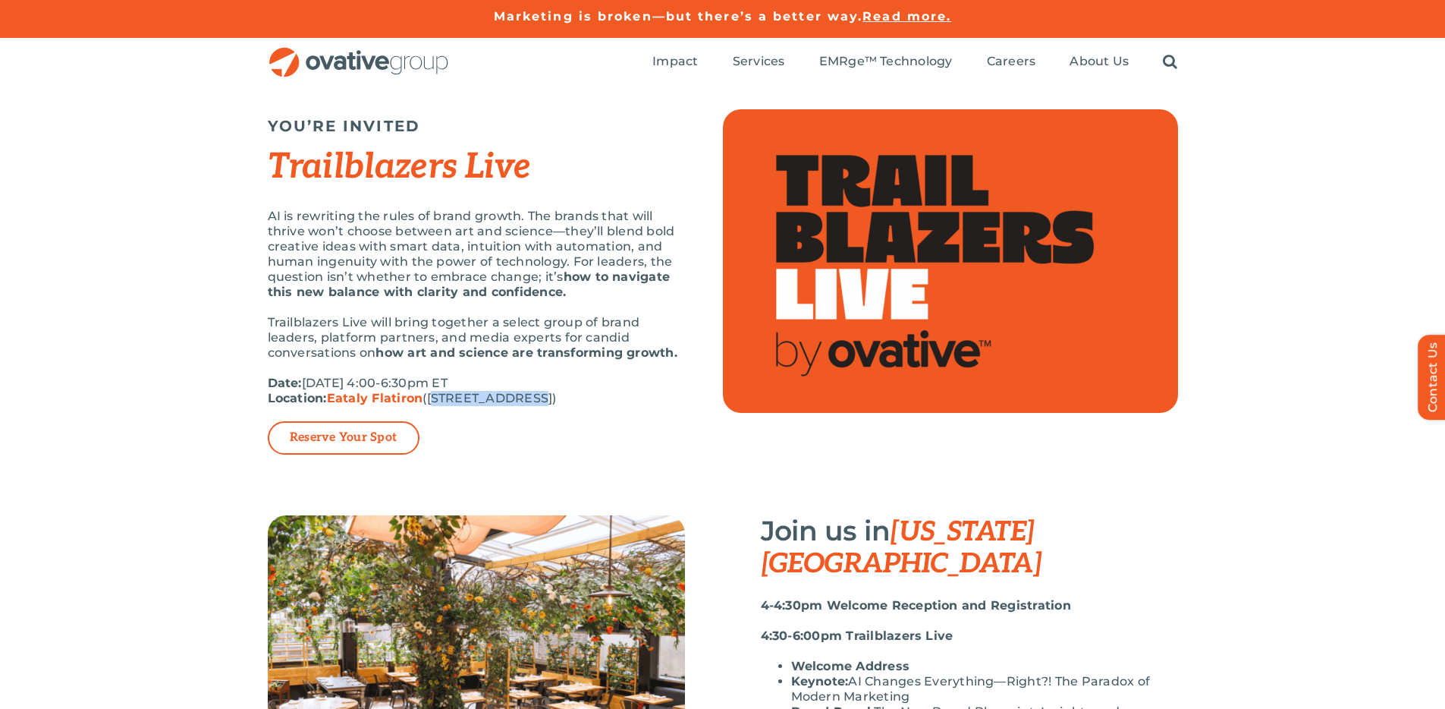
drag, startPoint x: 434, startPoint y: 396, endPoint x: 532, endPoint y: 400, distance: 98.0
click at [532, 400] on p "Date: [DATE] 4:00-6:30pm ET Location: [GEOGRAPHIC_DATA] ([STREET_ADDRESS])" at bounding box center [476, 391] width 417 height 30
copy p "[STREET_ADDRESS]"
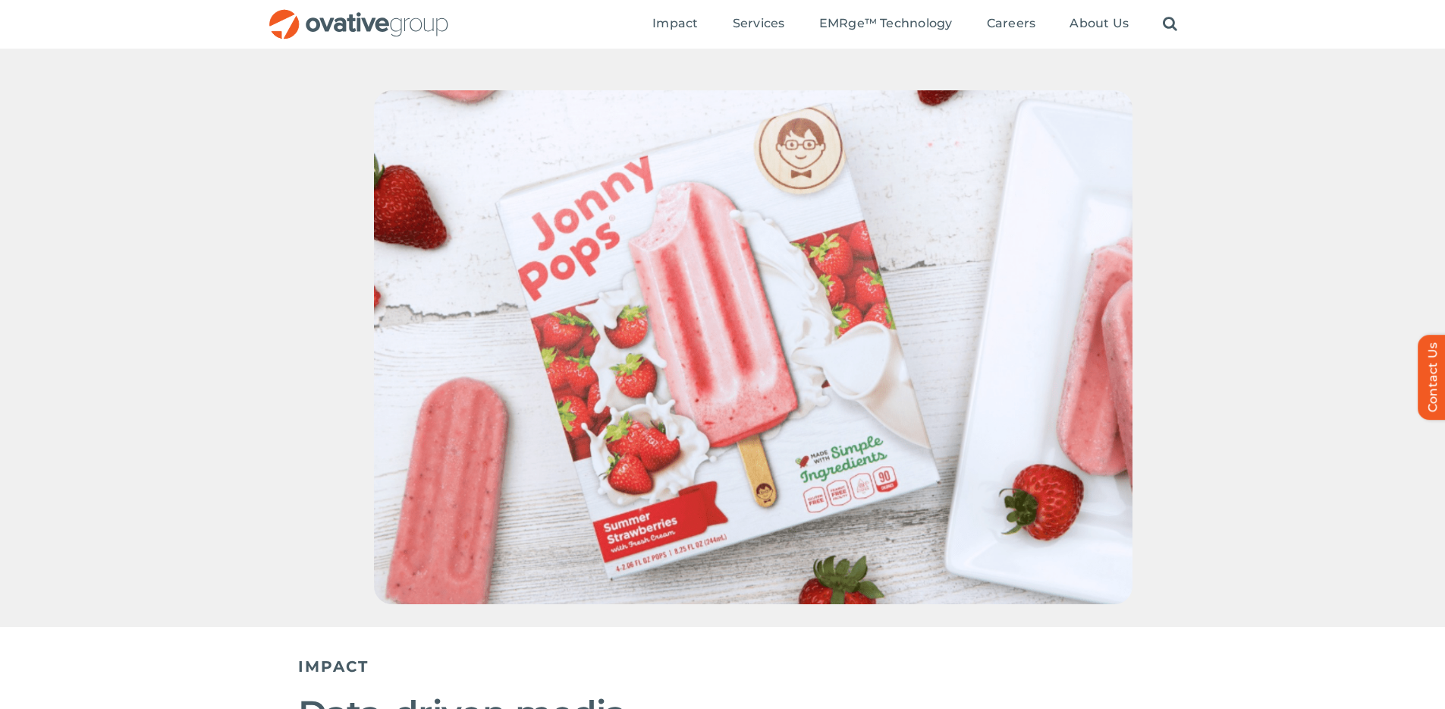
scroll to position [162, 0]
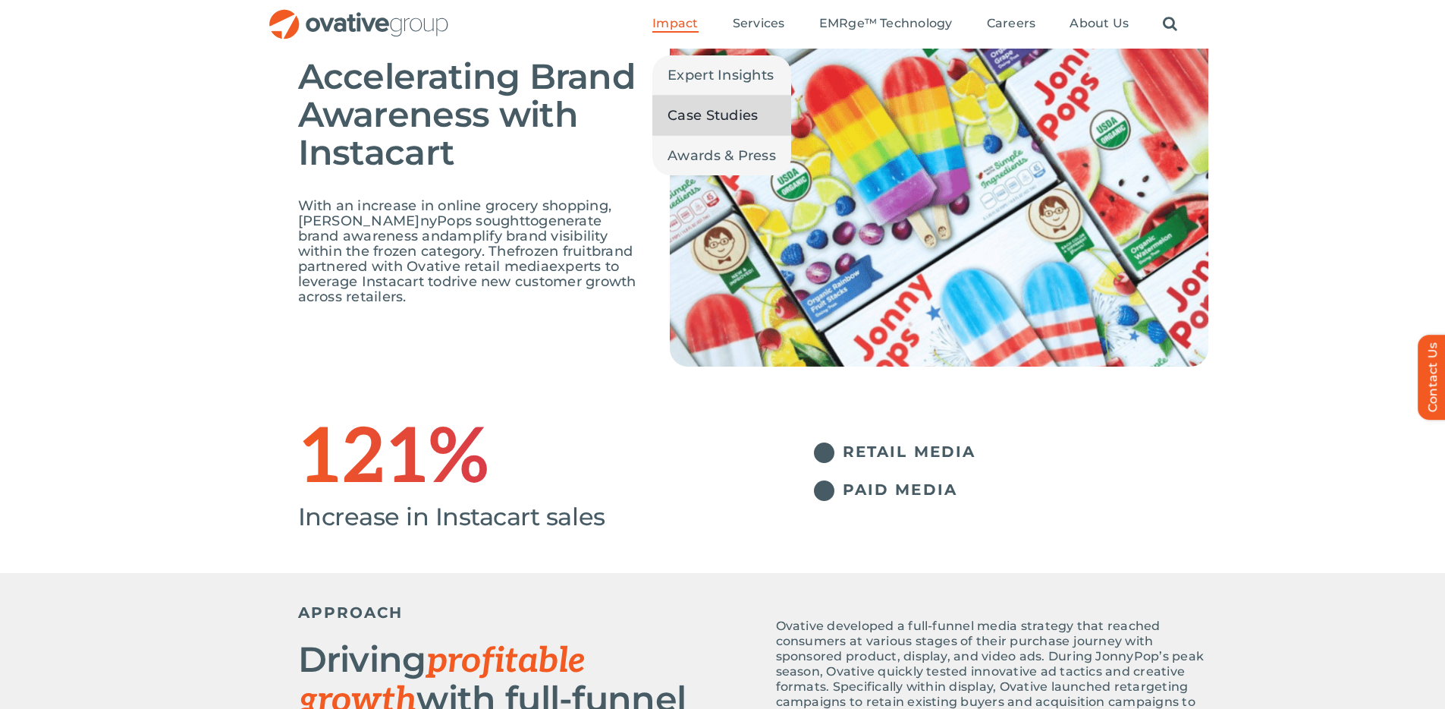
click at [690, 118] on span "Case Studies" at bounding box center [713, 115] width 90 height 21
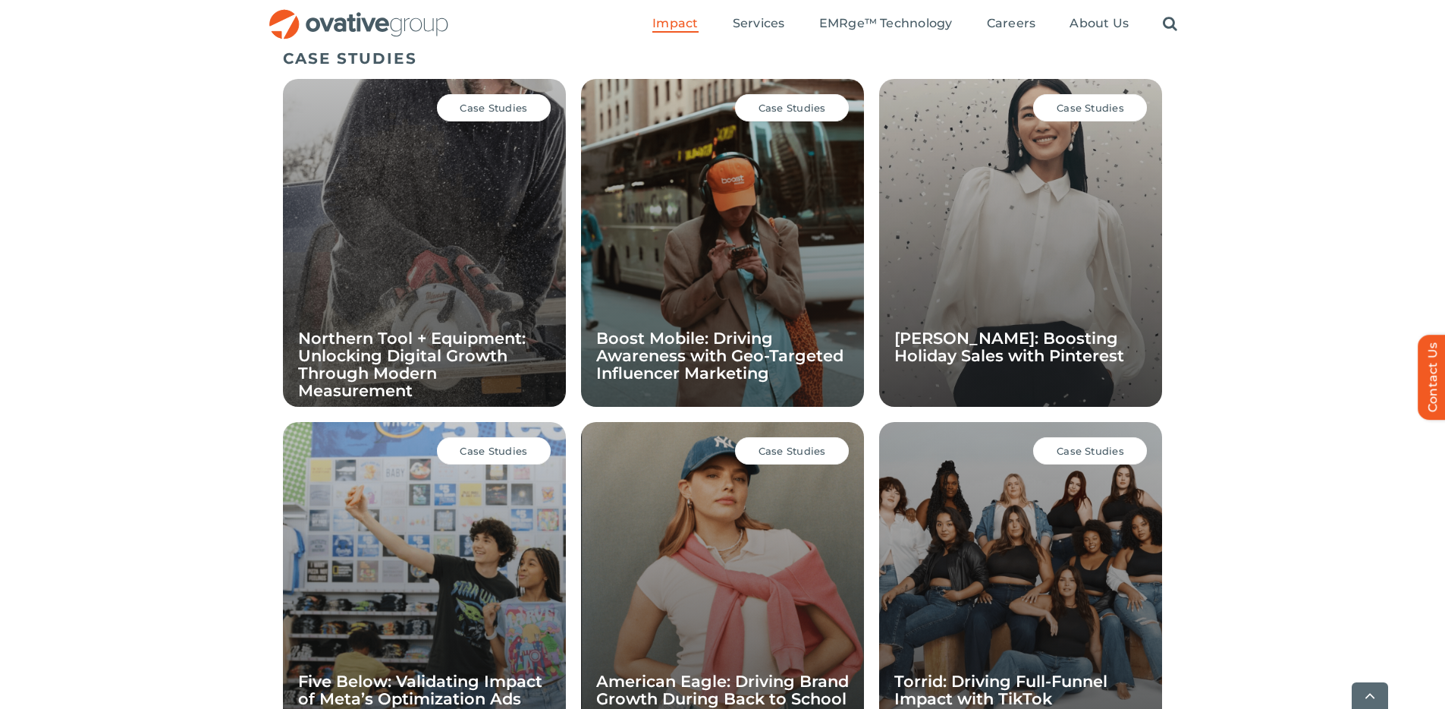
scroll to position [1046, 0]
click at [445, 364] on h4 "Northern Tool + Equipment: Unlocking Digital Growth Through Modern Measurement" at bounding box center [424, 364] width 253 height 70
click at [445, 348] on link "Northern Tool + Equipment: Unlocking Digital Growth Through Modern Measurement" at bounding box center [412, 363] width 228 height 71
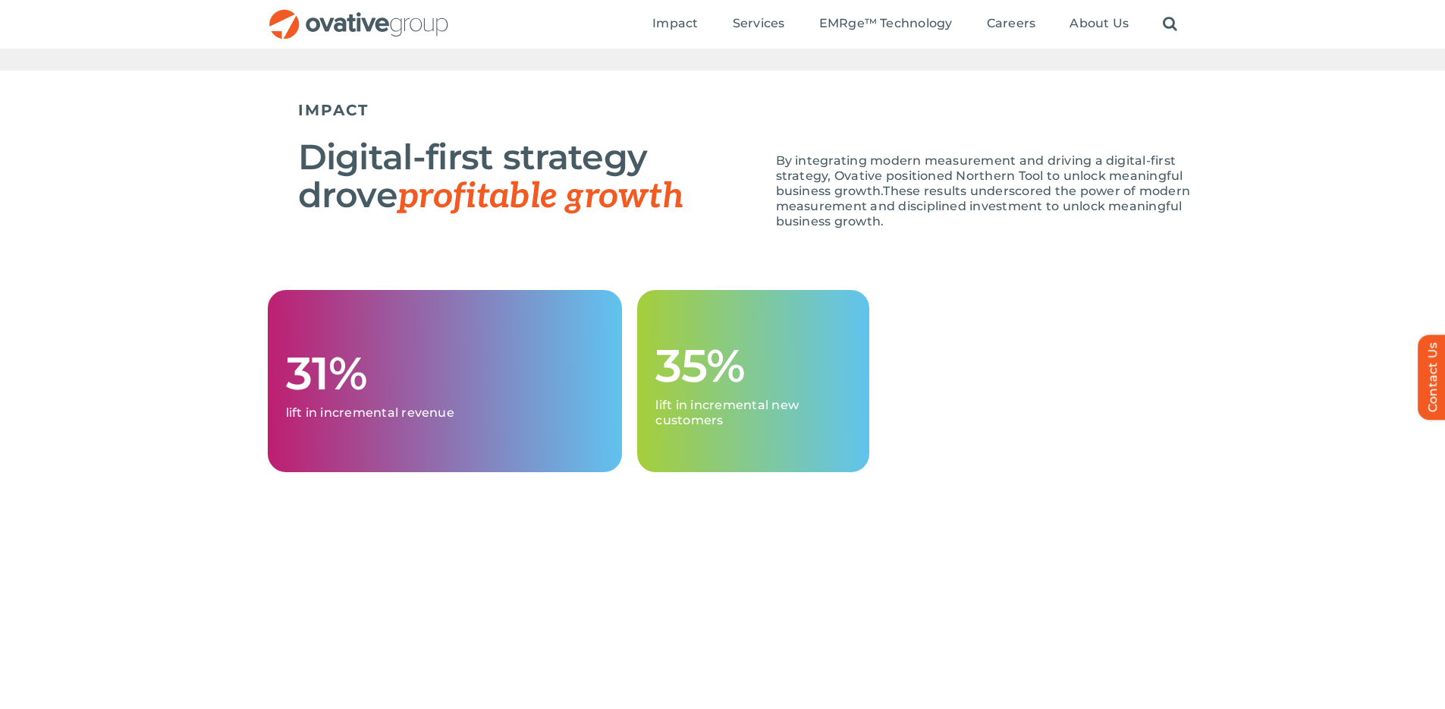
scroll to position [1594, 0]
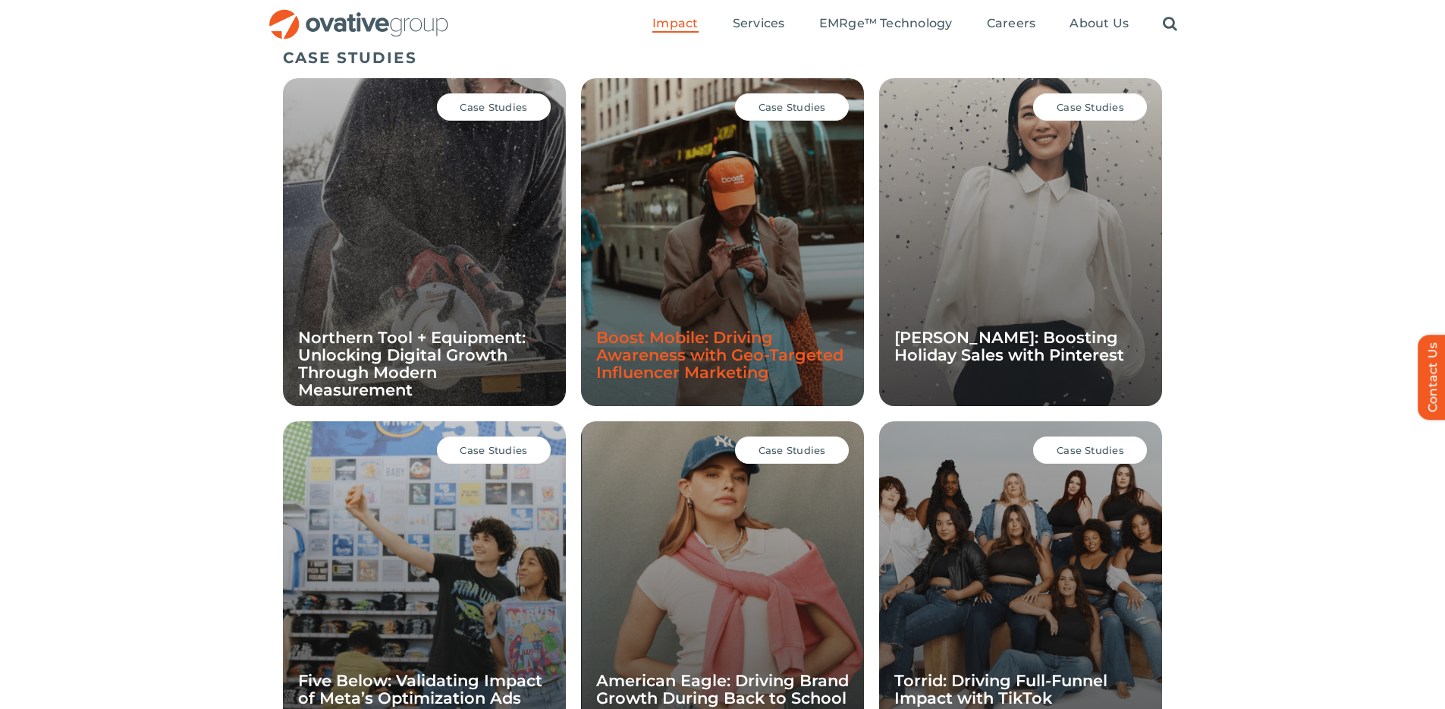
click at [677, 344] on link "Boost Mobile: Driving Awareness with Geo-Targeted Influencer Marketing" at bounding box center [719, 355] width 247 height 54
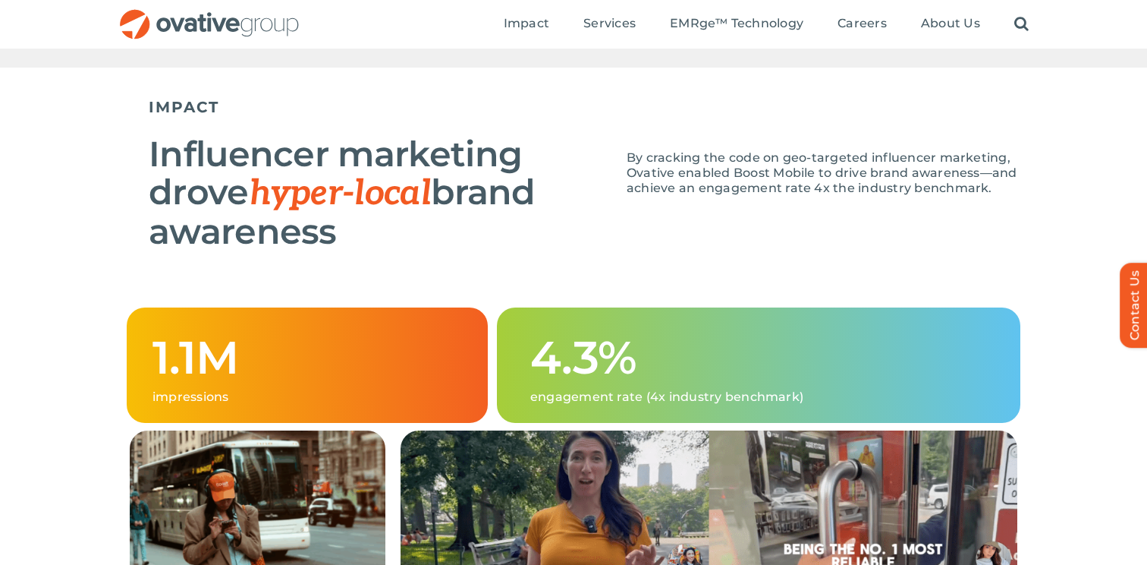
scroll to position [1467, 0]
